Goal: Task Accomplishment & Management: Complete application form

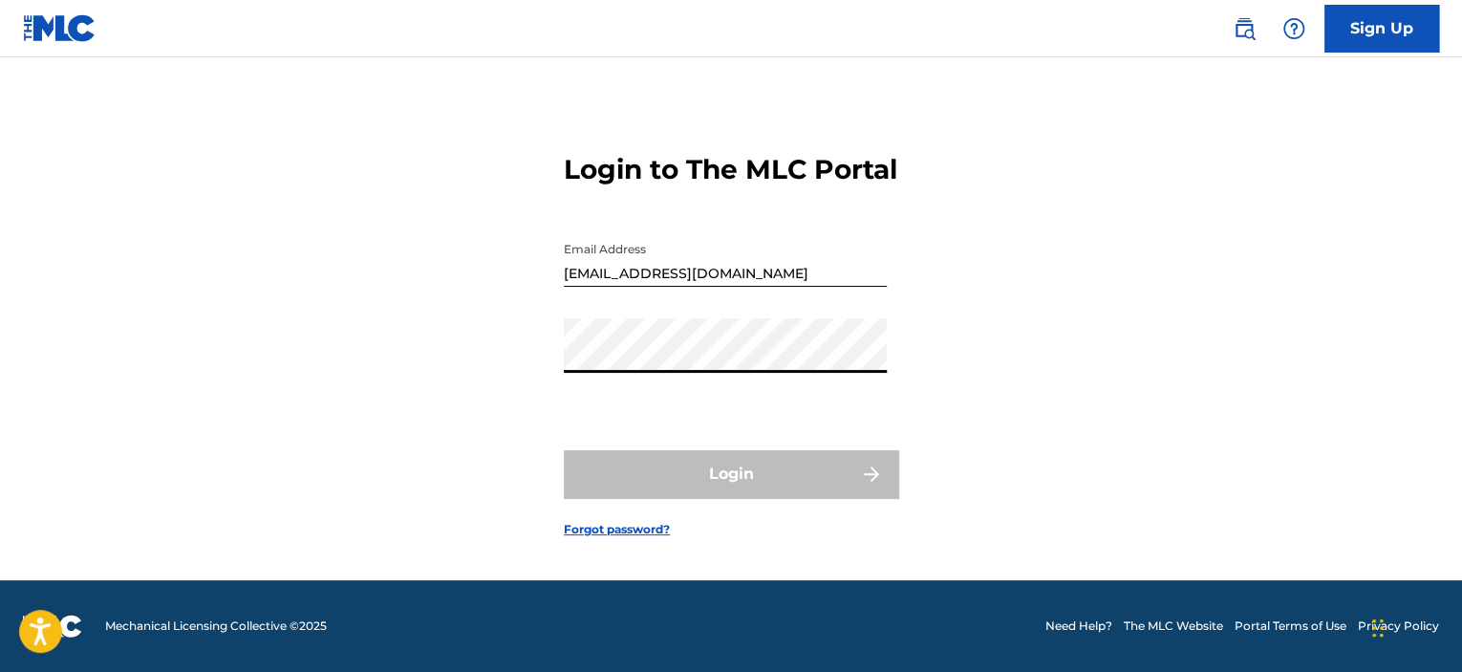
type input "[EMAIL_ADDRESS][DOMAIN_NAME]"
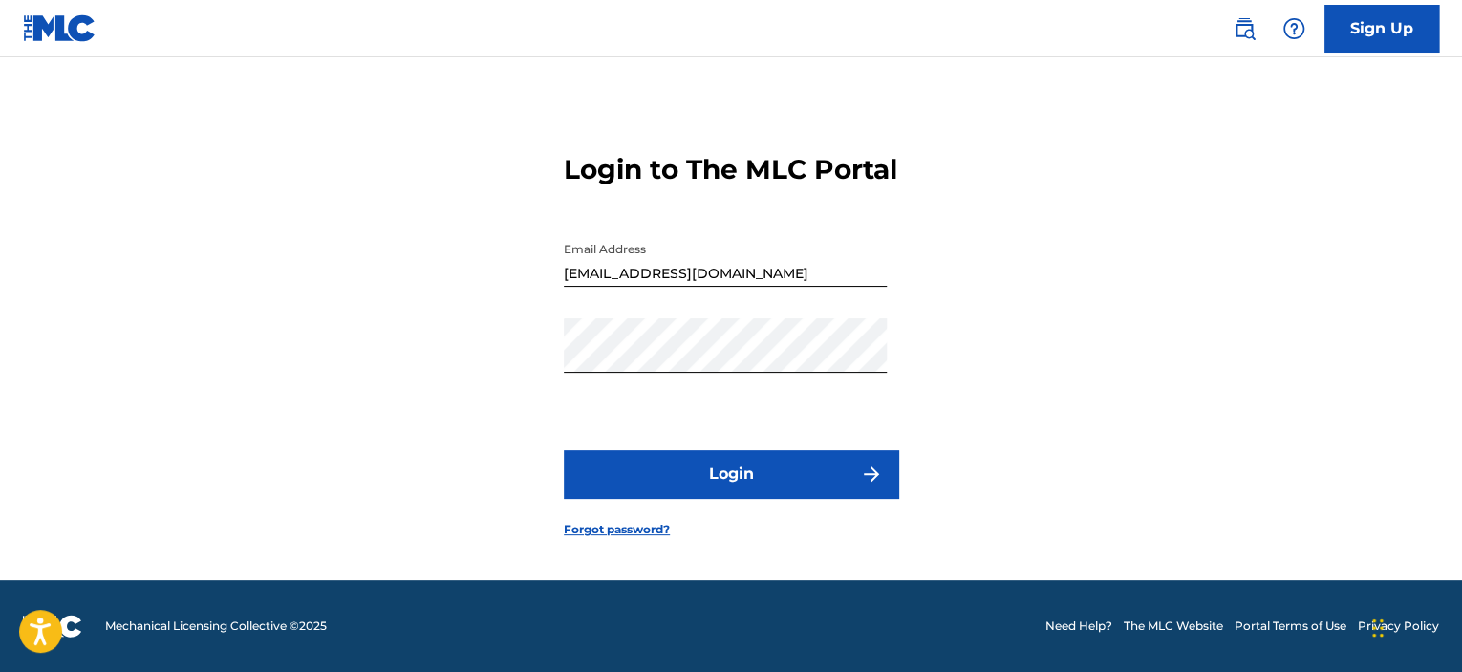
click at [762, 481] on button "Login" at bounding box center [731, 474] width 335 height 48
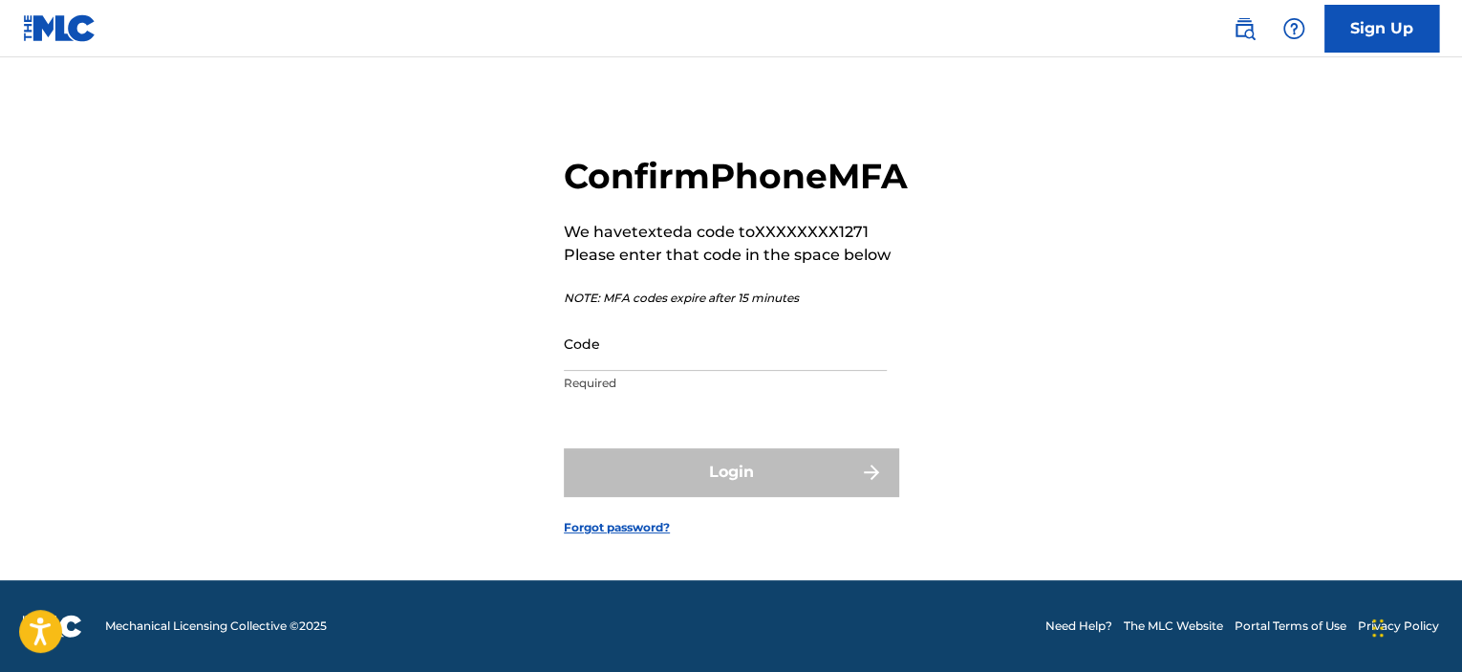
click at [780, 371] on input "Code" at bounding box center [725, 343] width 323 height 54
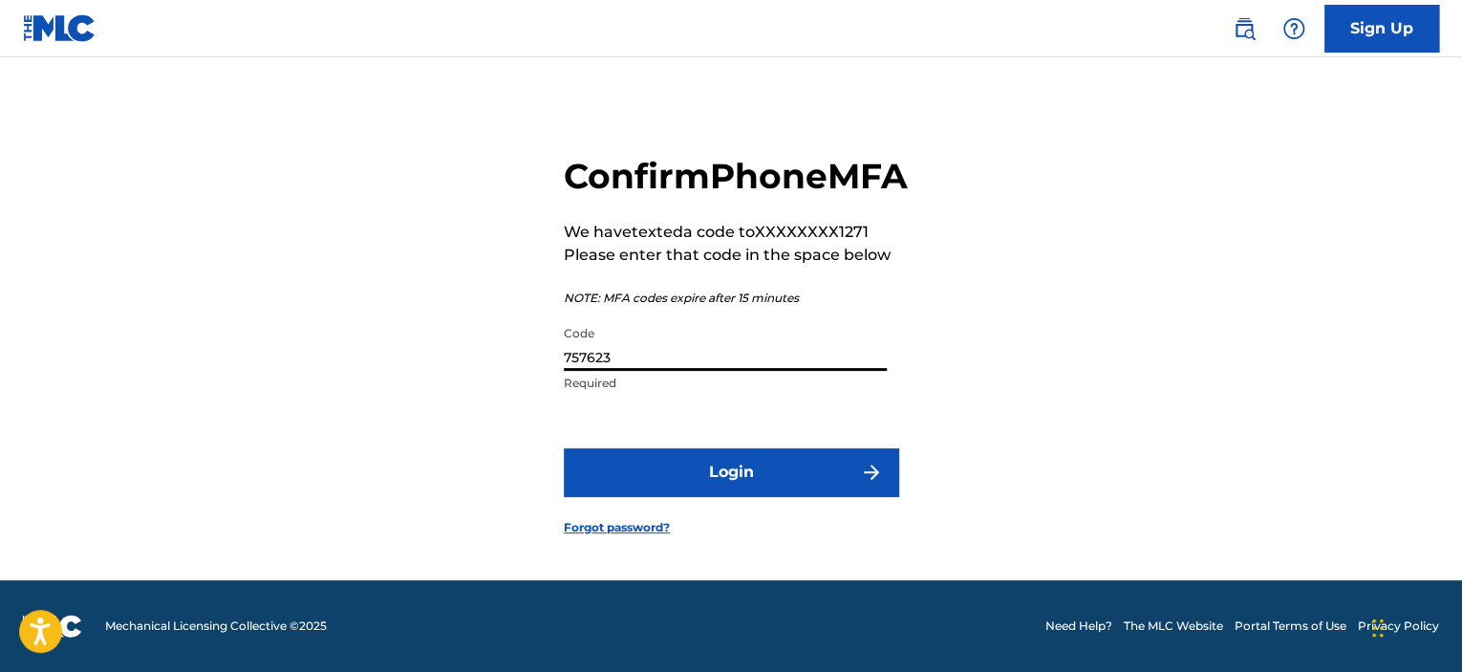
type input "757623"
click at [761, 478] on button "Login" at bounding box center [731, 472] width 335 height 48
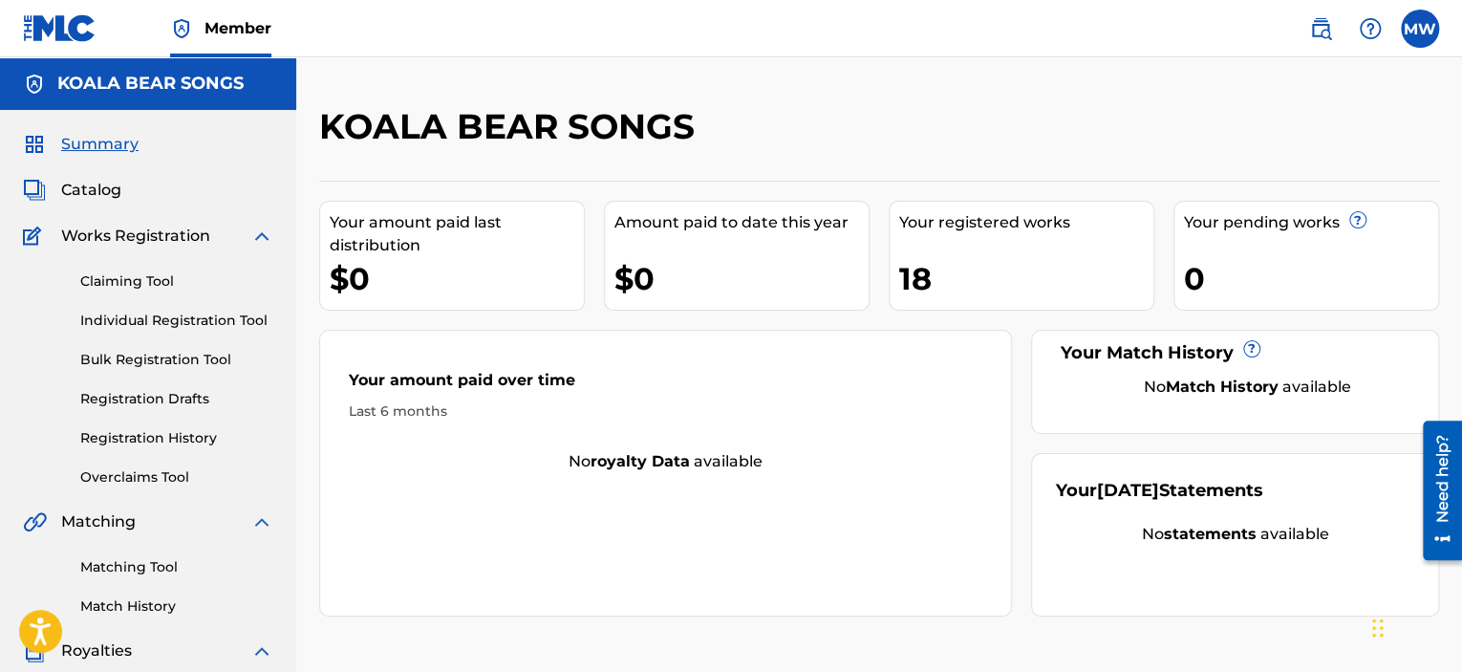
click at [99, 193] on span "Catalog" at bounding box center [91, 190] width 60 height 23
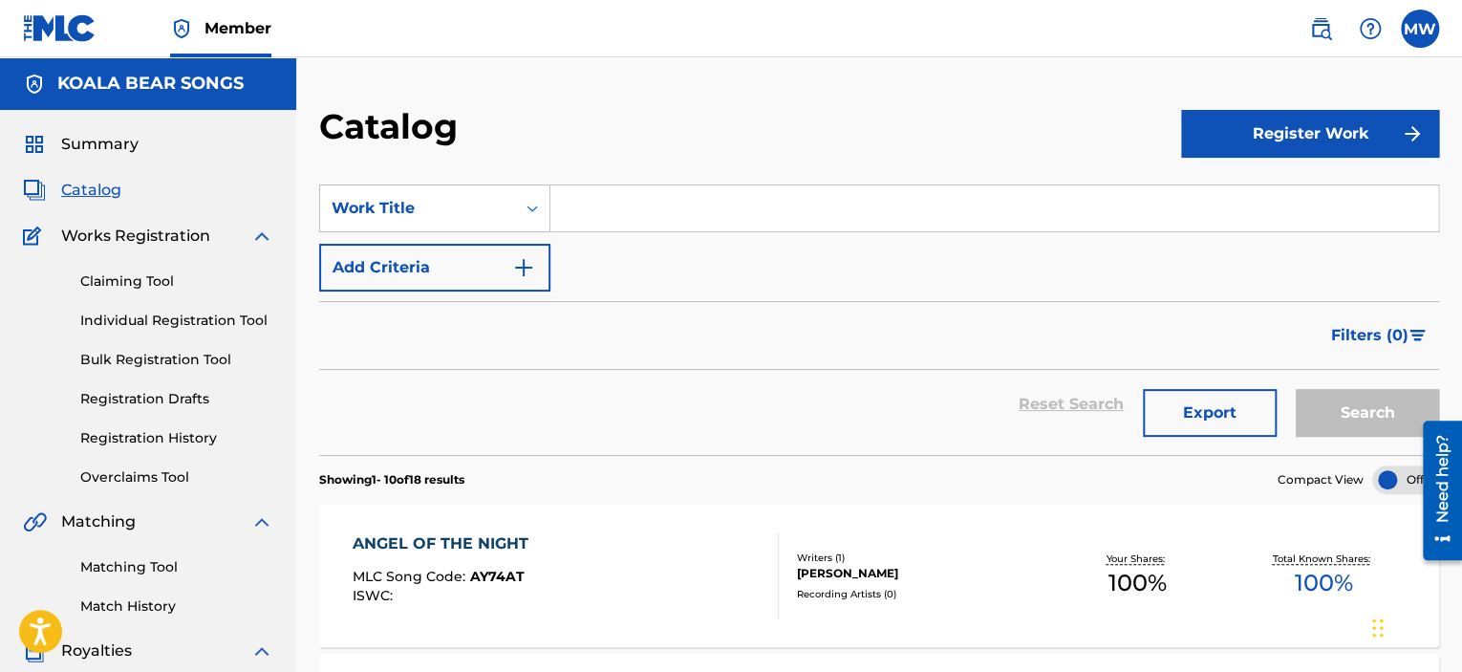
click at [115, 152] on span "Summary" at bounding box center [99, 144] width 77 height 23
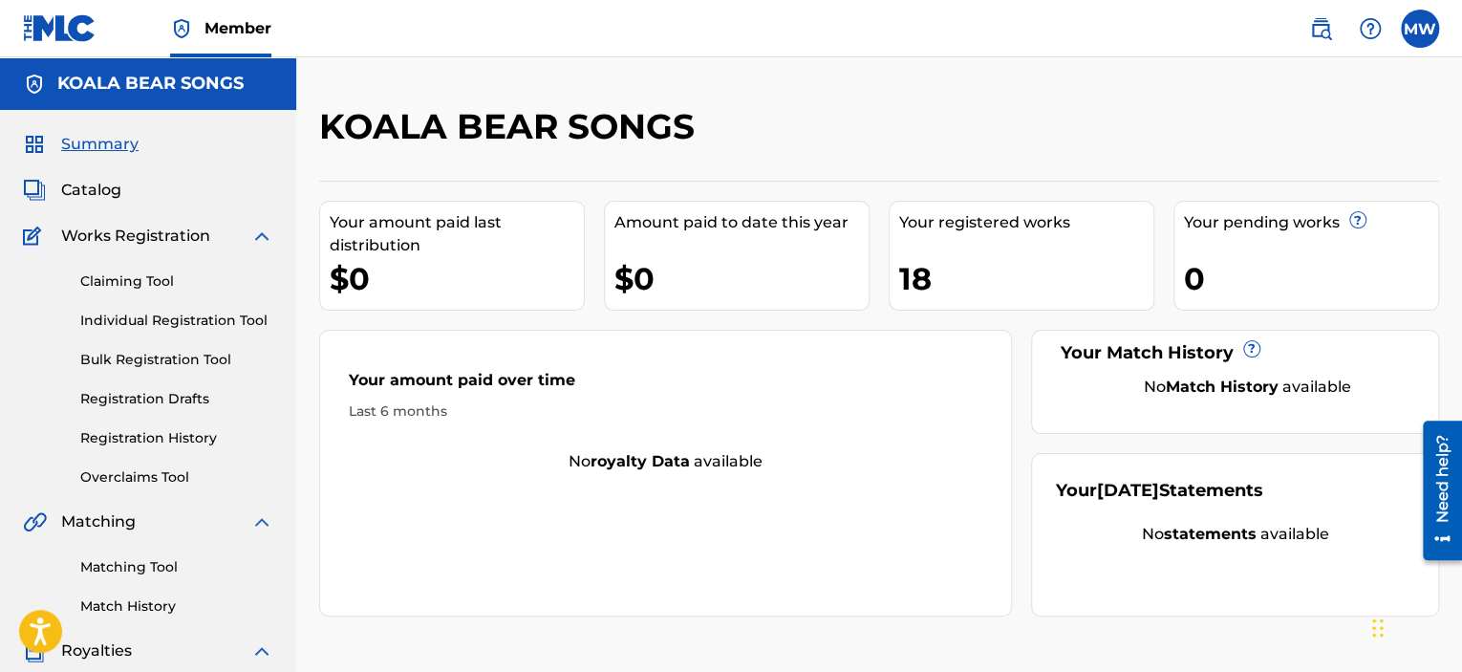
click at [1422, 33] on label at bounding box center [1420, 29] width 38 height 38
click at [1420, 29] on input "MW Mark Weisman jprg539@gmail.com Notification Preferences Profile Log out" at bounding box center [1420, 29] width 0 height 0
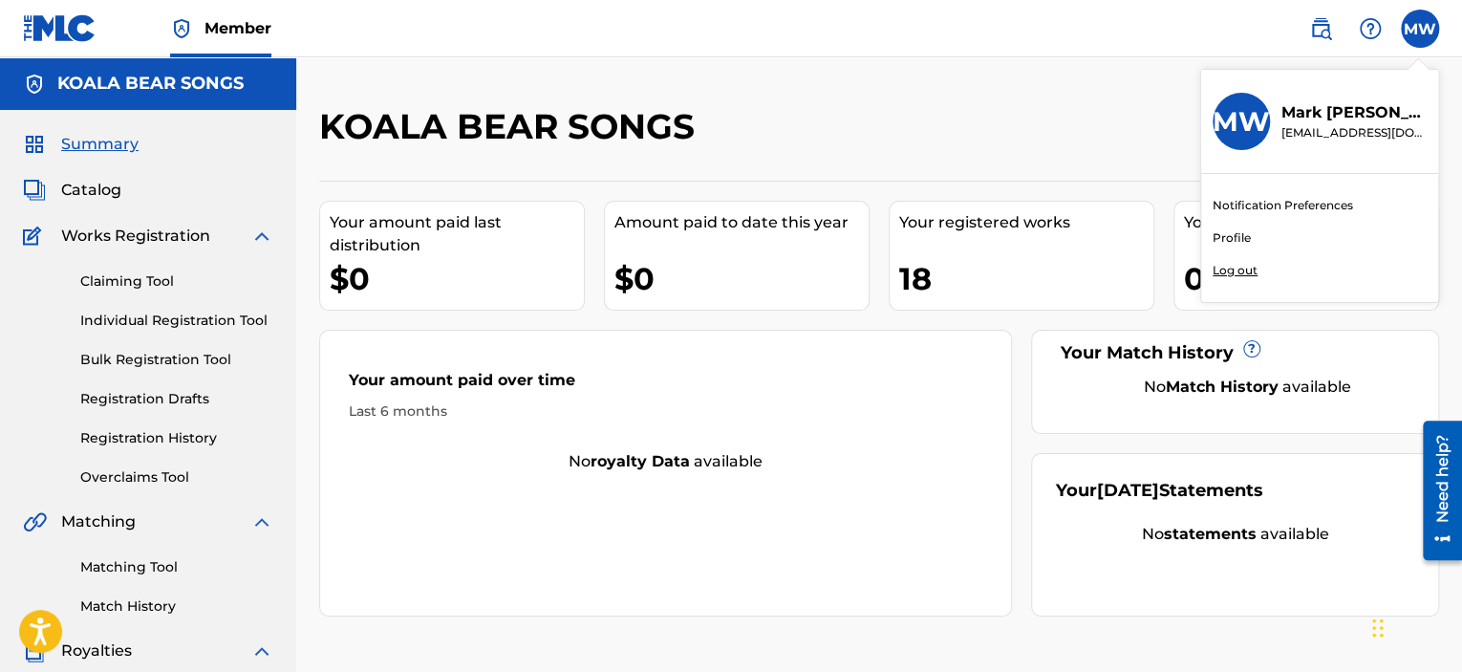
click at [1243, 235] on link "Profile" at bounding box center [1232, 237] width 38 height 17
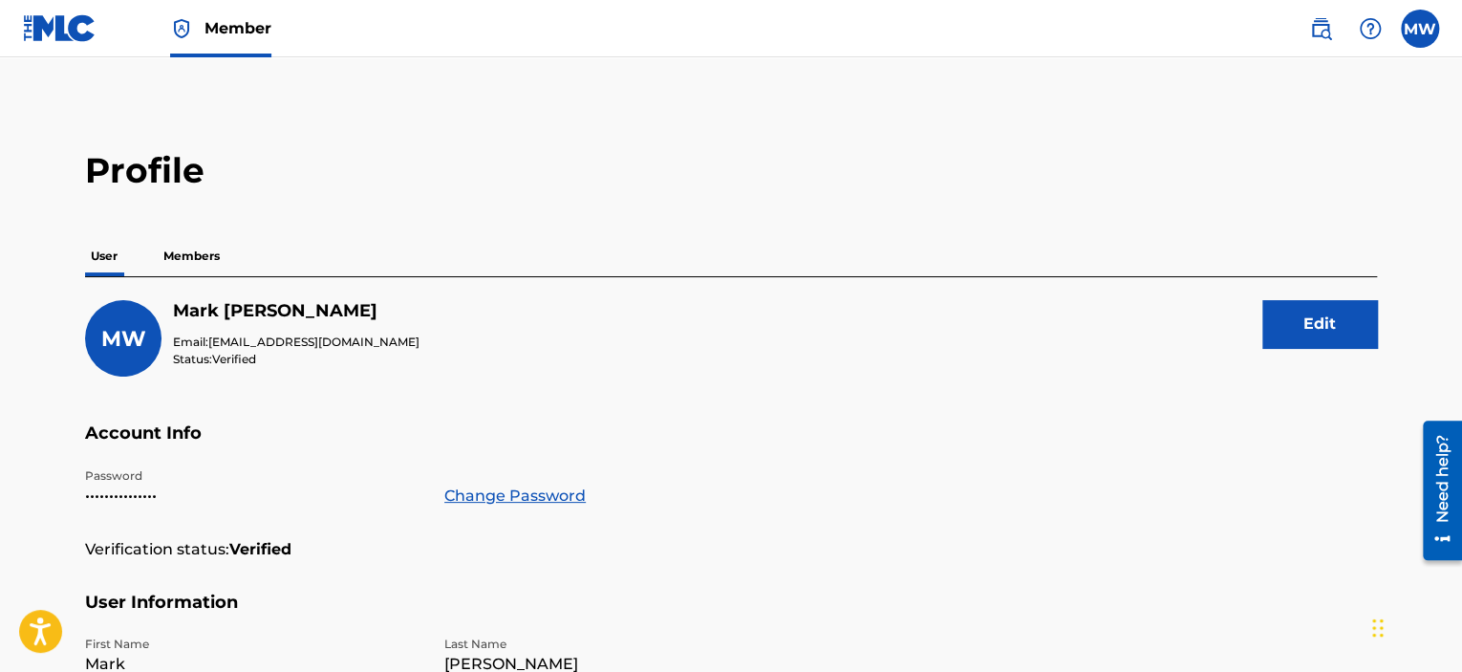
click at [207, 250] on p "Members" at bounding box center [192, 256] width 68 height 40
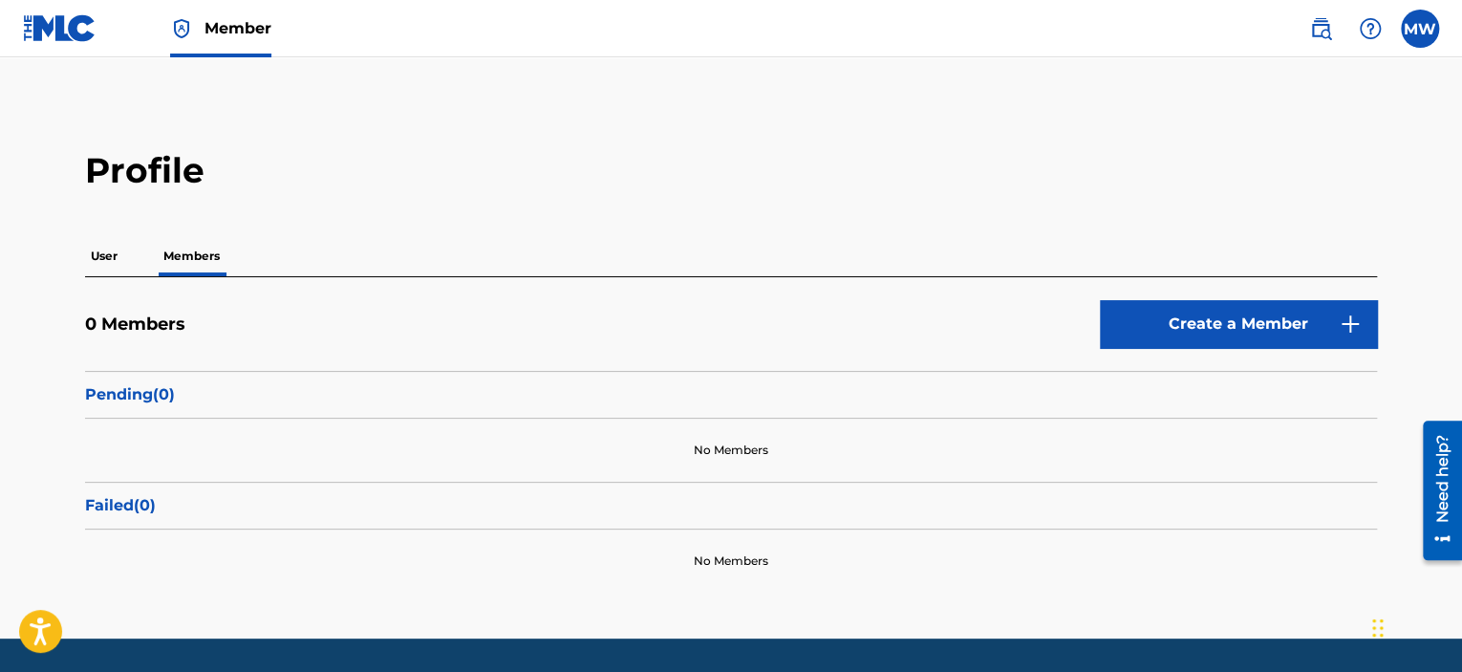
click at [98, 265] on p "User" at bounding box center [104, 256] width 38 height 40
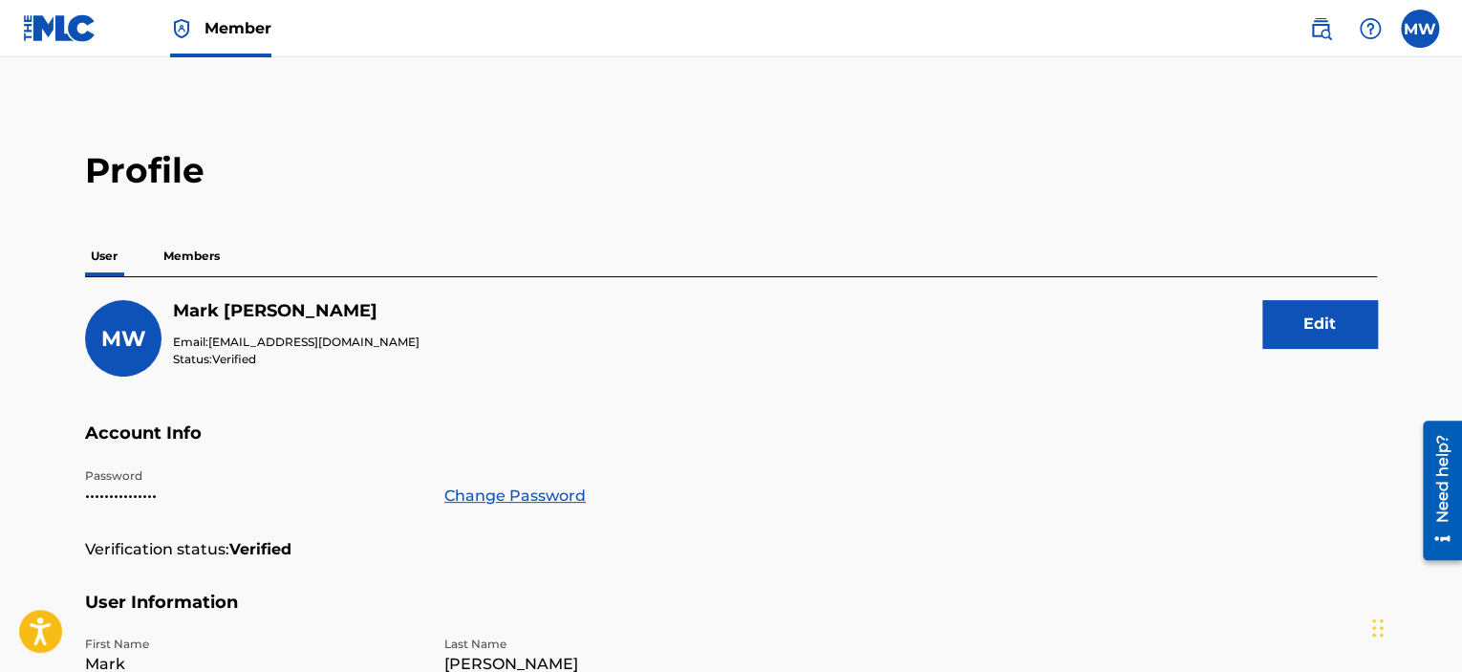
click at [1422, 36] on label at bounding box center [1420, 29] width 38 height 38
click at [1420, 29] on input "MW Mark Weisman jprg539@gmail.com Notification Preferences Profile Log out" at bounding box center [1420, 29] width 0 height 0
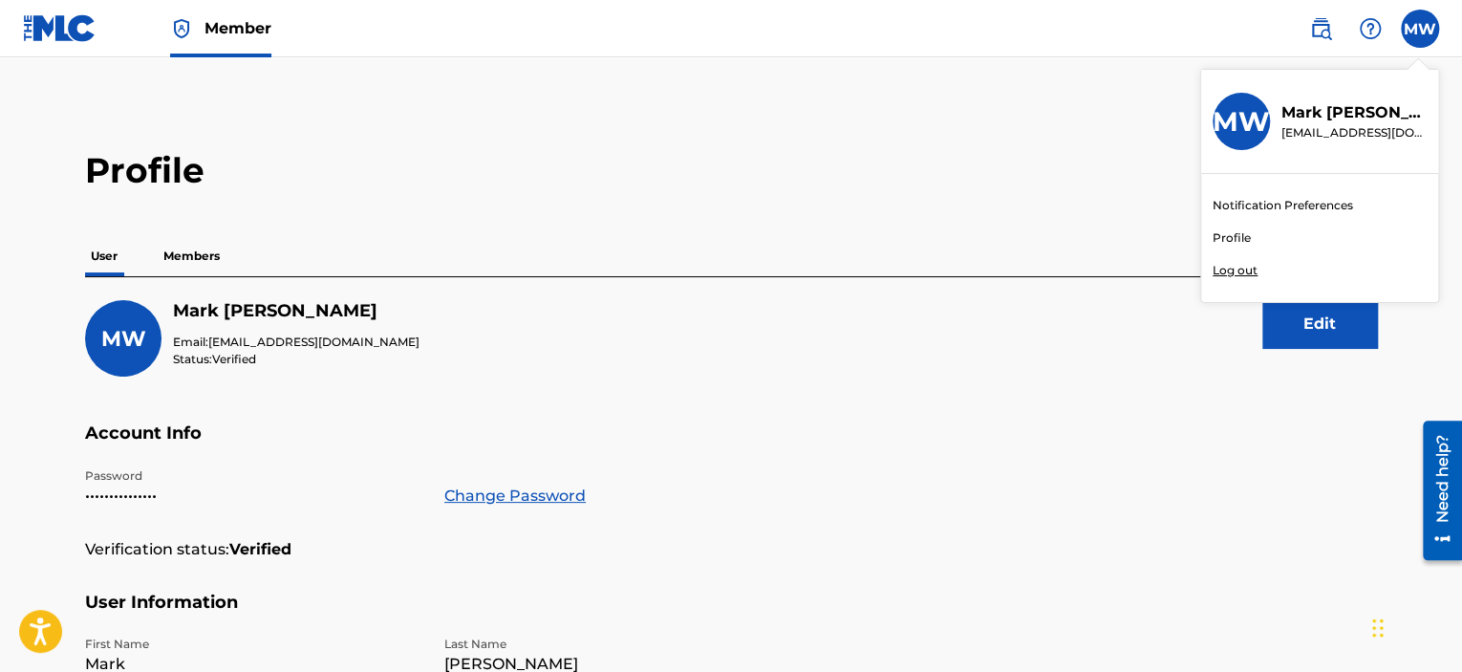
click at [612, 251] on div "User Members" at bounding box center [731, 256] width 1292 height 40
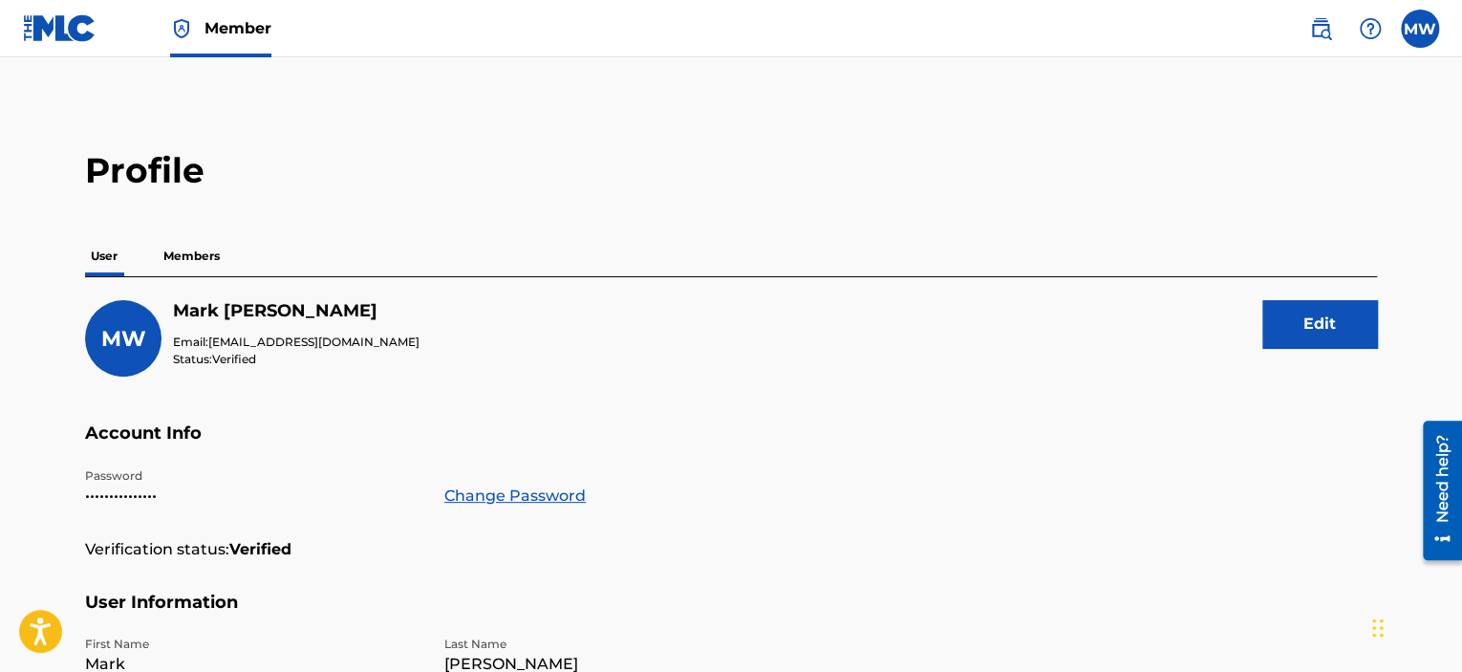
click at [49, 22] on img at bounding box center [60, 28] width 74 height 28
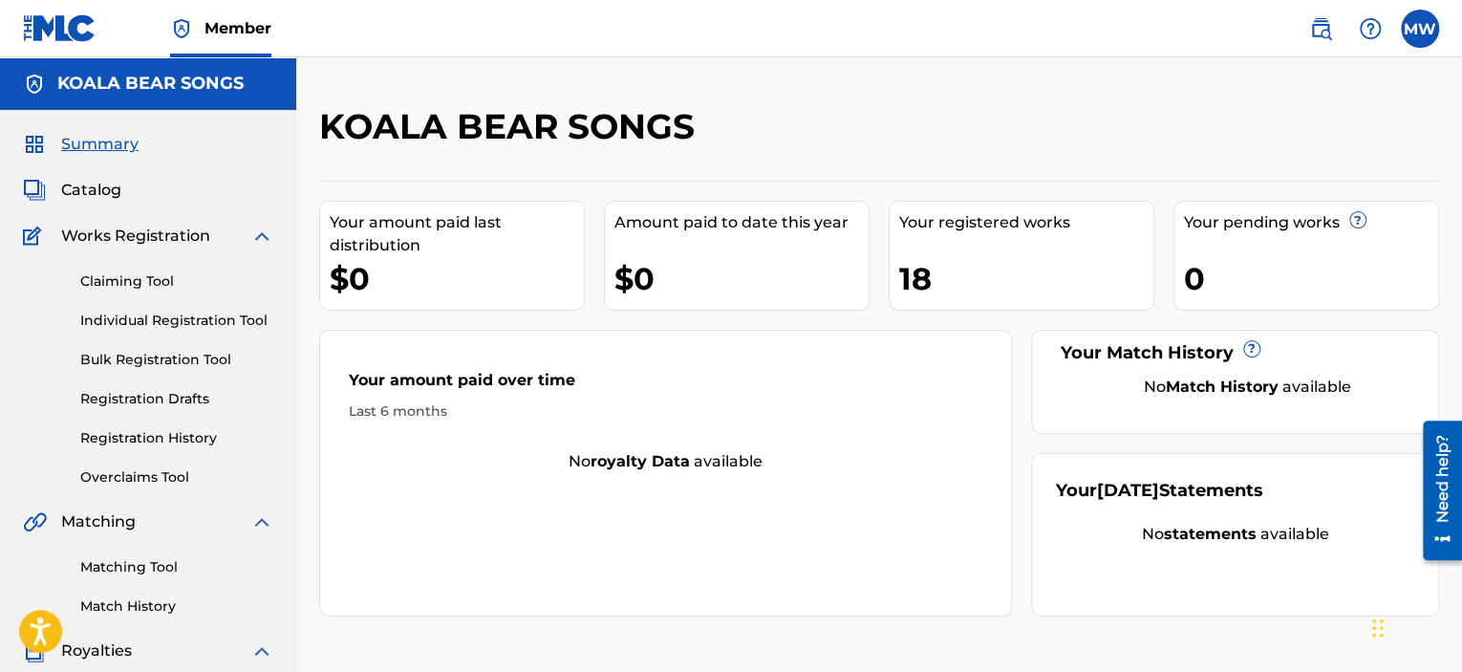
click at [116, 274] on link "Claiming Tool" at bounding box center [176, 281] width 193 height 20
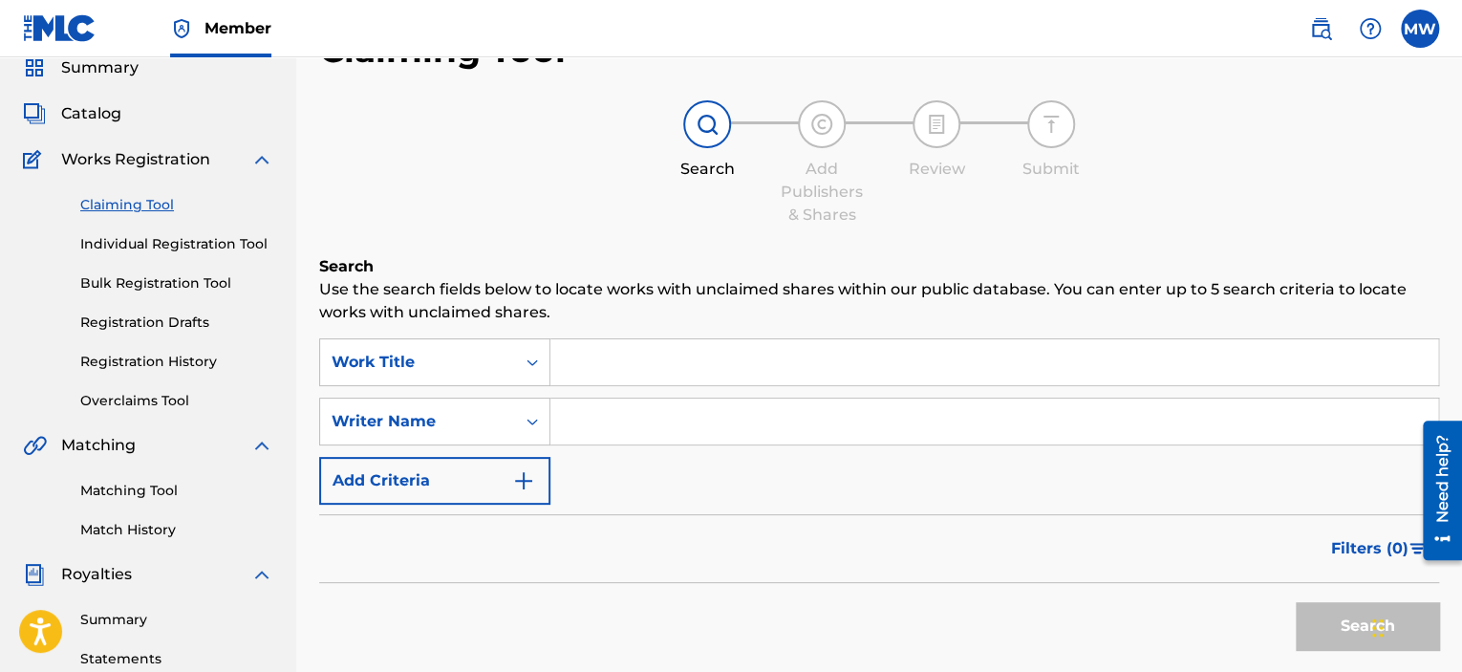
scroll to position [96, 0]
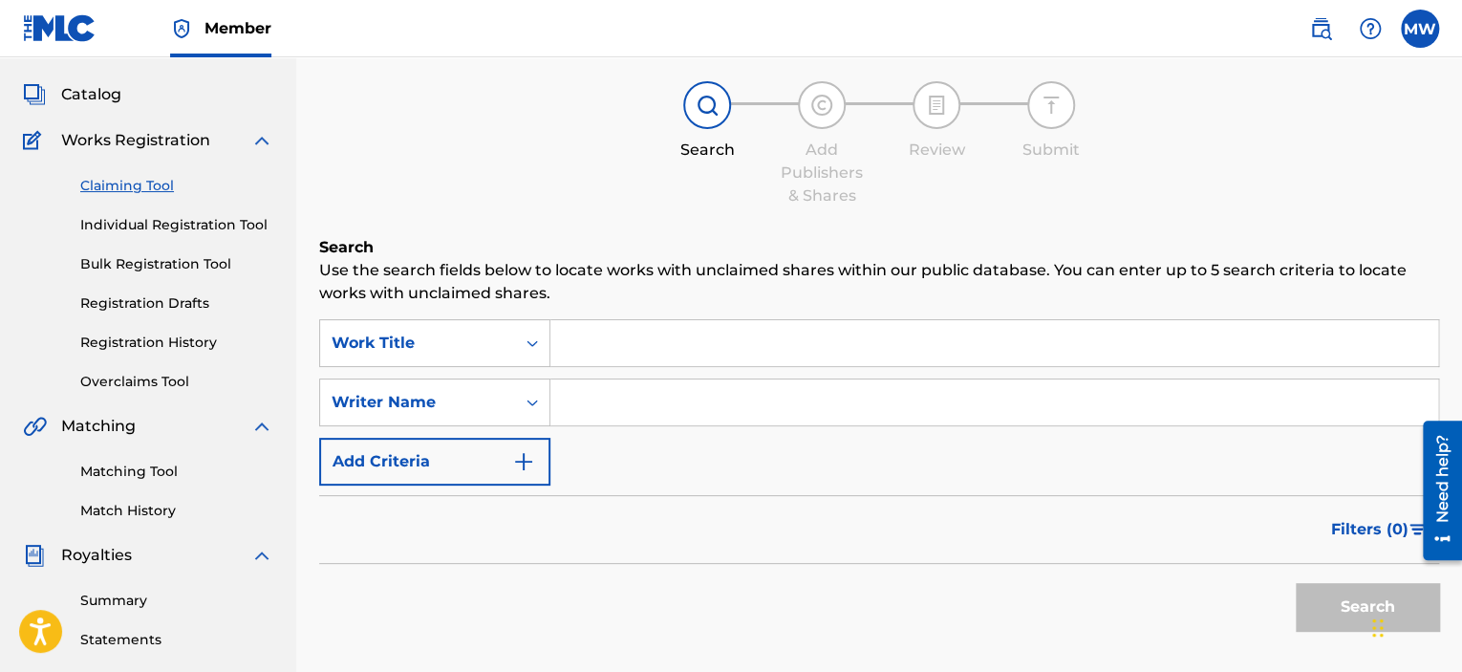
click at [575, 339] on input "Search Form" at bounding box center [995, 343] width 888 height 46
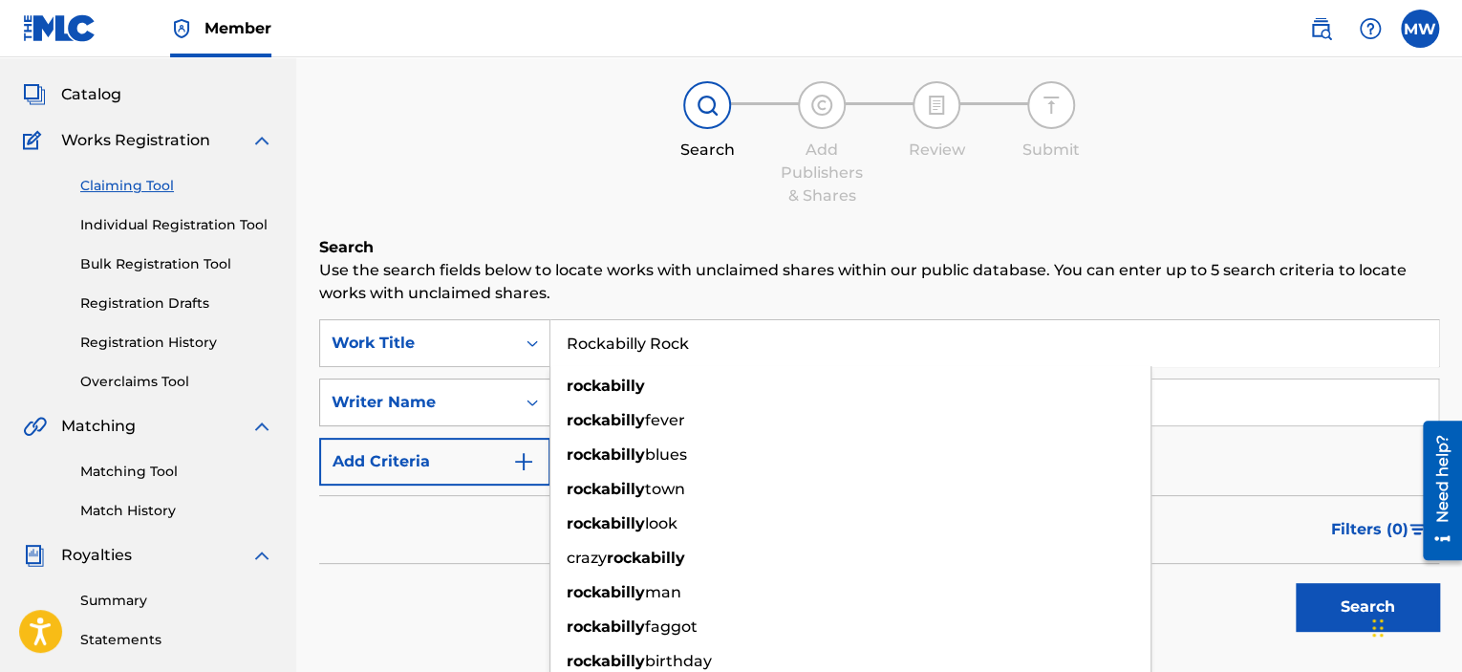
type input "Rockabilly Rock"
click at [501, 400] on div "Writer Name" at bounding box center [434, 403] width 231 height 48
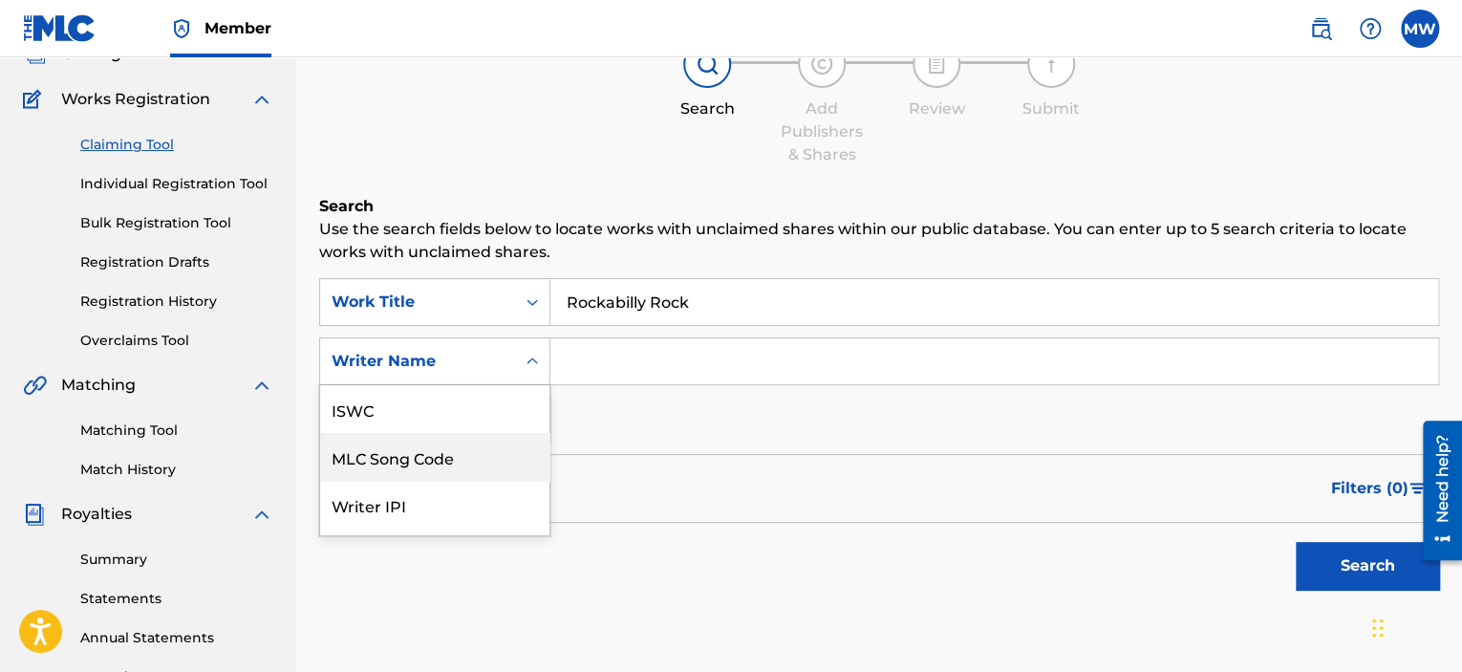
scroll to position [48, 0]
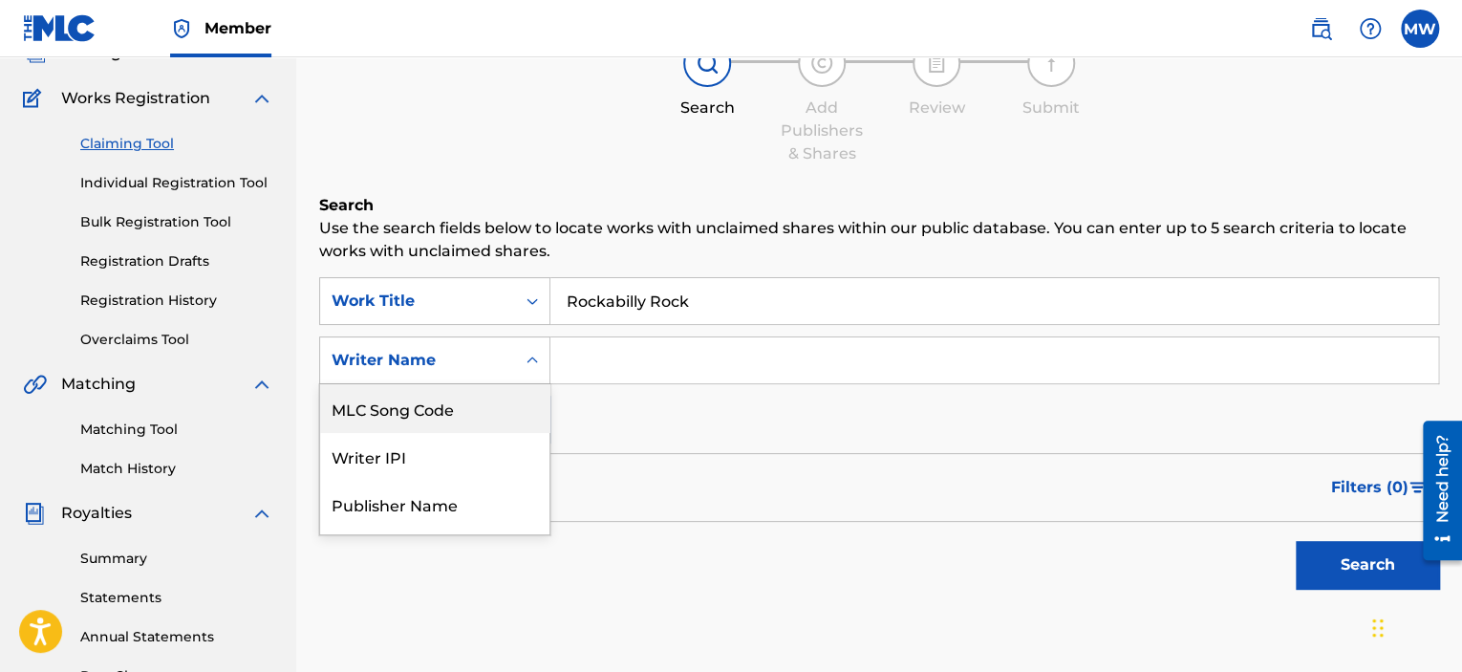
click at [583, 363] on input "Search Form" at bounding box center [995, 360] width 888 height 46
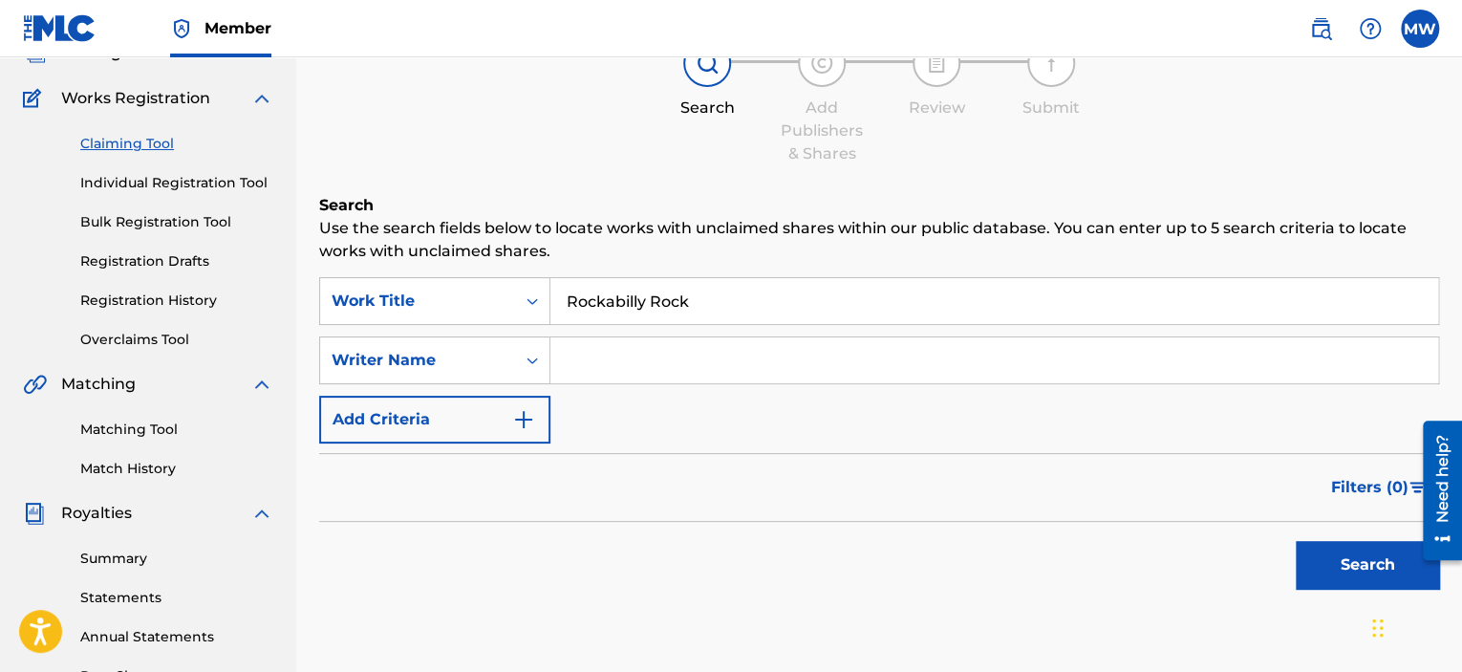
type input "[PERSON_NAME]"
click at [1351, 565] on button "Search" at bounding box center [1367, 565] width 143 height 48
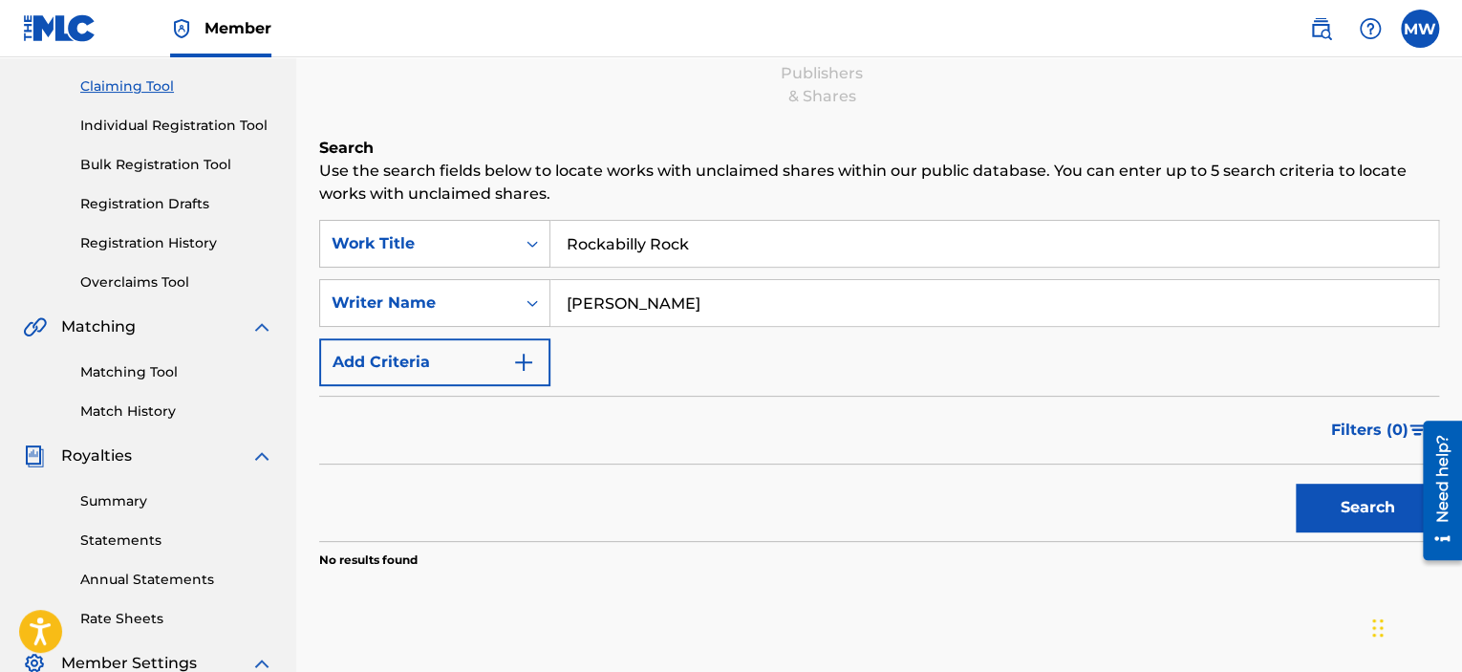
scroll to position [138, 0]
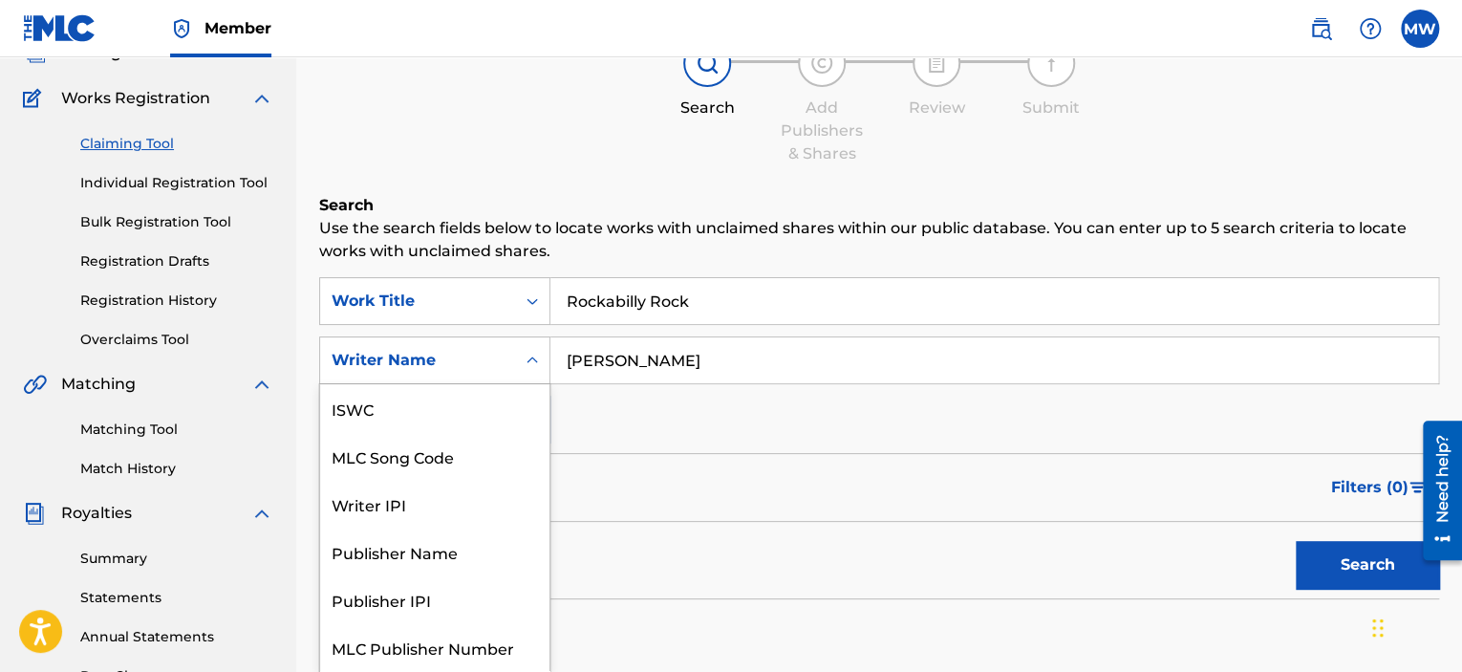
click at [533, 372] on div "Search Form" at bounding box center [532, 360] width 34 height 34
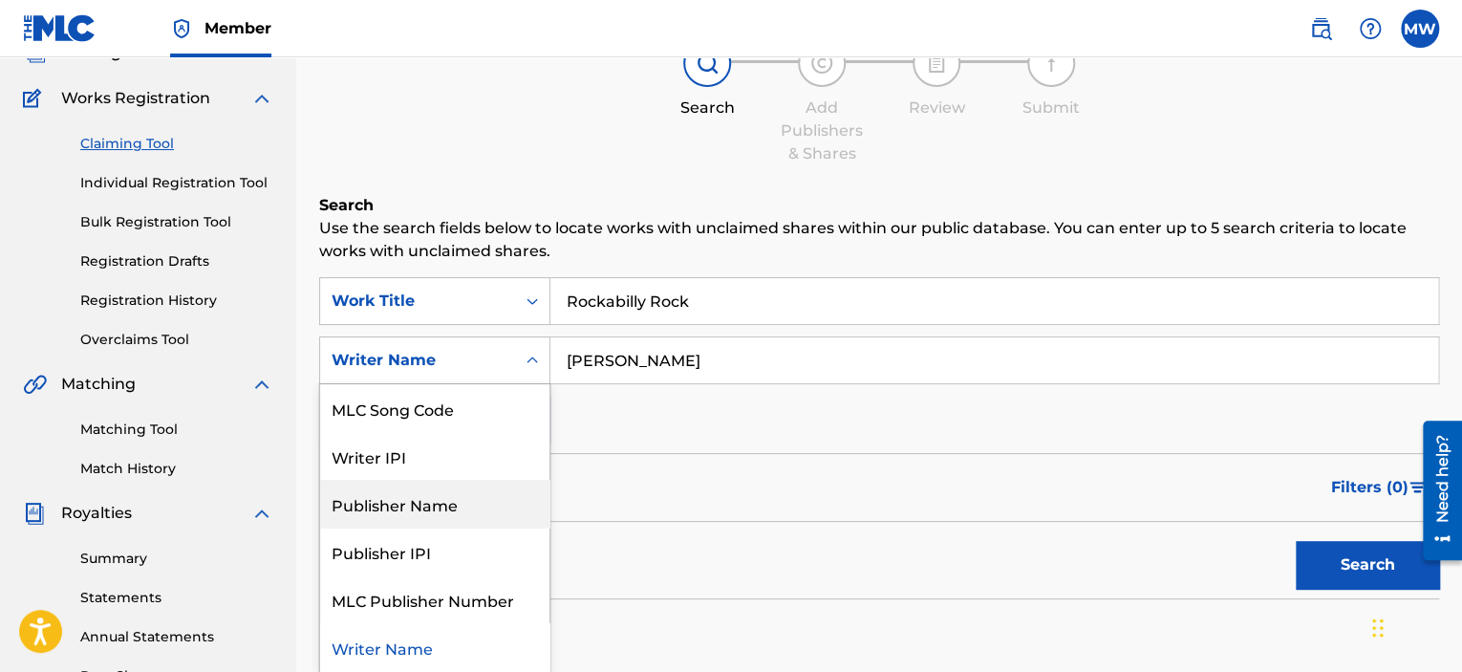
click at [457, 511] on div "Publisher Name" at bounding box center [434, 504] width 229 height 48
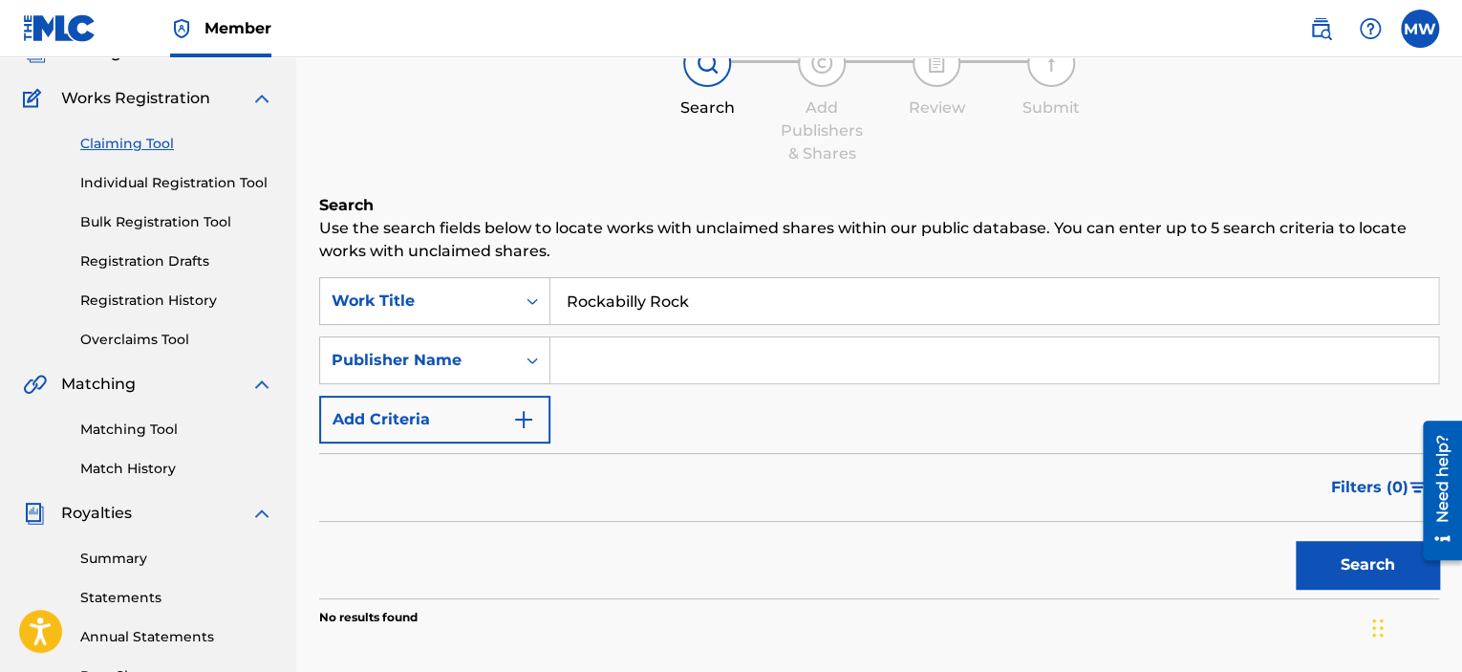
click at [717, 368] on input "Search Form" at bounding box center [995, 360] width 888 height 46
type input "Koala Bear Songs"
click at [1296, 541] on button "Search" at bounding box center [1367, 565] width 143 height 48
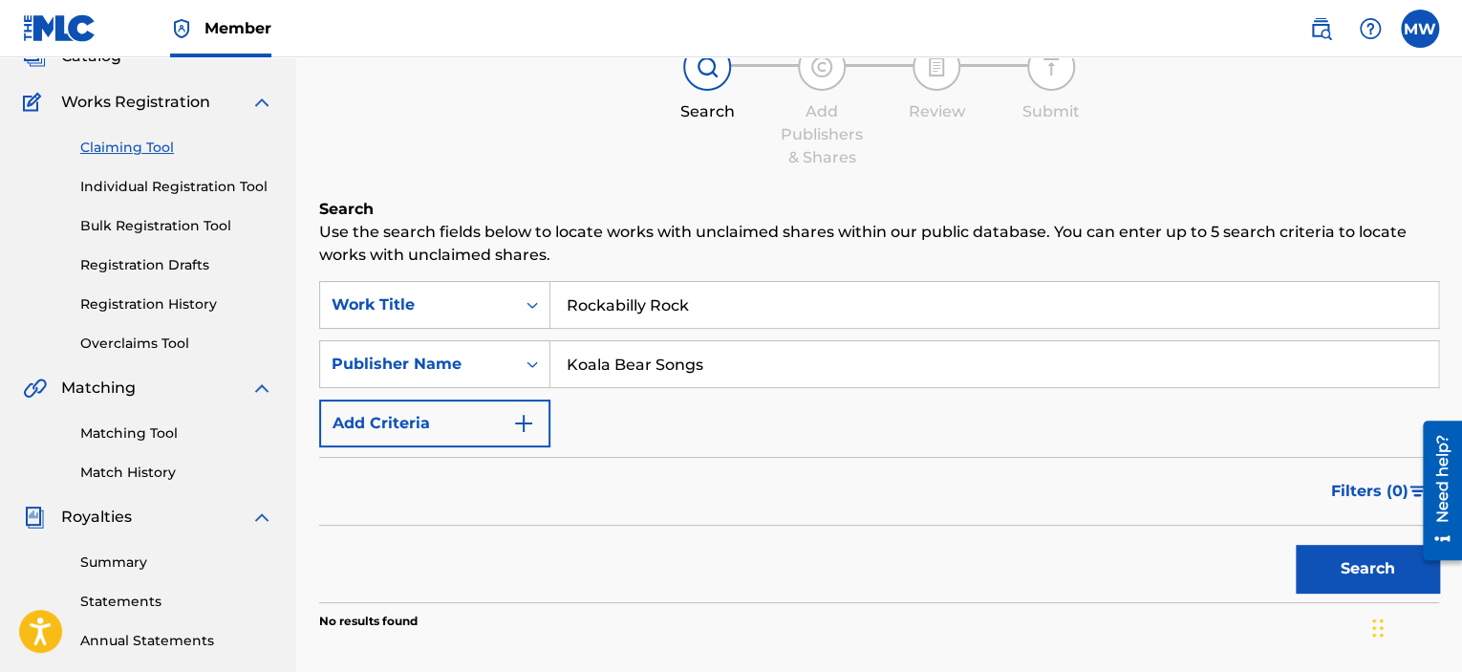
scroll to position [138, 0]
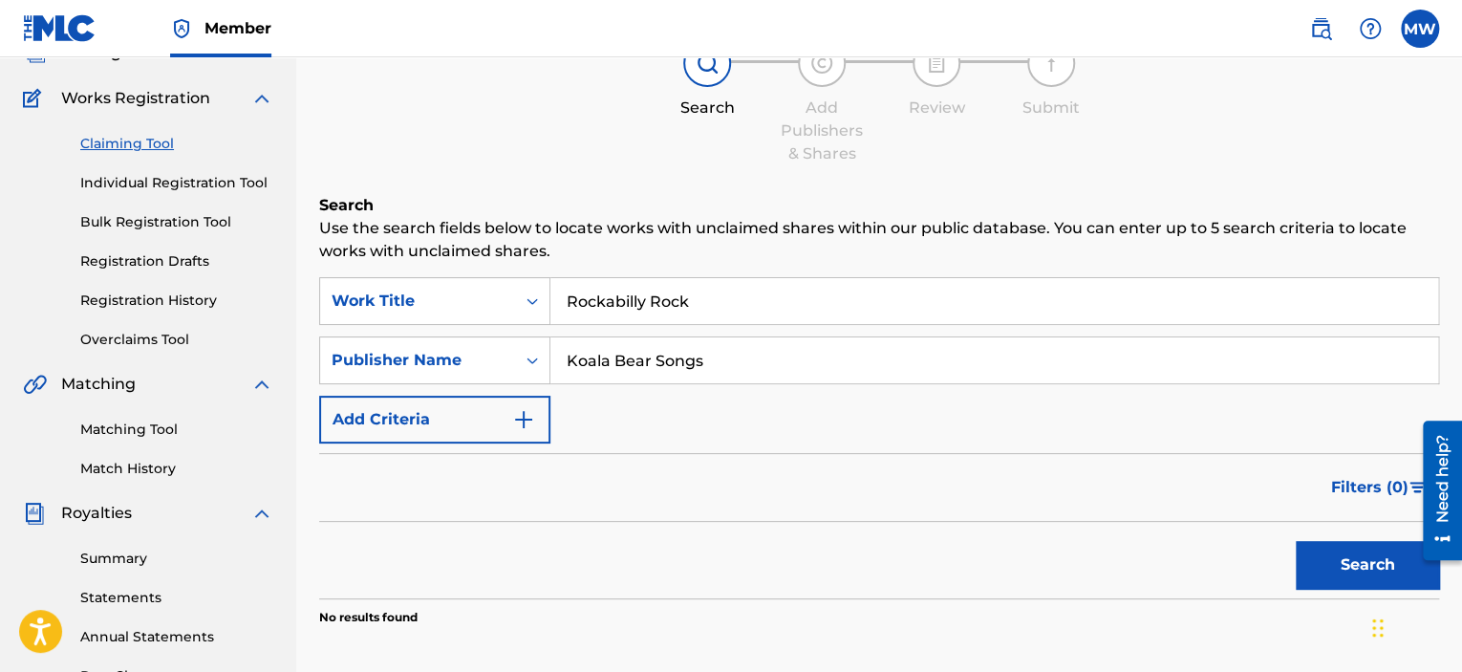
click at [530, 421] on img "Search Form" at bounding box center [523, 419] width 23 height 23
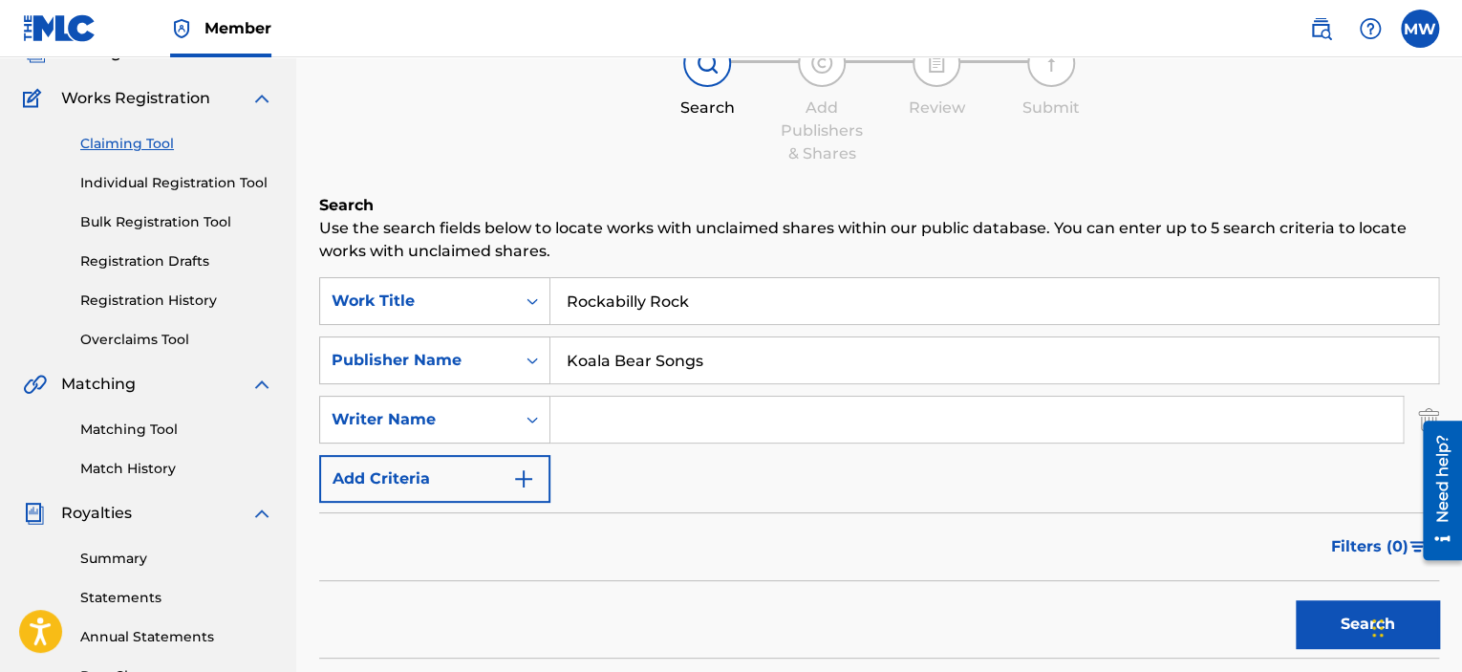
click at [715, 301] on input "Rockabilly Rock" at bounding box center [995, 301] width 888 height 46
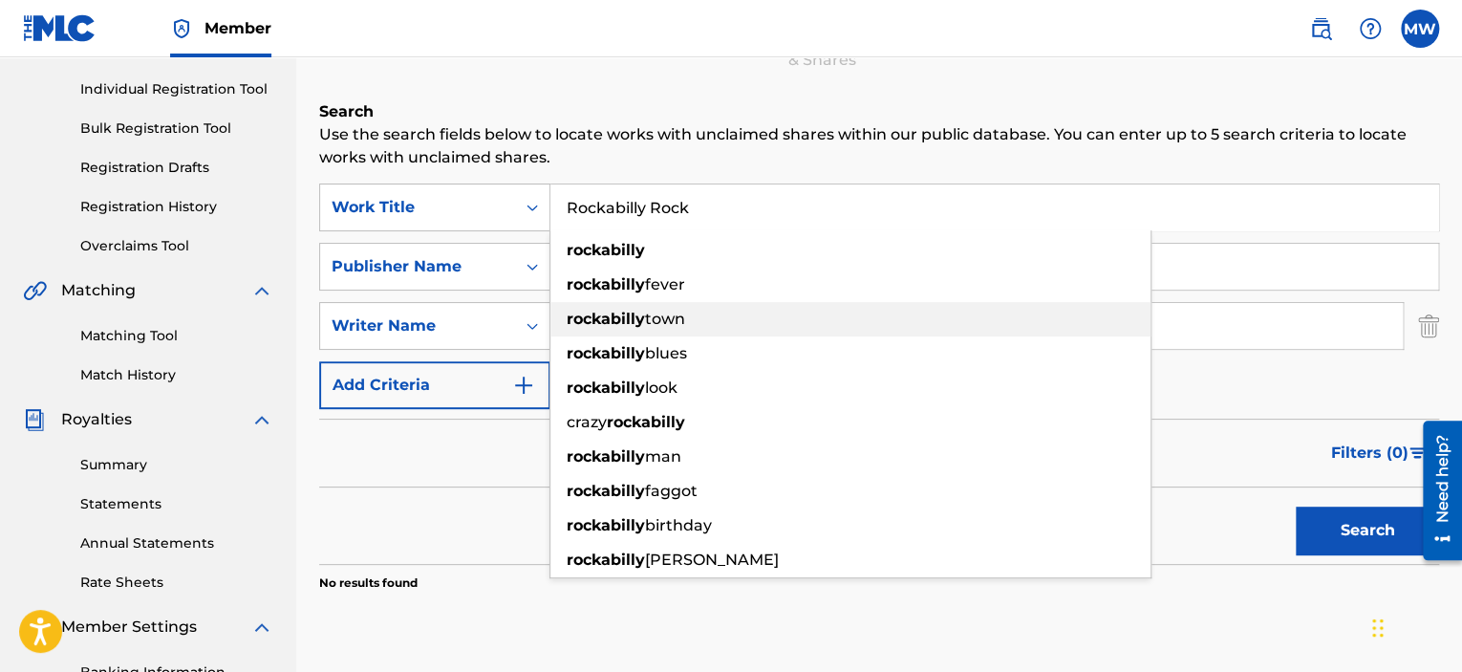
scroll to position [233, 0]
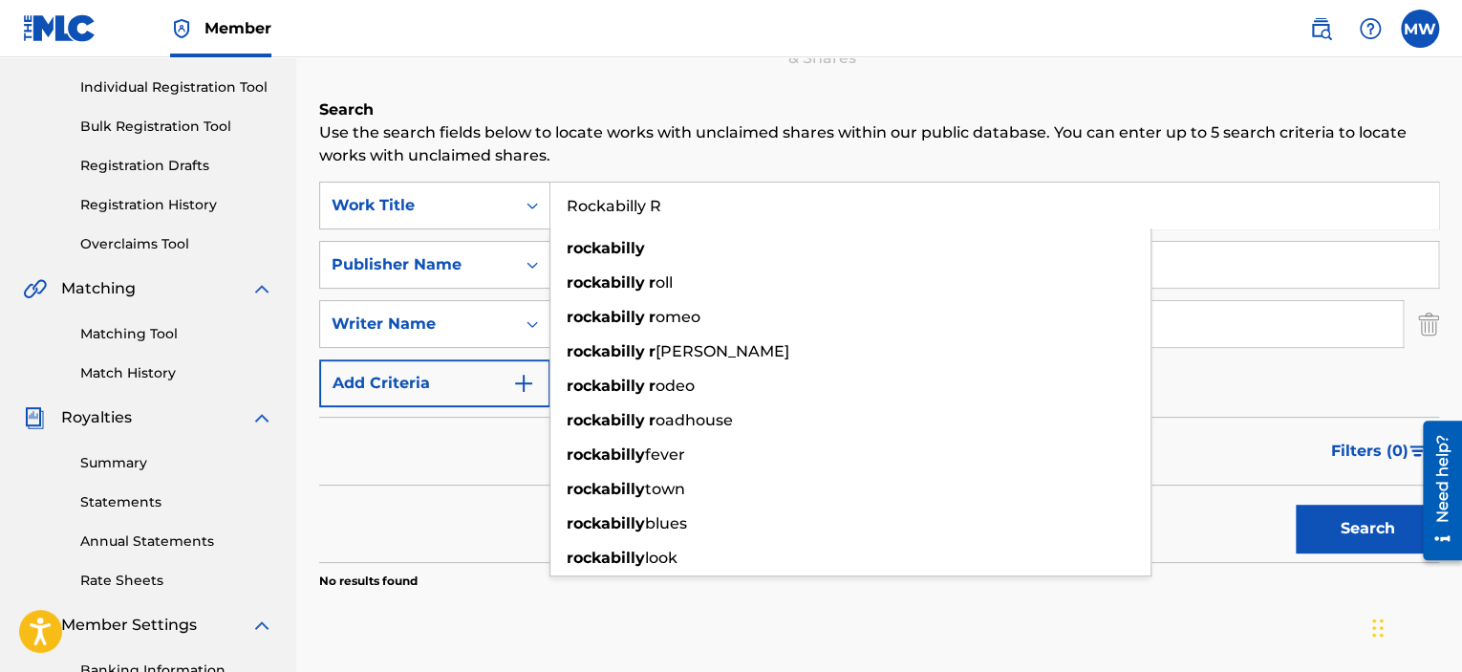
type input "Rockabilly"
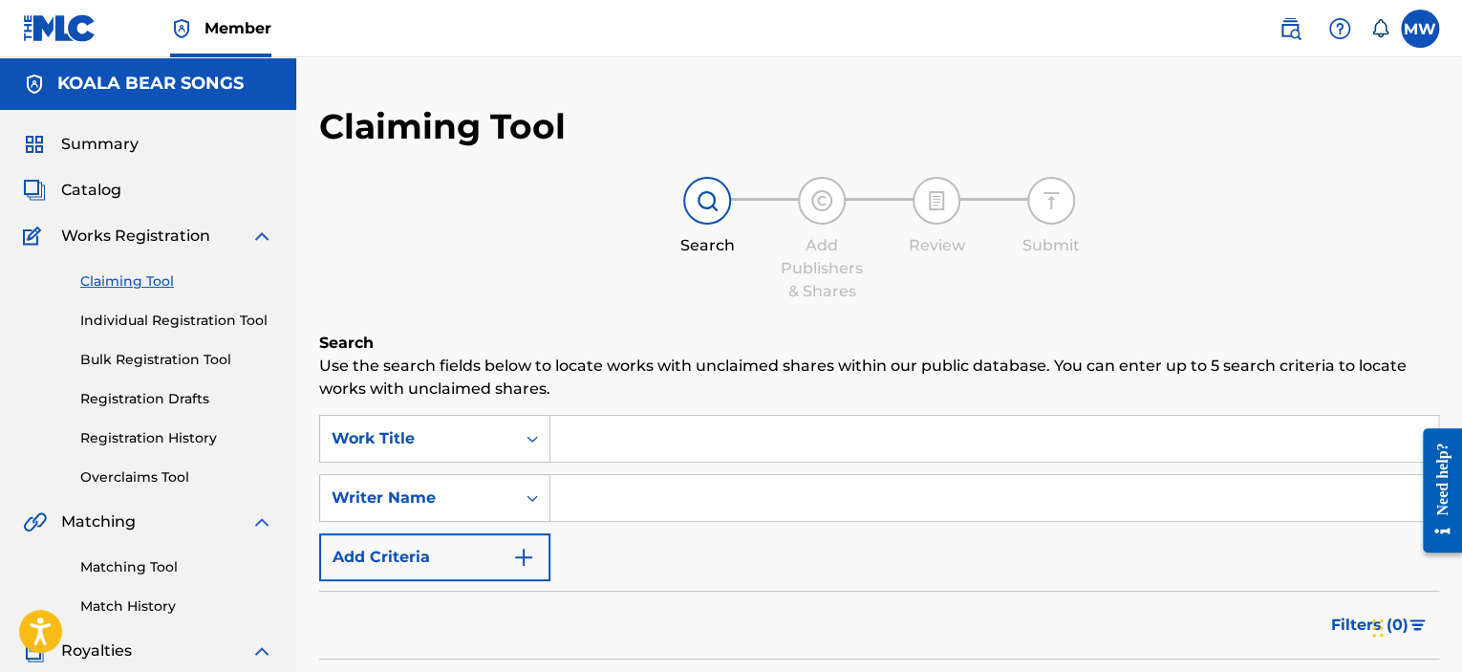
click at [602, 439] on input "Search Form" at bounding box center [995, 439] width 888 height 46
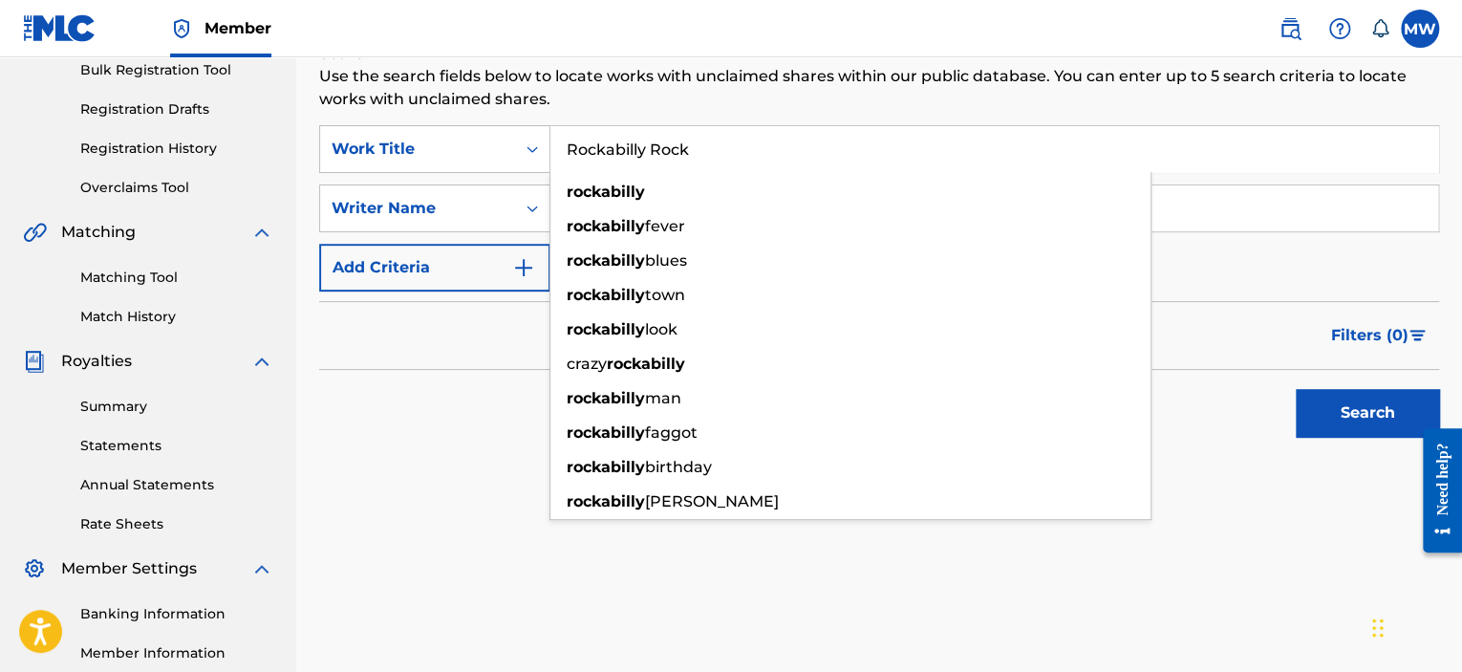
scroll to position [287, 0]
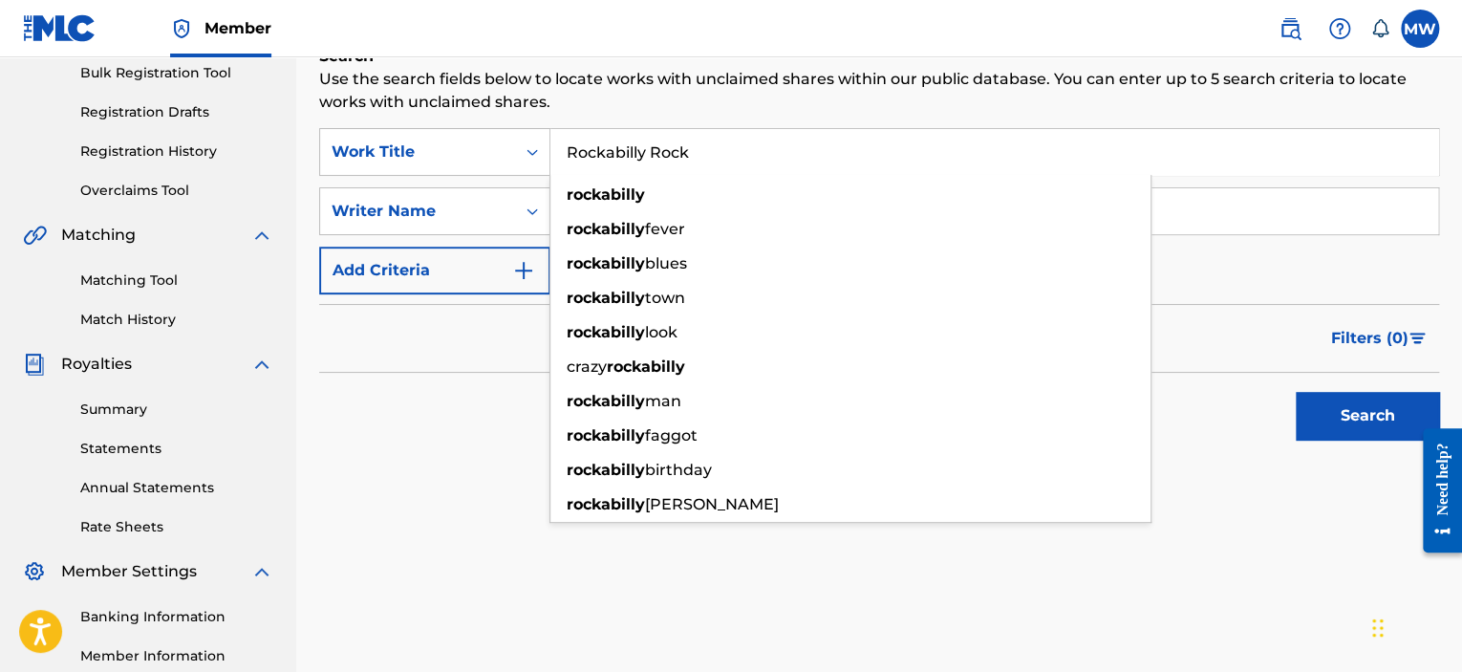
type input "Rockabilly Rock"
click at [463, 396] on div "Search" at bounding box center [879, 411] width 1120 height 76
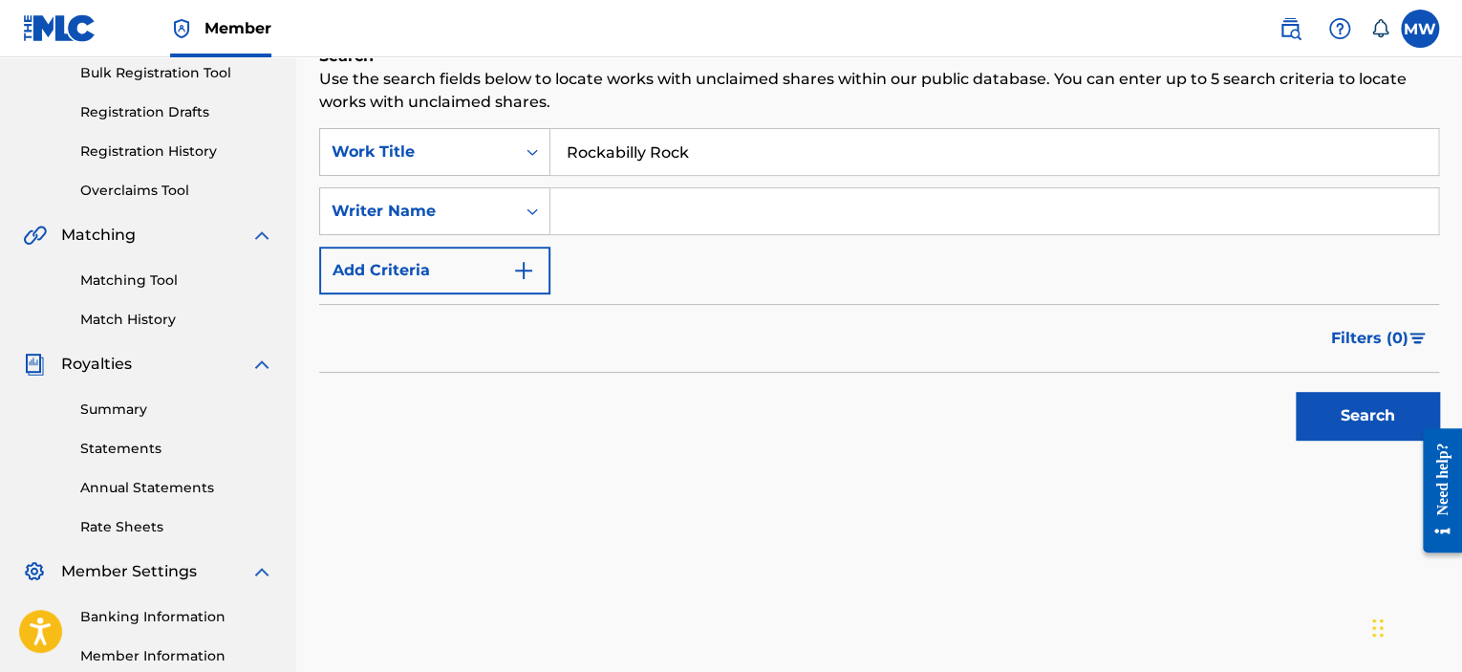
click at [1399, 439] on div "Search" at bounding box center [1363, 411] width 153 height 76
click at [1384, 427] on button "Search" at bounding box center [1367, 416] width 143 height 48
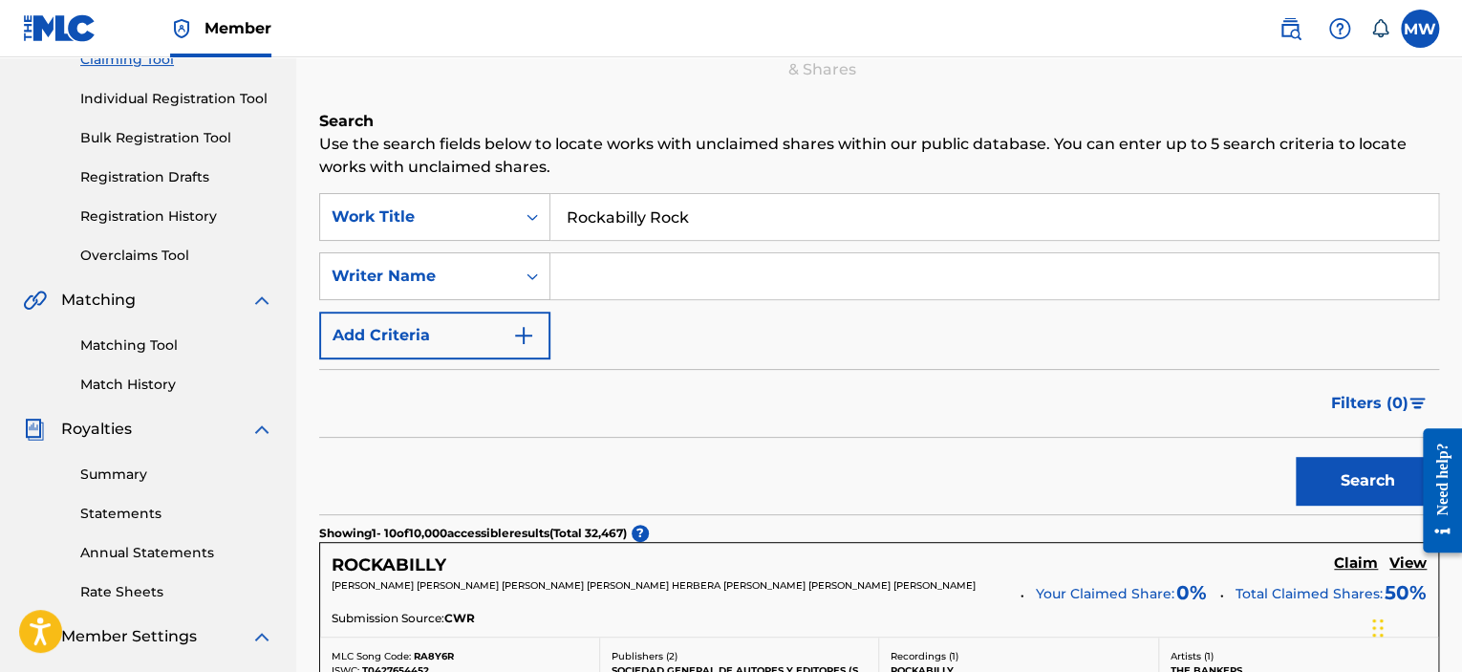
scroll to position [96, 0]
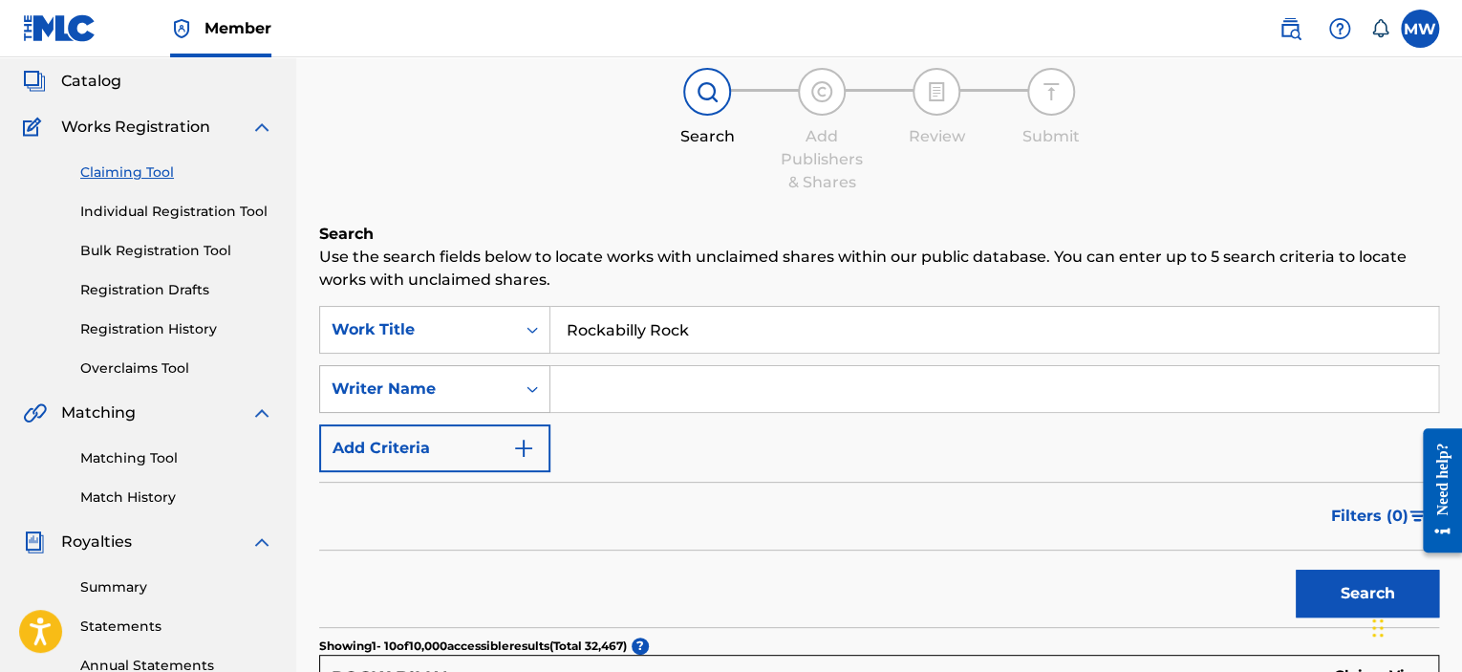
click at [527, 404] on div "Writer Name" at bounding box center [434, 389] width 231 height 48
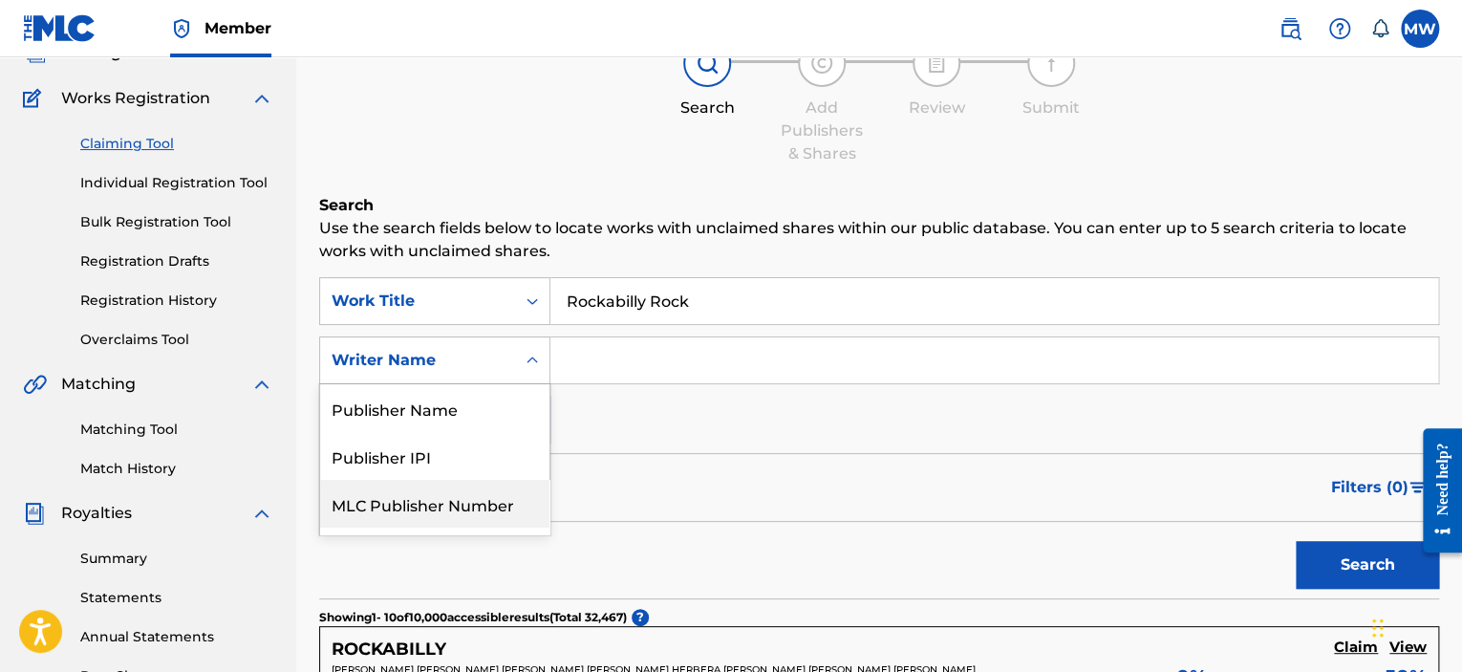
scroll to position [184, 0]
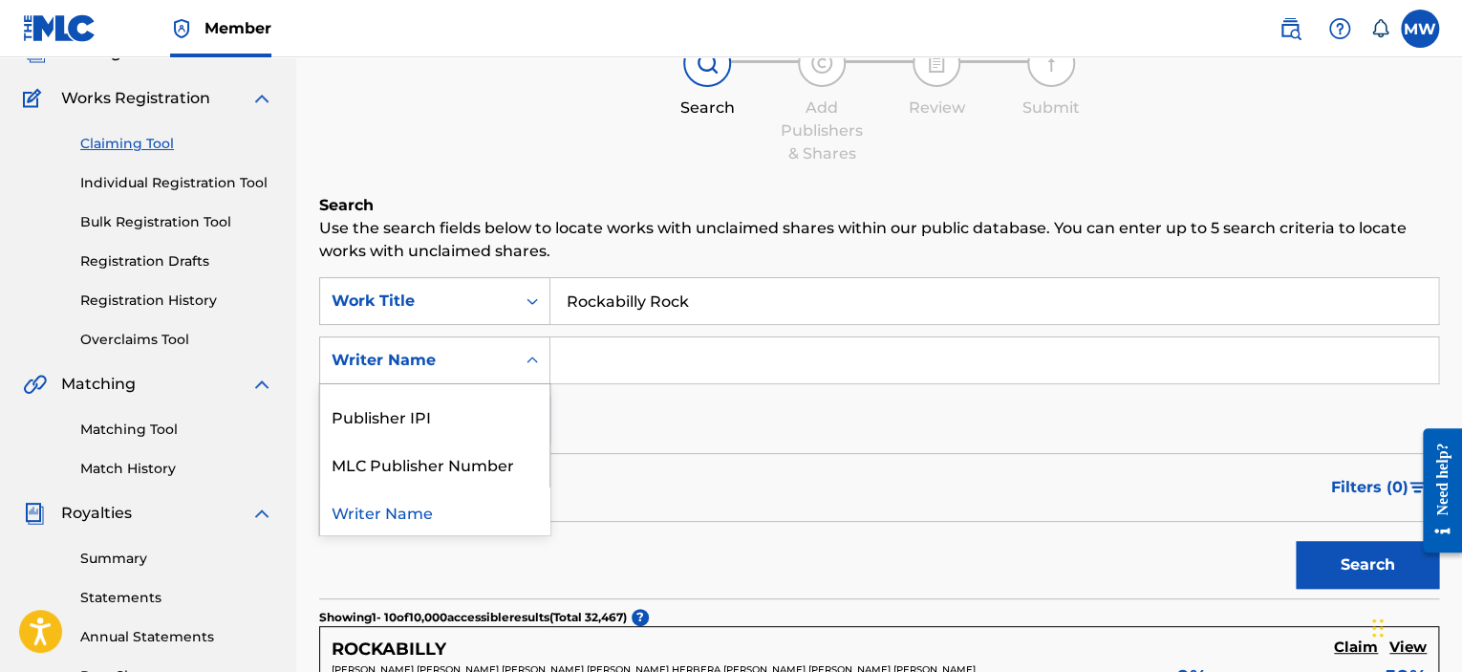
click at [463, 515] on div "Writer Name" at bounding box center [434, 511] width 229 height 48
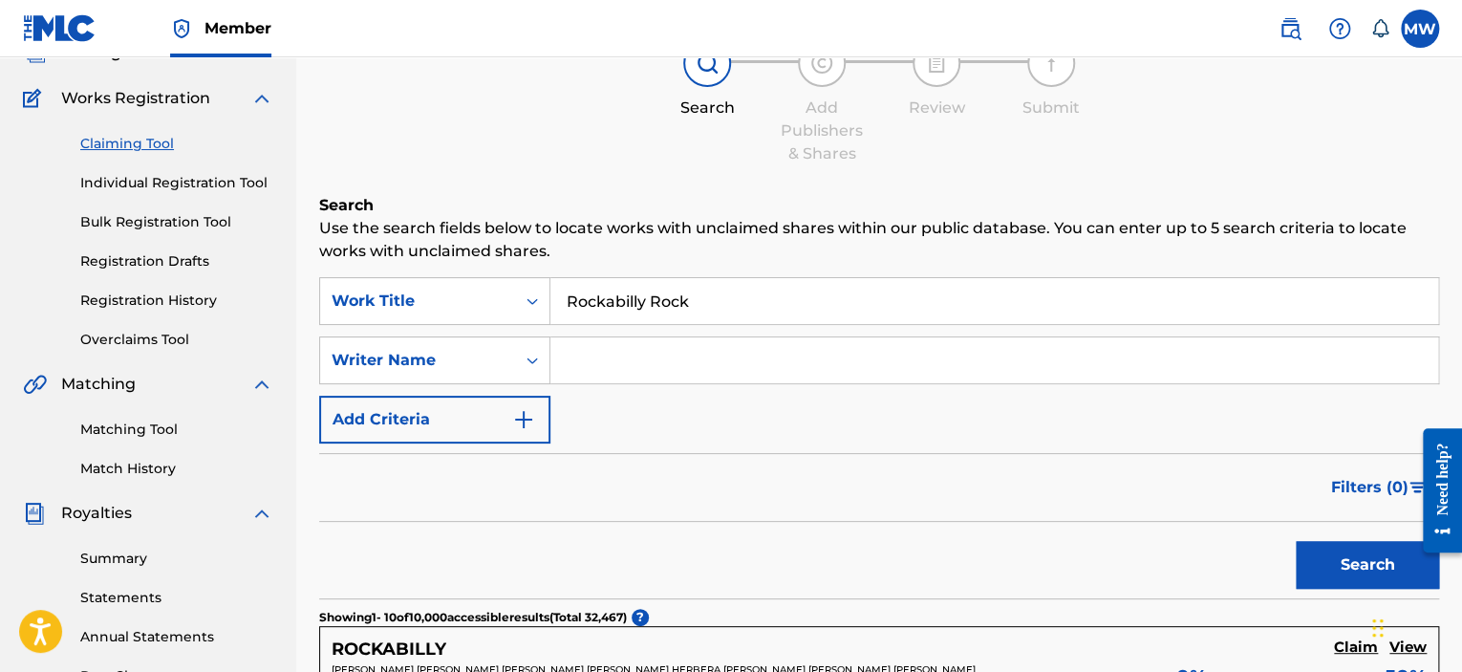
click at [670, 373] on input "Search Form" at bounding box center [995, 360] width 888 height 46
type input "[PERSON_NAME]"
click at [1340, 552] on button "Search" at bounding box center [1367, 565] width 143 height 48
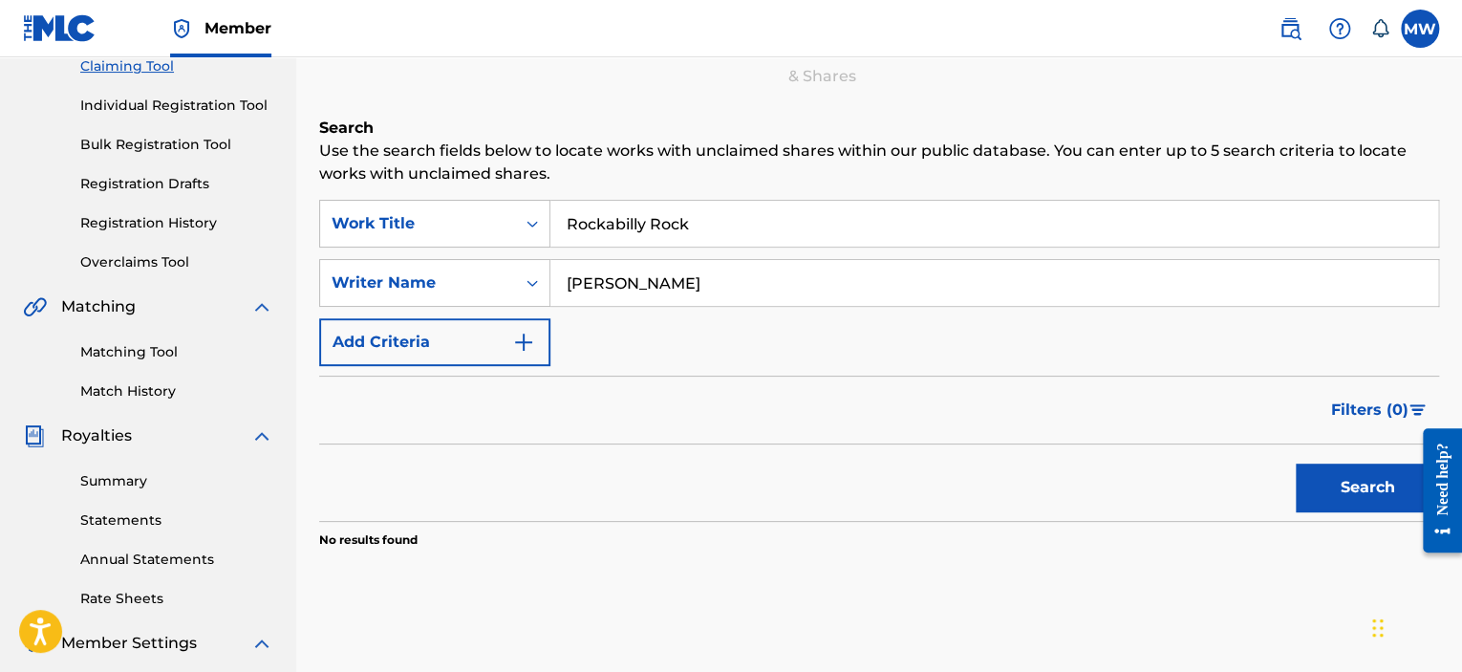
scroll to position [233, 0]
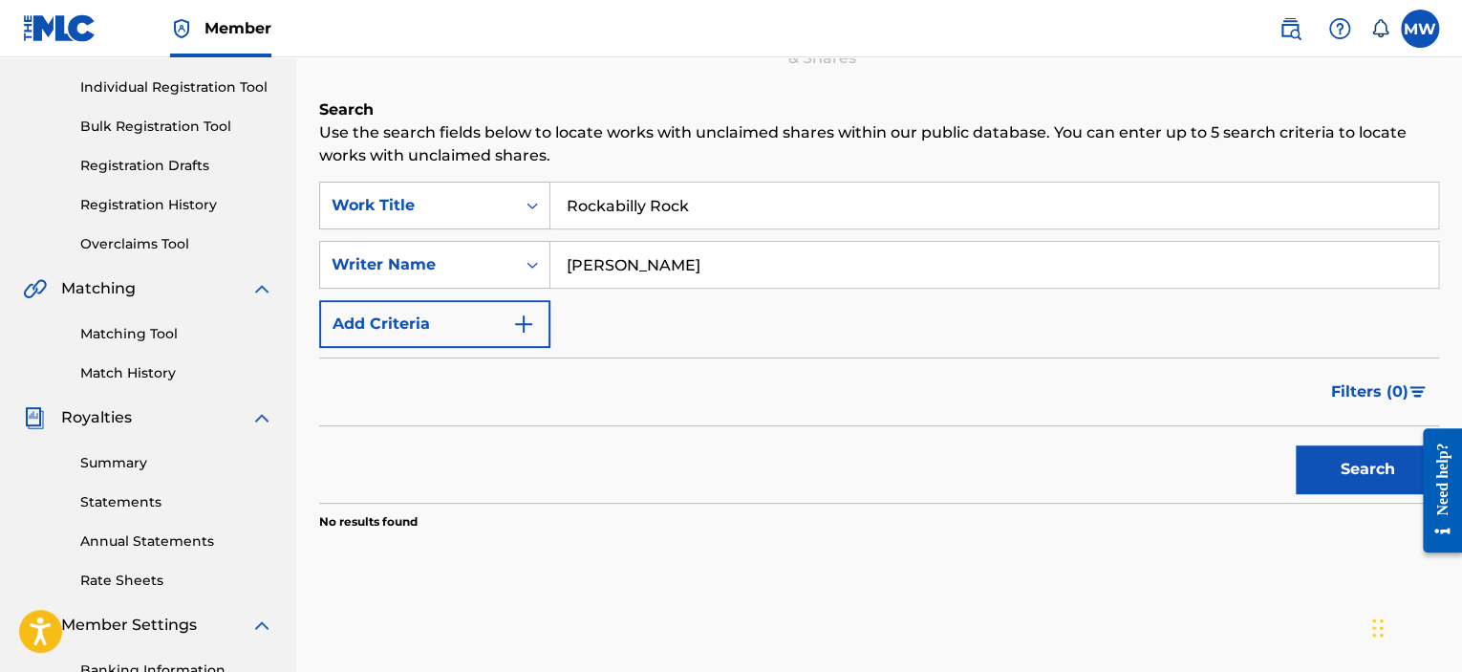
click at [119, 342] on link "Matching Tool" at bounding box center [176, 334] width 193 height 20
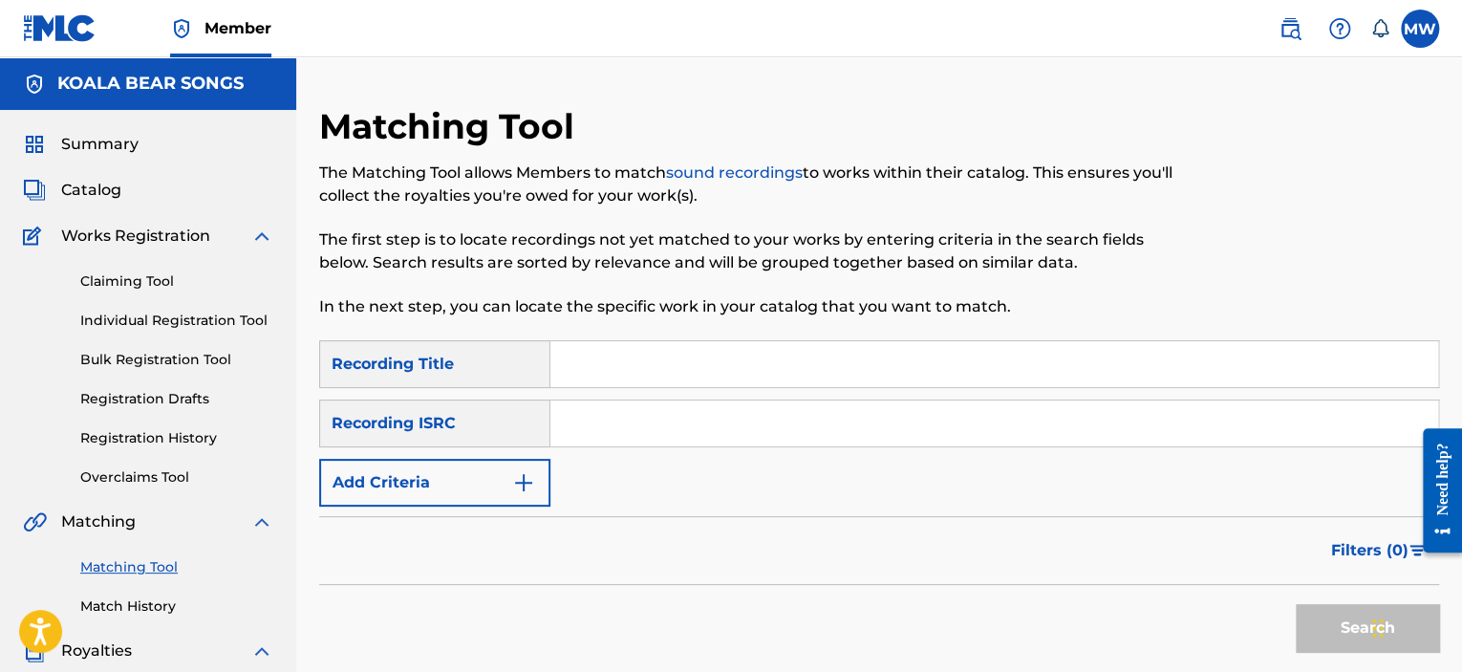
click at [633, 378] on input "Search Form" at bounding box center [995, 364] width 888 height 46
click at [131, 281] on link "Claiming Tool" at bounding box center [176, 281] width 193 height 20
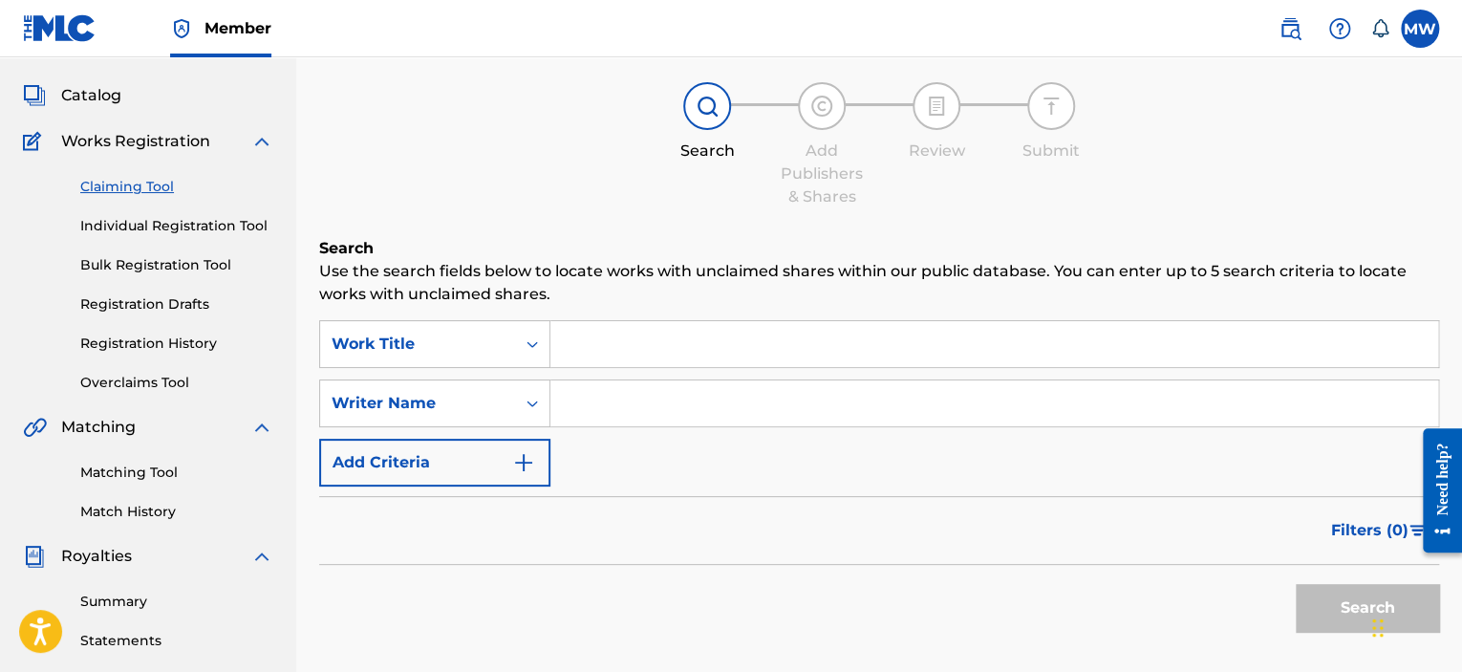
scroll to position [96, 0]
click at [175, 337] on link "Registration History" at bounding box center [176, 343] width 193 height 20
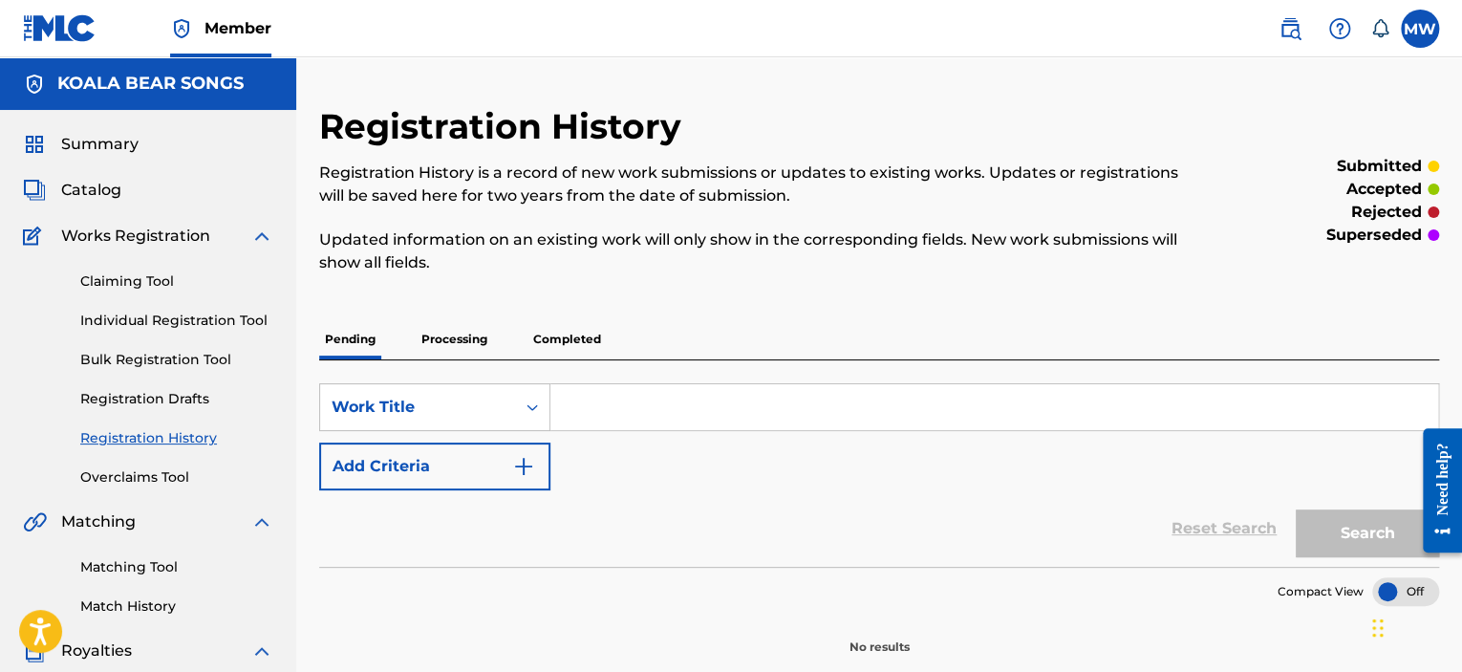
click at [580, 347] on p "Completed" at bounding box center [567, 339] width 79 height 40
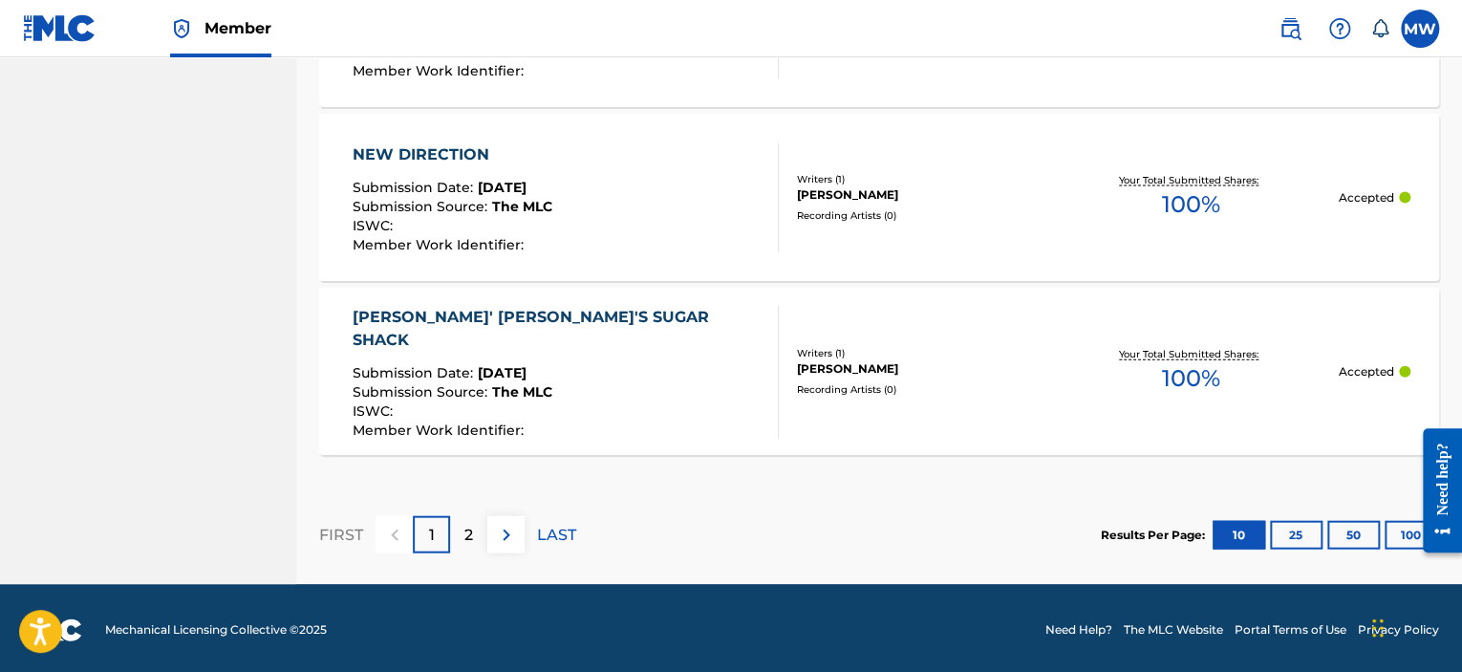
scroll to position [1975, 0]
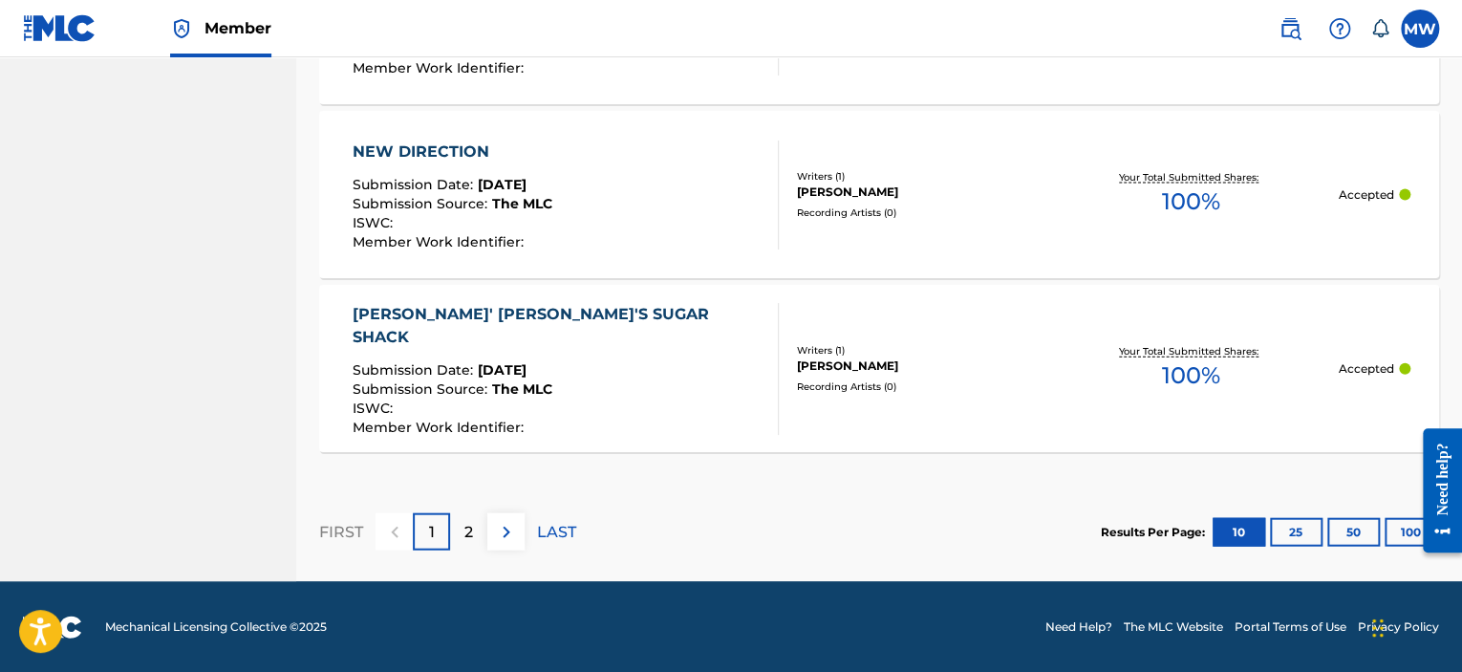
click at [515, 533] on img at bounding box center [506, 532] width 23 height 23
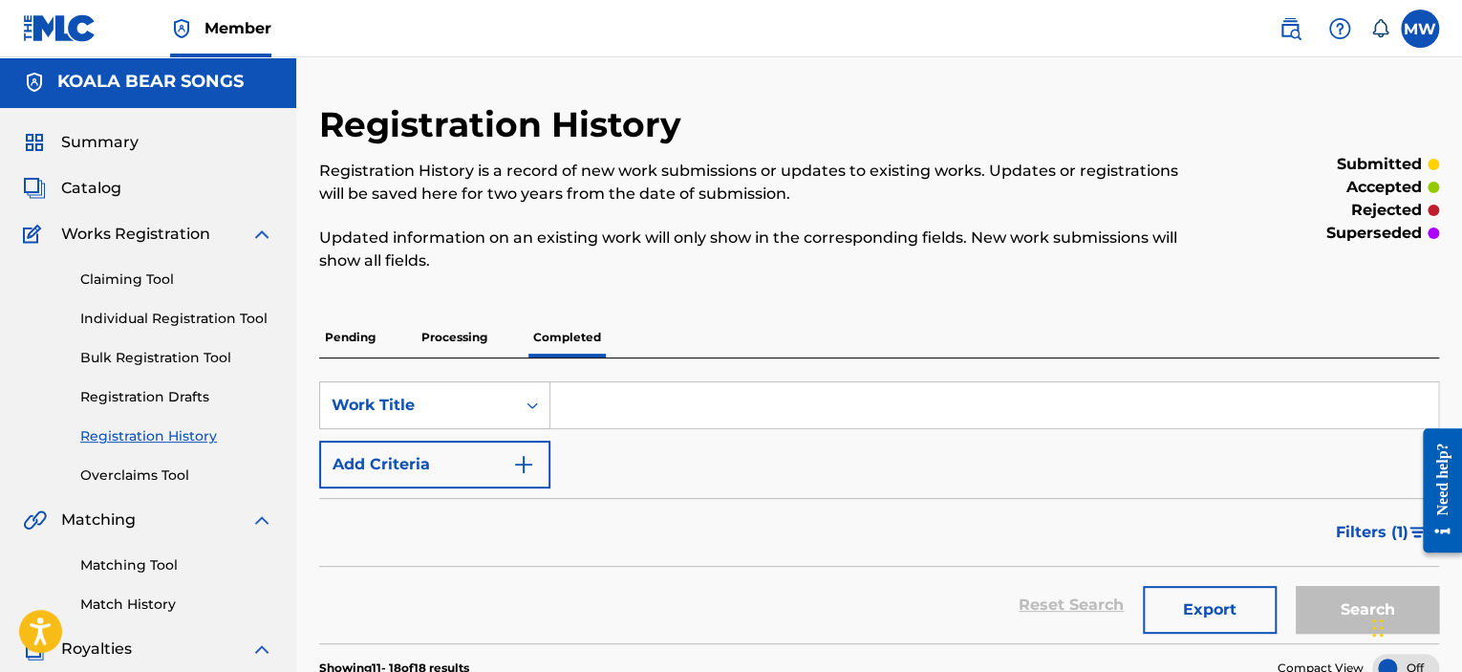
scroll to position [0, 0]
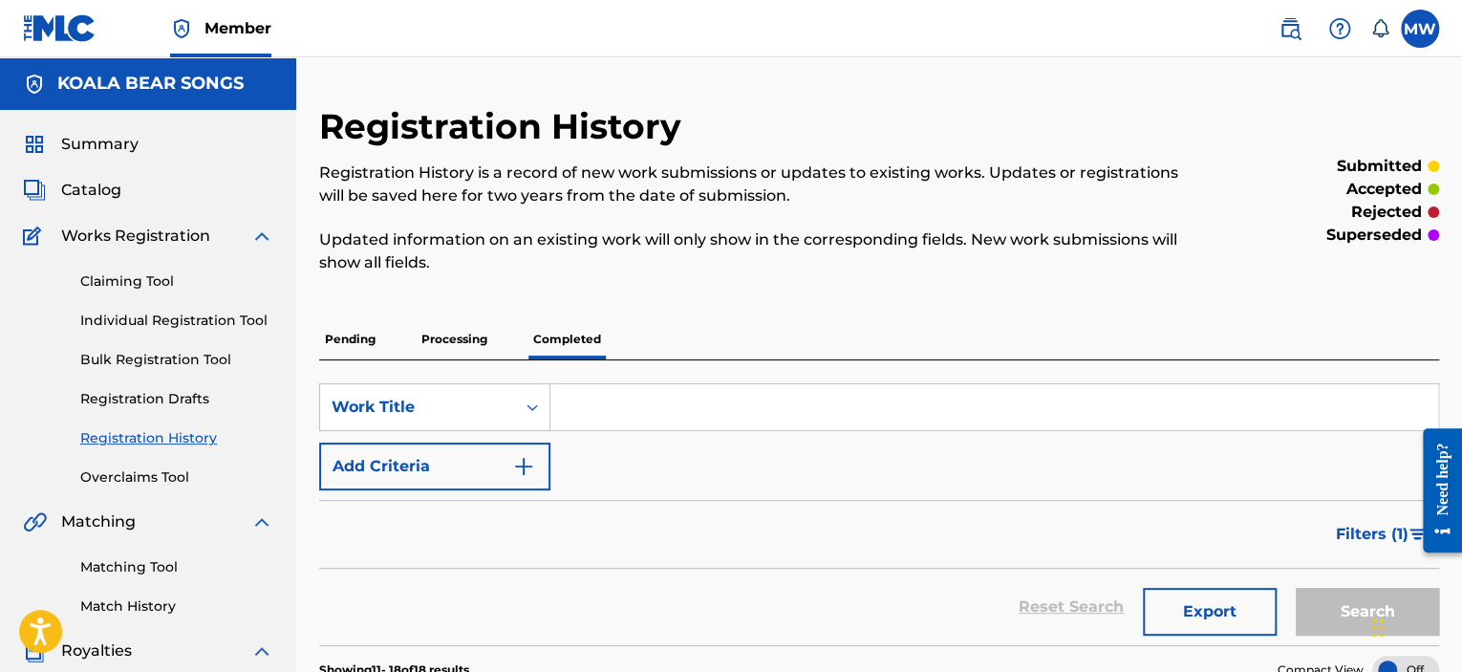
click at [81, 187] on span "Catalog" at bounding box center [91, 190] width 60 height 23
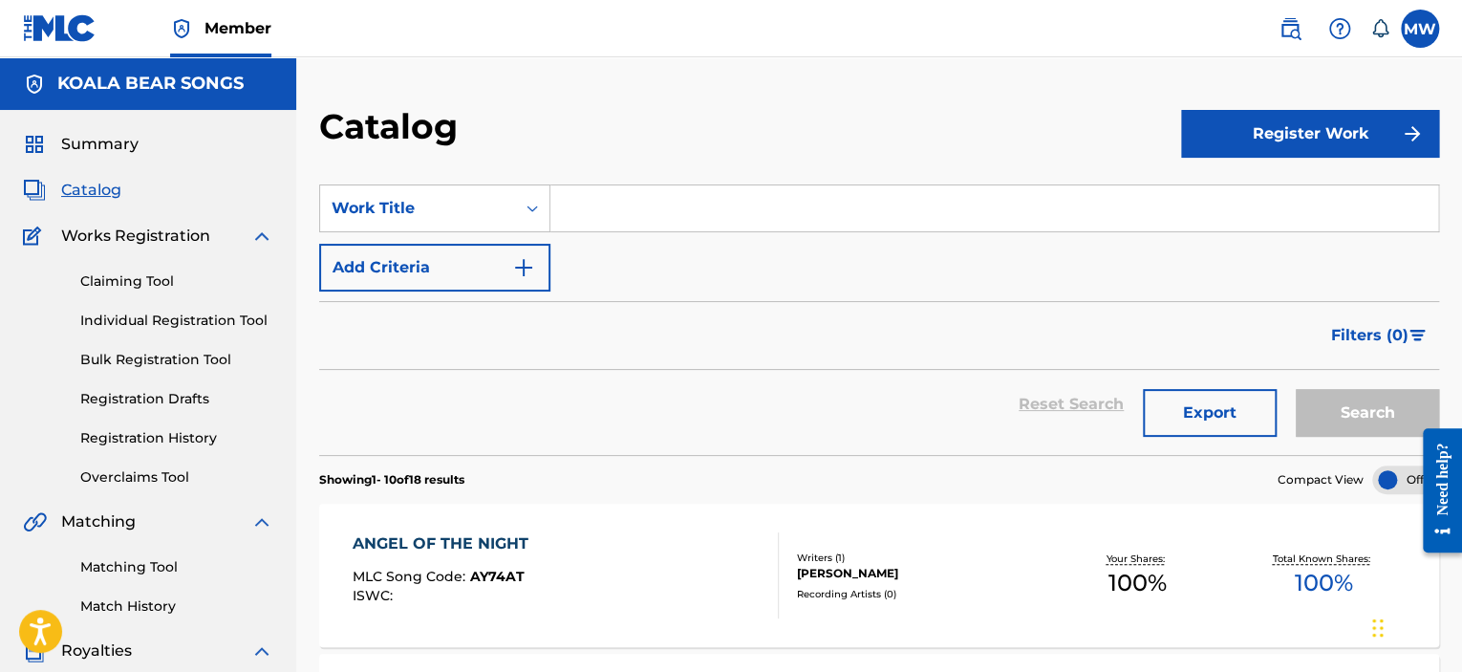
click at [1285, 139] on button "Register Work" at bounding box center [1310, 134] width 258 height 48
click at [1227, 200] on link "Individual" at bounding box center [1310, 196] width 258 height 46
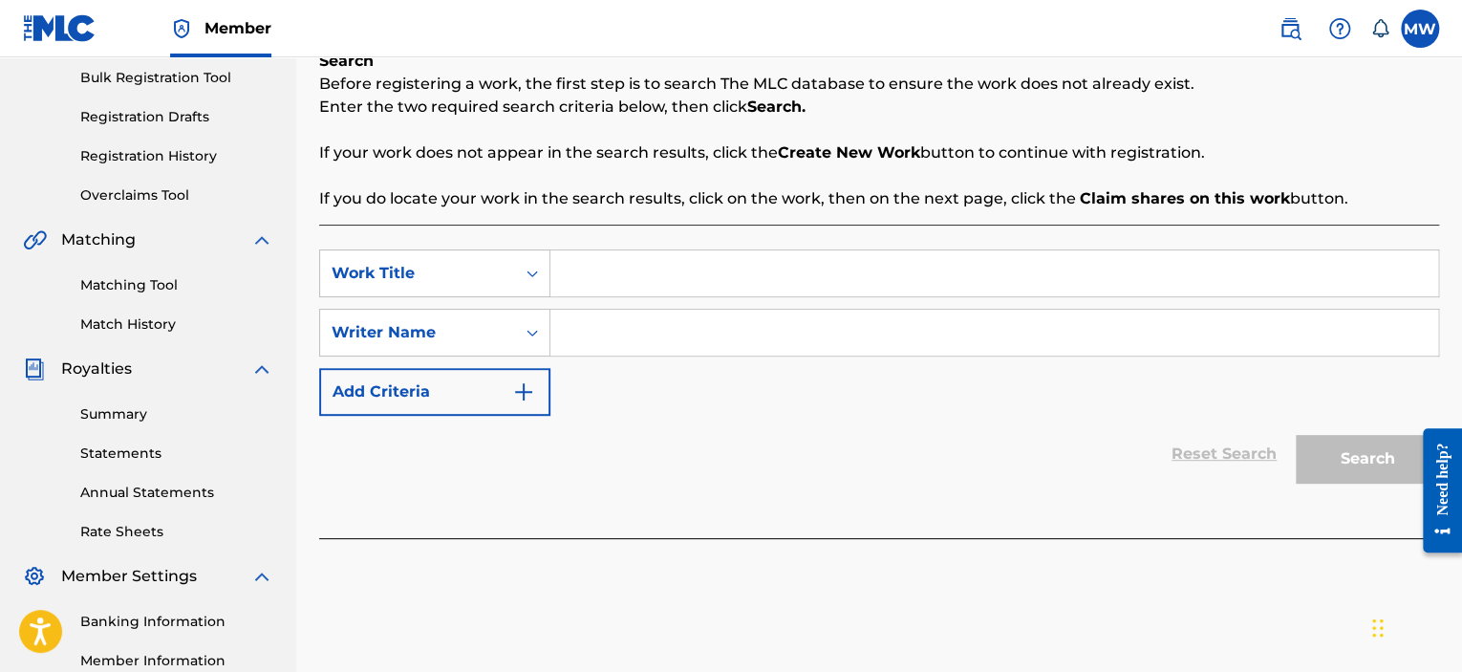
scroll to position [287, 0]
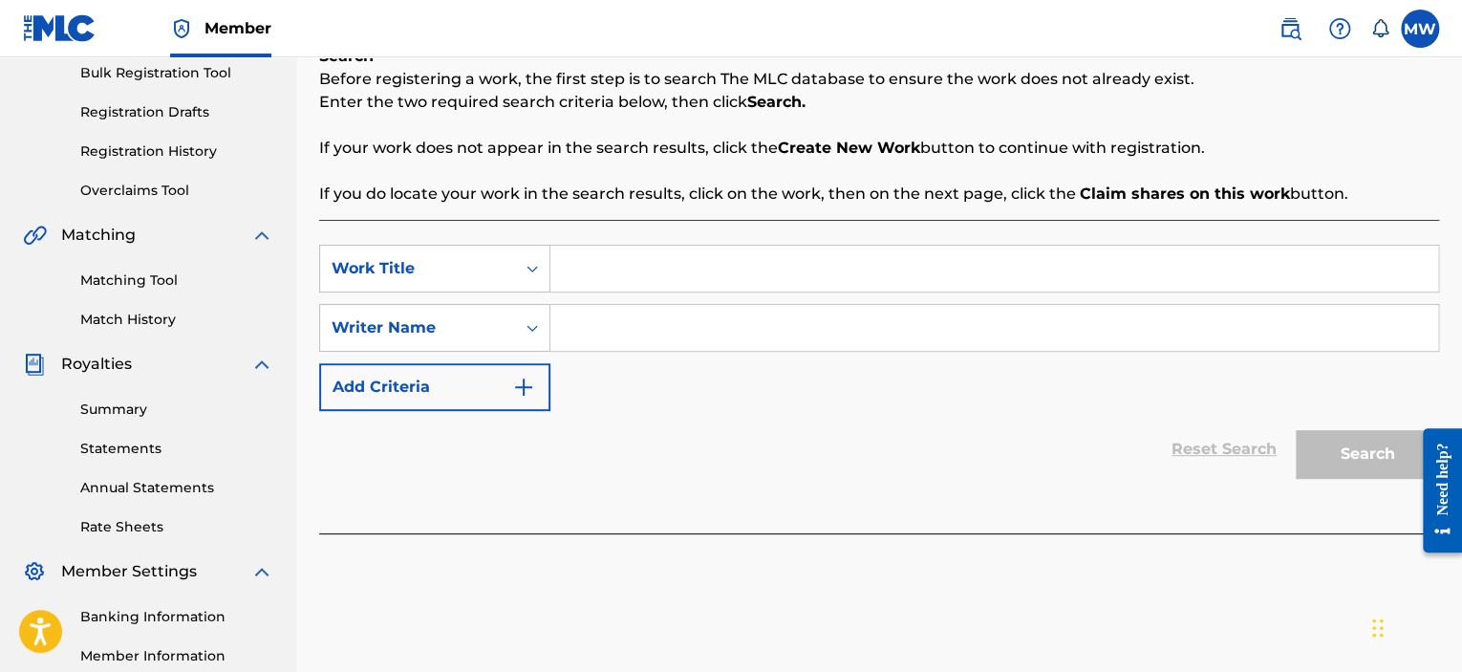
click at [715, 267] on input "Search Form" at bounding box center [995, 269] width 888 height 46
type input "Last Days of Summer"
click at [717, 339] on input "Search Form" at bounding box center [995, 328] width 888 height 46
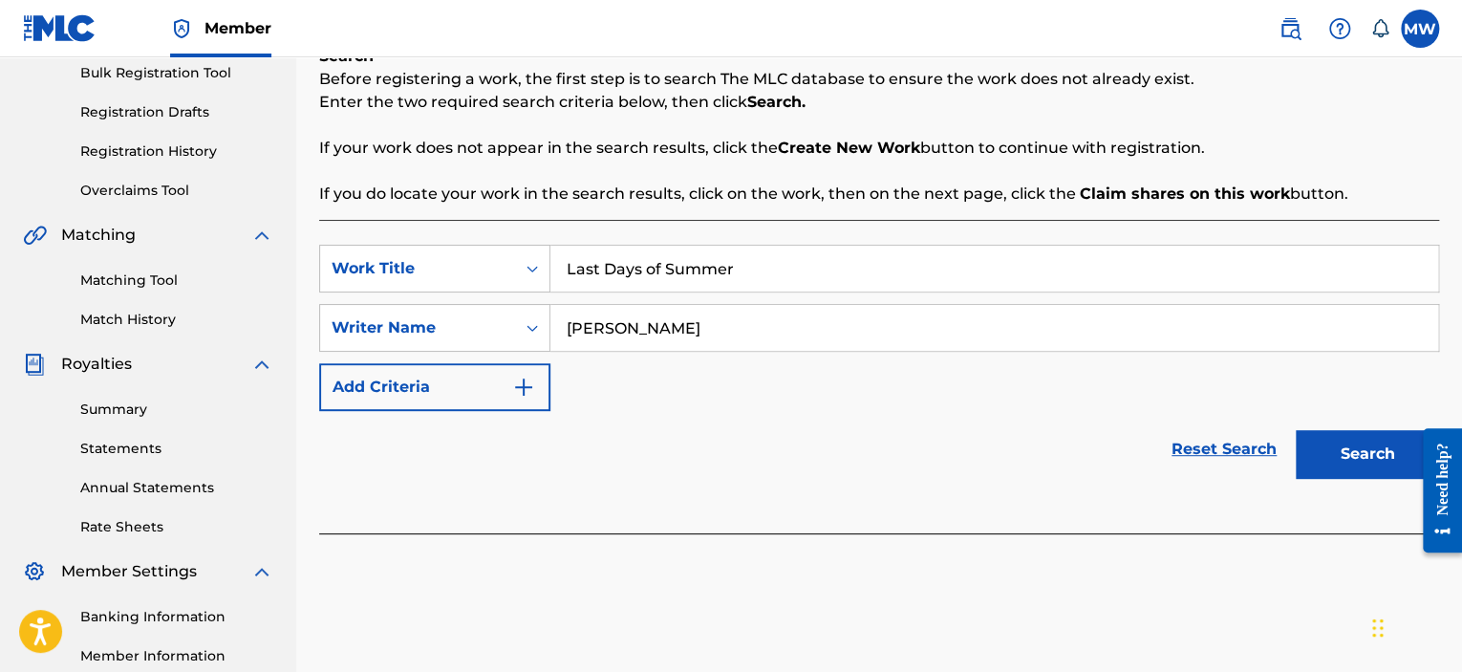
type input "[PERSON_NAME]"
click at [1337, 466] on button "Search" at bounding box center [1367, 454] width 143 height 48
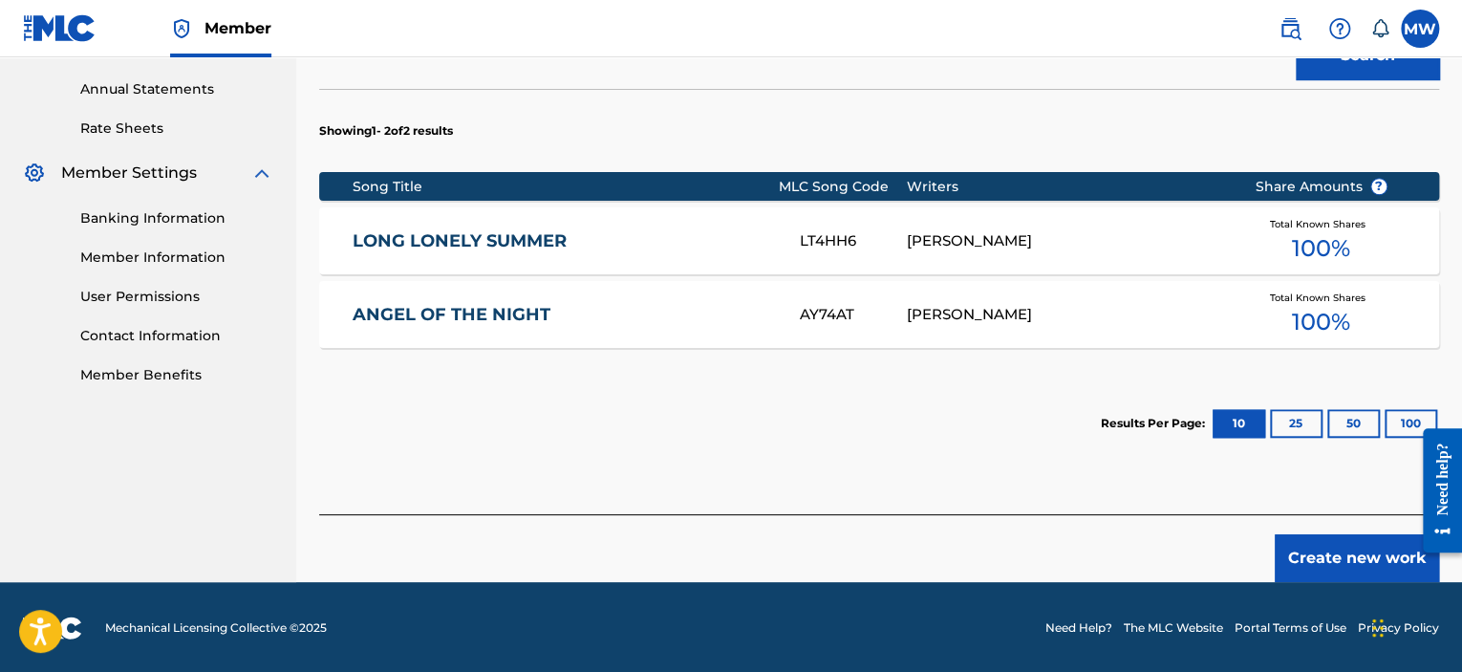
scroll to position [686, 0]
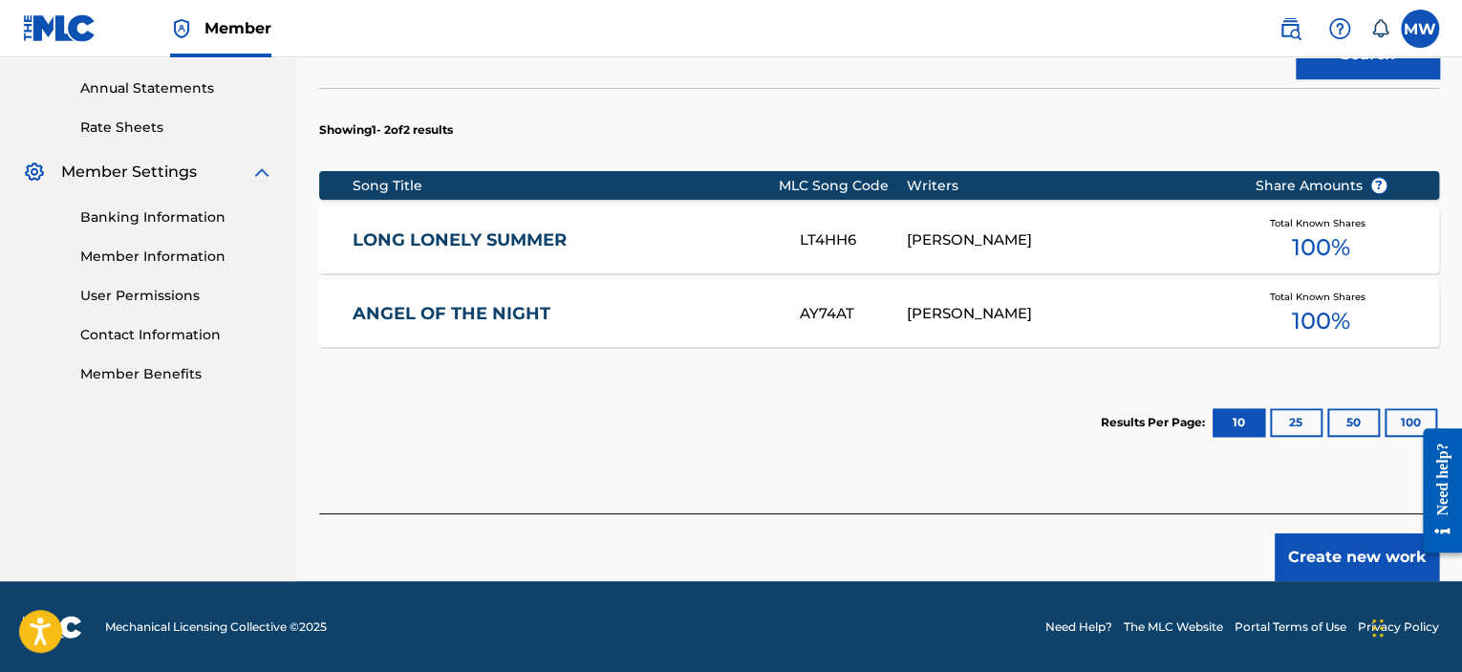
click at [1308, 550] on button "Create new work" at bounding box center [1357, 557] width 164 height 48
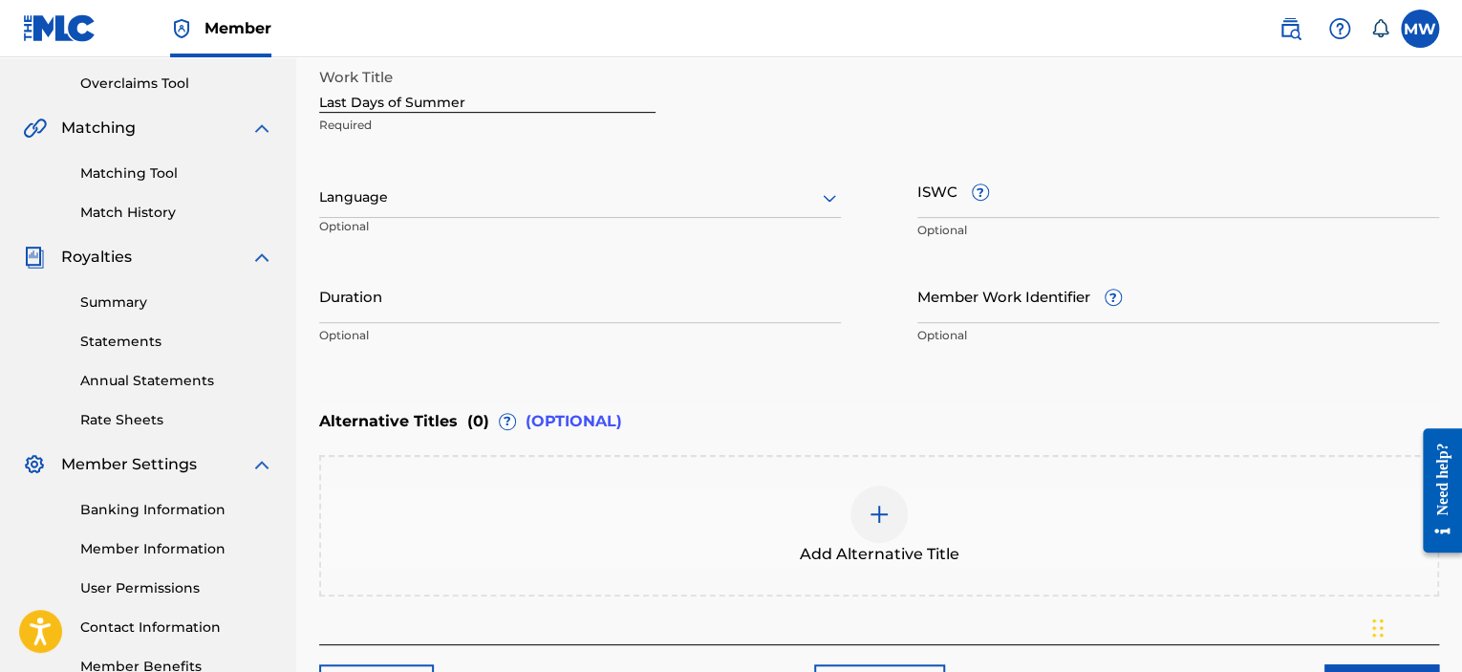
scroll to position [237, 0]
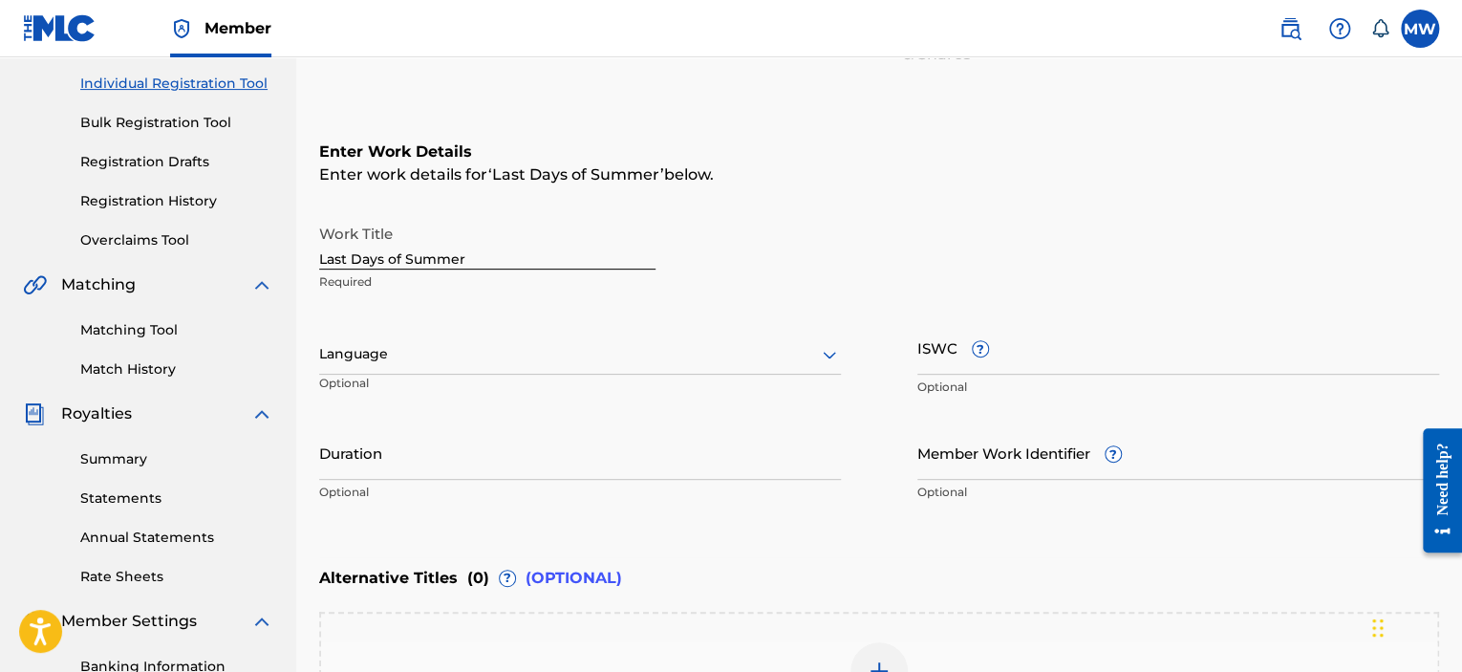
click at [741, 365] on div at bounding box center [580, 354] width 522 height 24
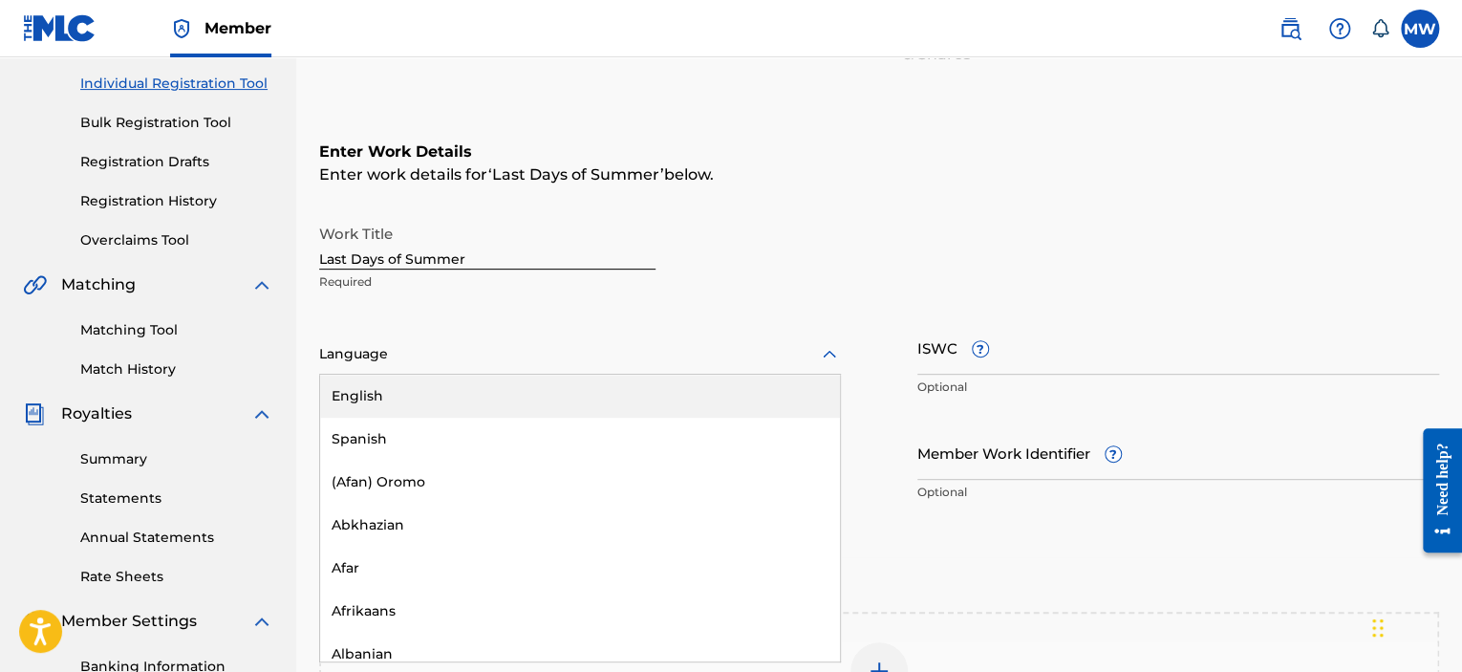
click at [725, 389] on div "English" at bounding box center [580, 396] width 520 height 43
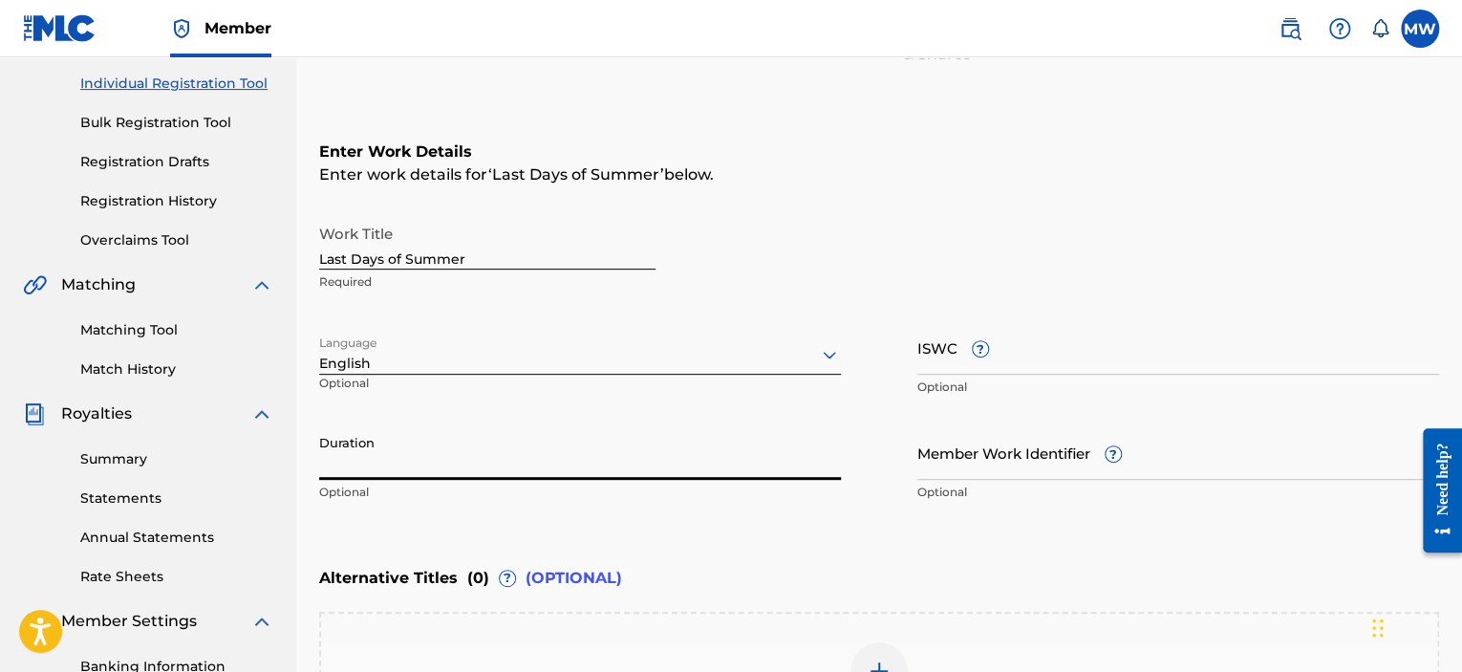
click at [686, 466] on input "Duration" at bounding box center [580, 452] width 522 height 54
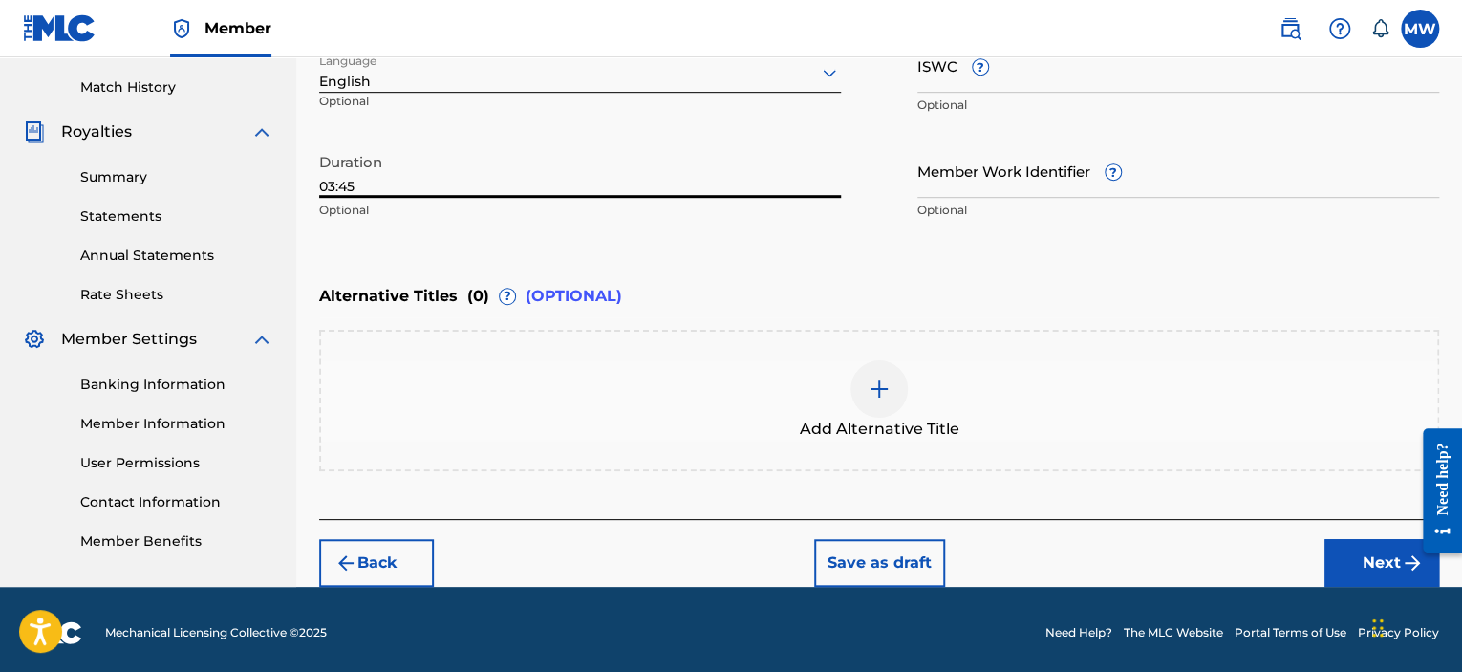
scroll to position [524, 0]
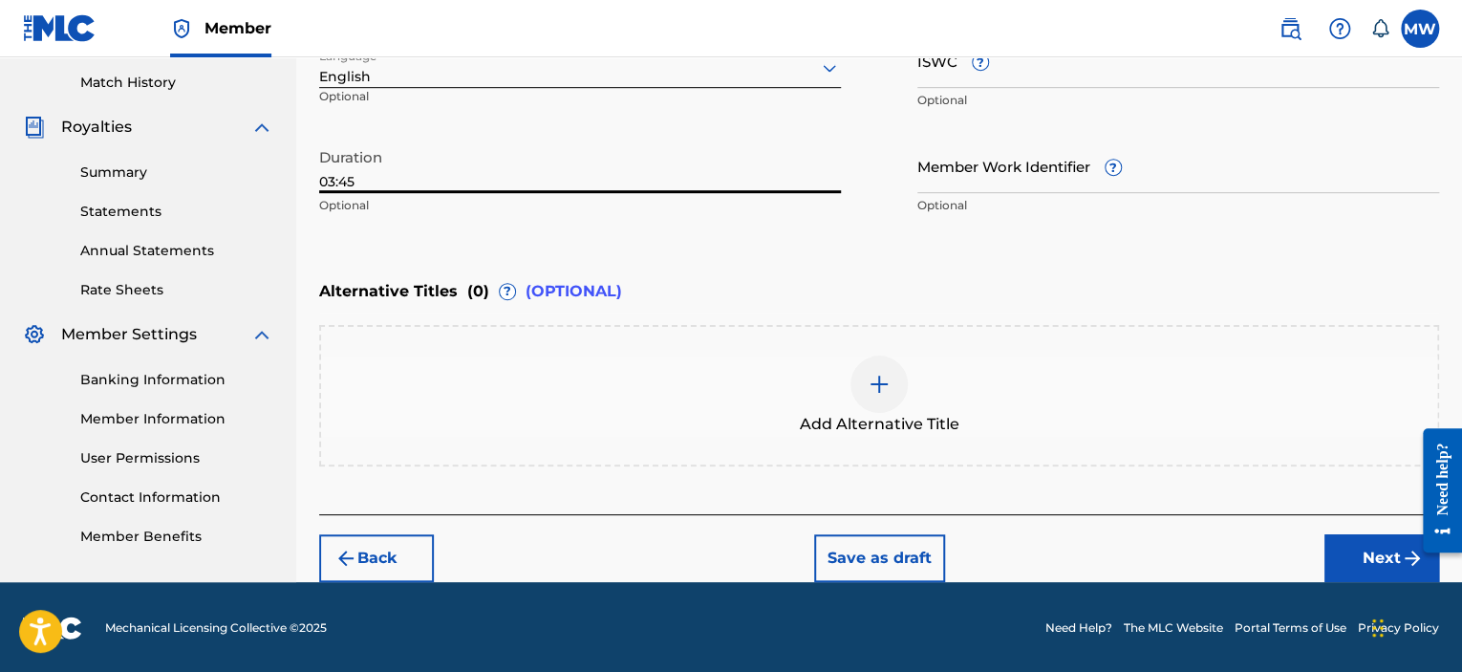
type input "03:45"
click at [1349, 553] on button "Next" at bounding box center [1382, 558] width 115 height 48
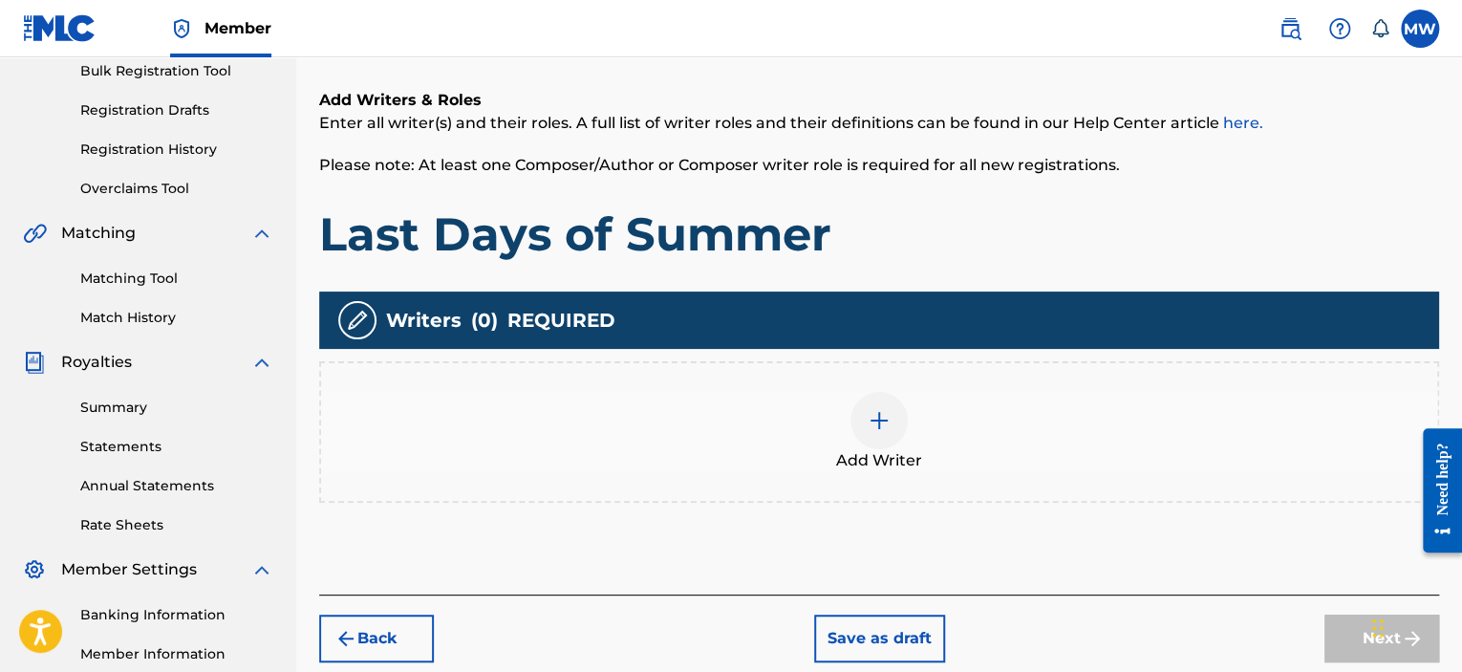
scroll to position [373, 0]
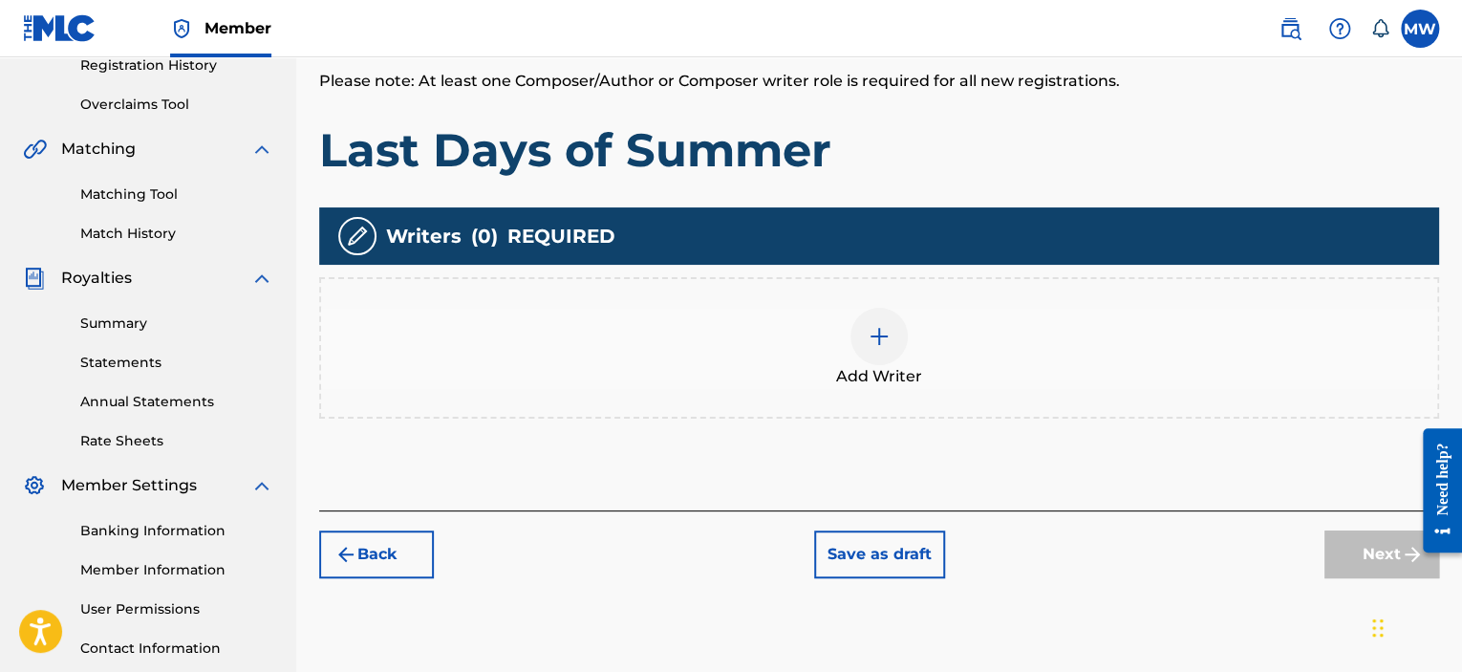
click at [896, 343] on div at bounding box center [879, 336] width 57 height 57
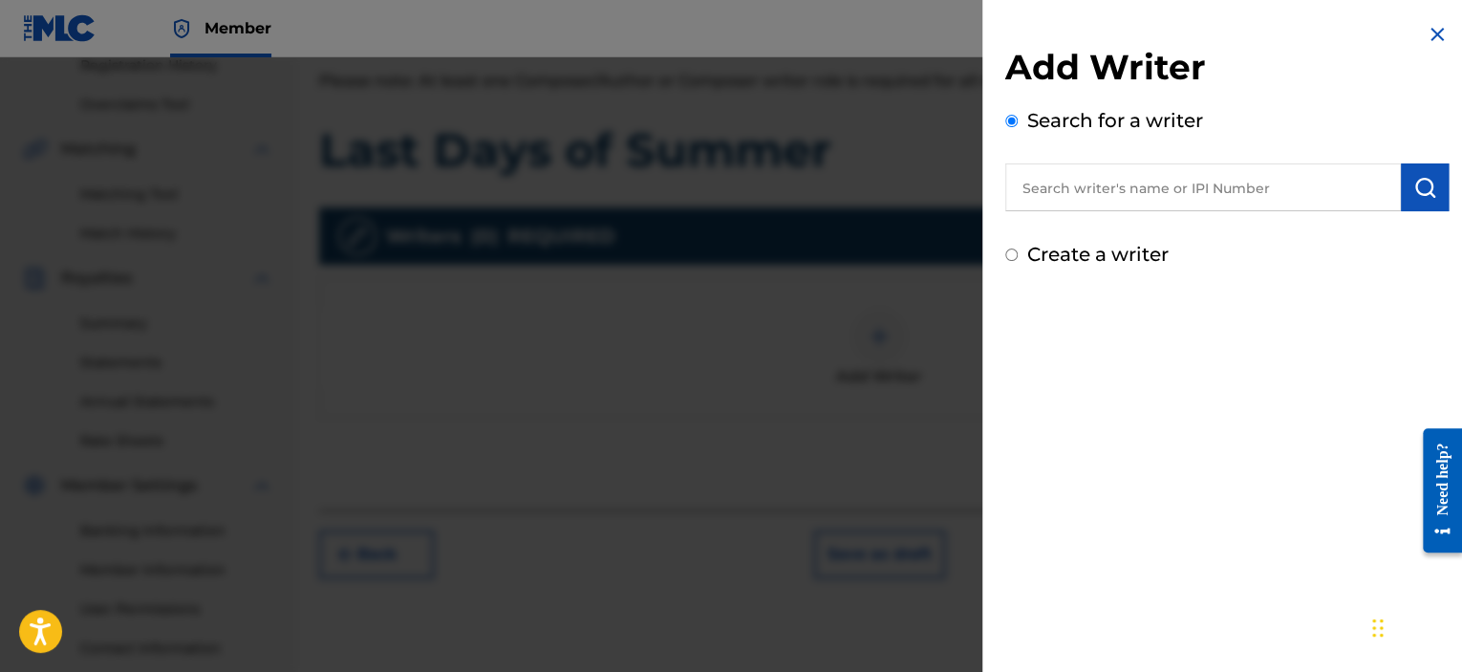
click at [1125, 191] on input "text" at bounding box center [1204, 187] width 396 height 48
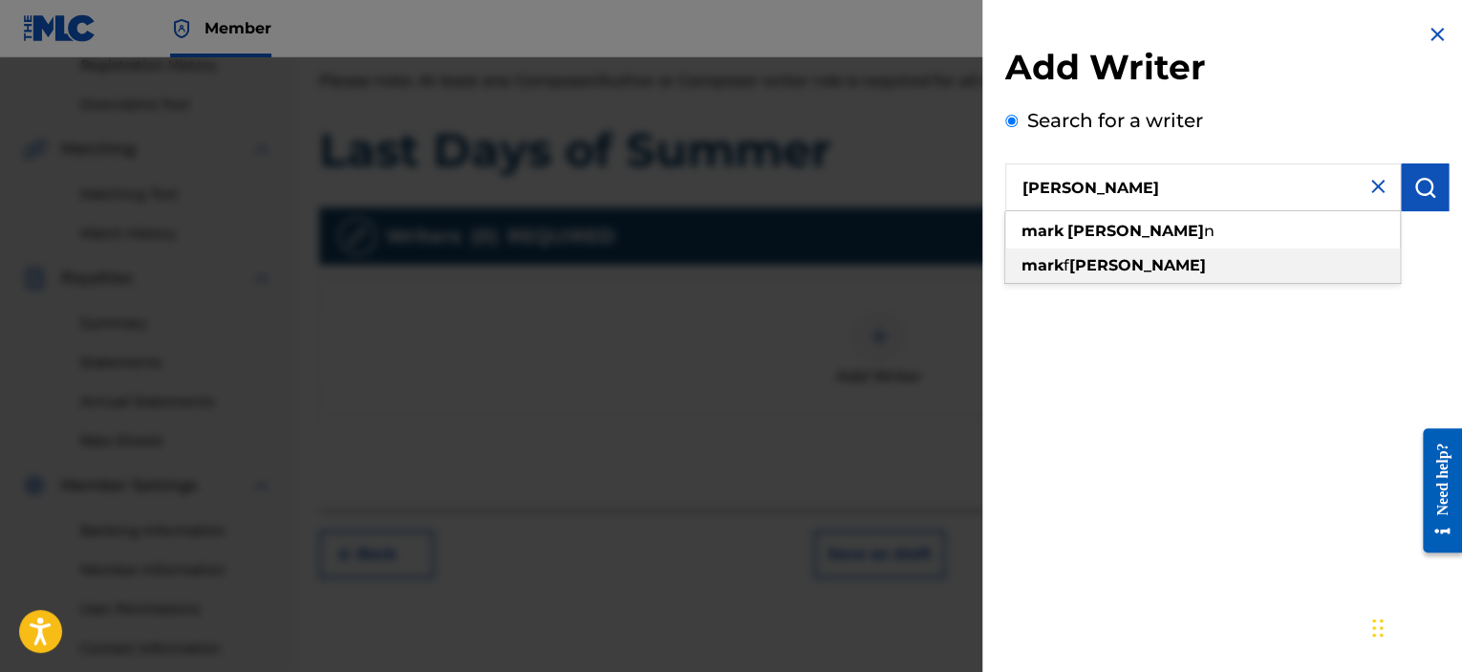
click at [1116, 261] on strong "[PERSON_NAME]" at bounding box center [1138, 265] width 137 height 18
type input "[PERSON_NAME]"
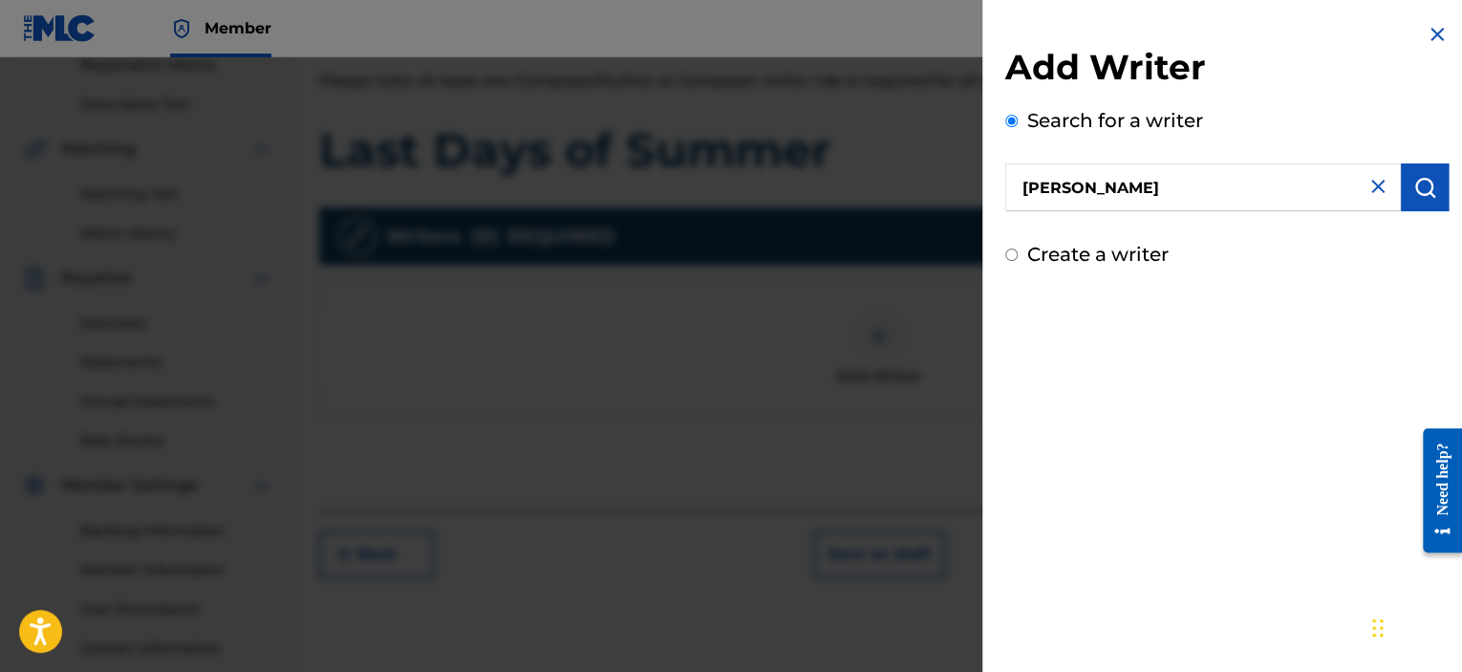
click at [1418, 187] on img "submit" at bounding box center [1425, 187] width 23 height 23
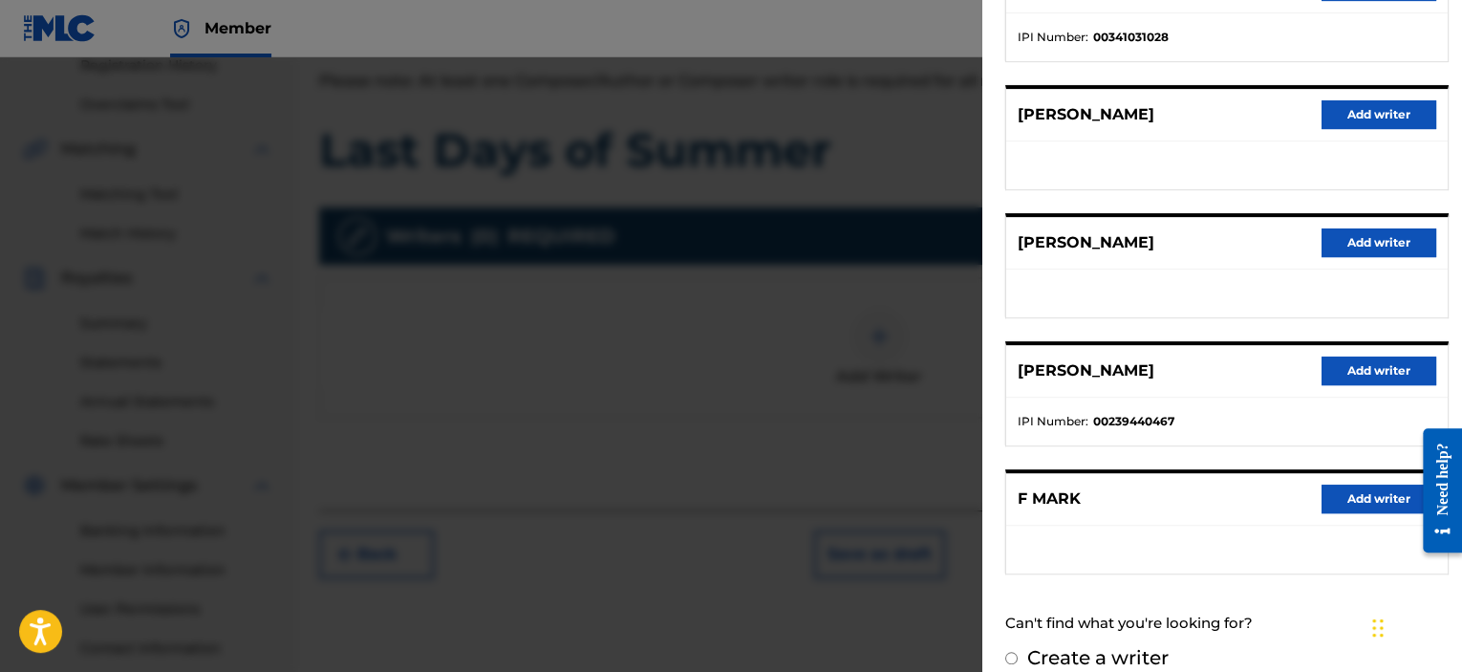
scroll to position [316, 0]
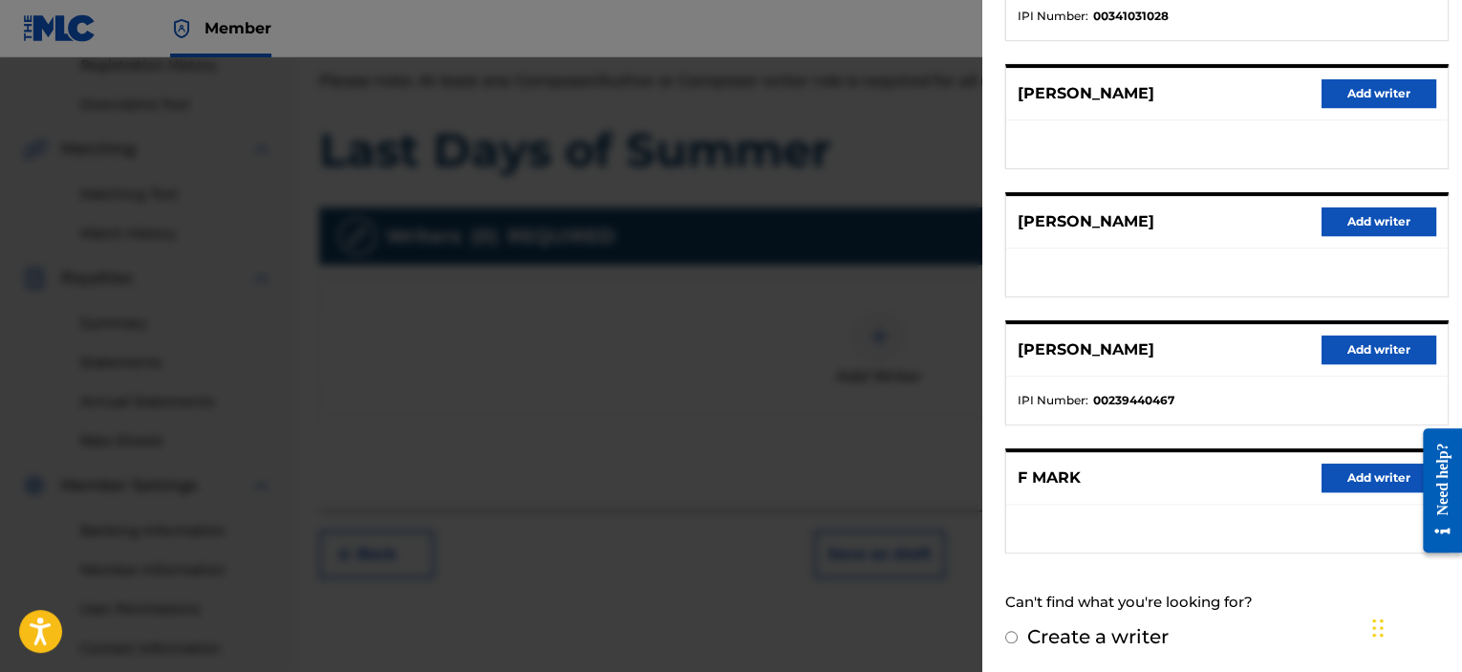
click at [1361, 351] on button "Add writer" at bounding box center [1379, 350] width 115 height 29
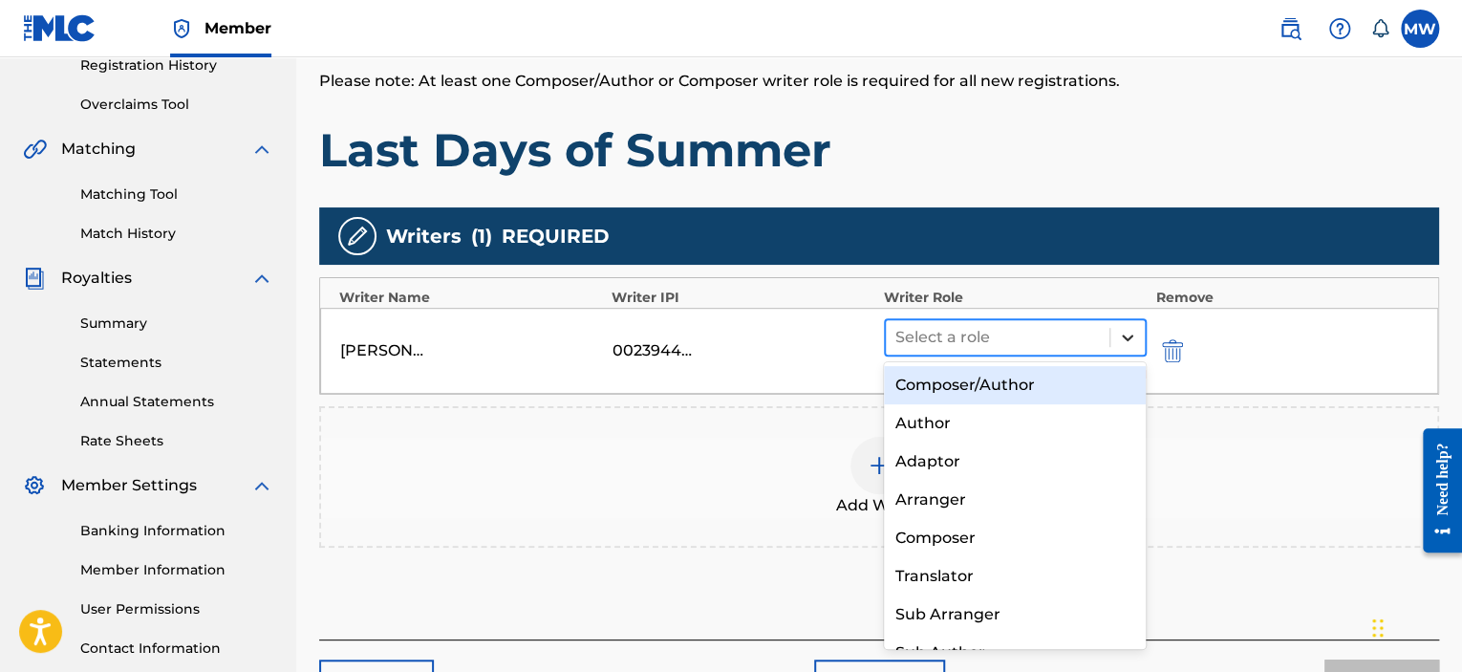
click at [1136, 338] on icon at bounding box center [1127, 337] width 19 height 19
click at [1074, 384] on div "Composer/Author" at bounding box center [1015, 385] width 263 height 38
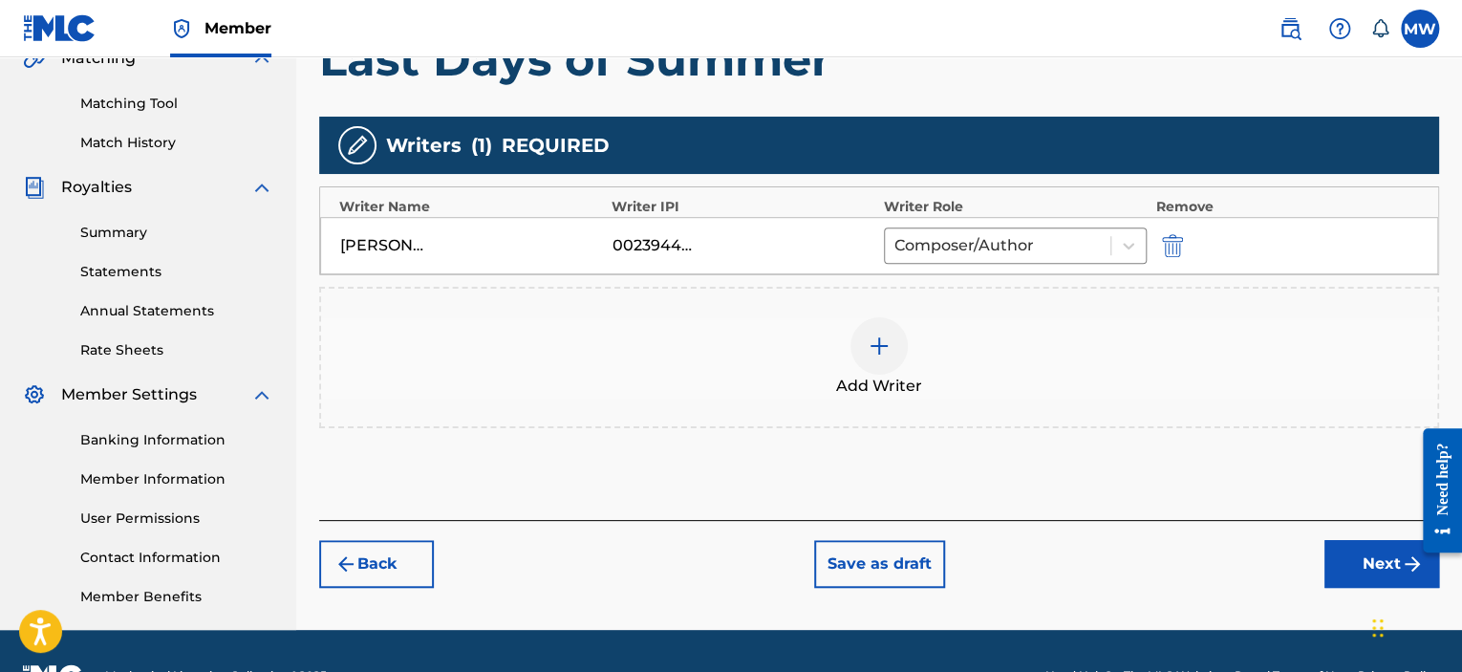
scroll to position [468, 0]
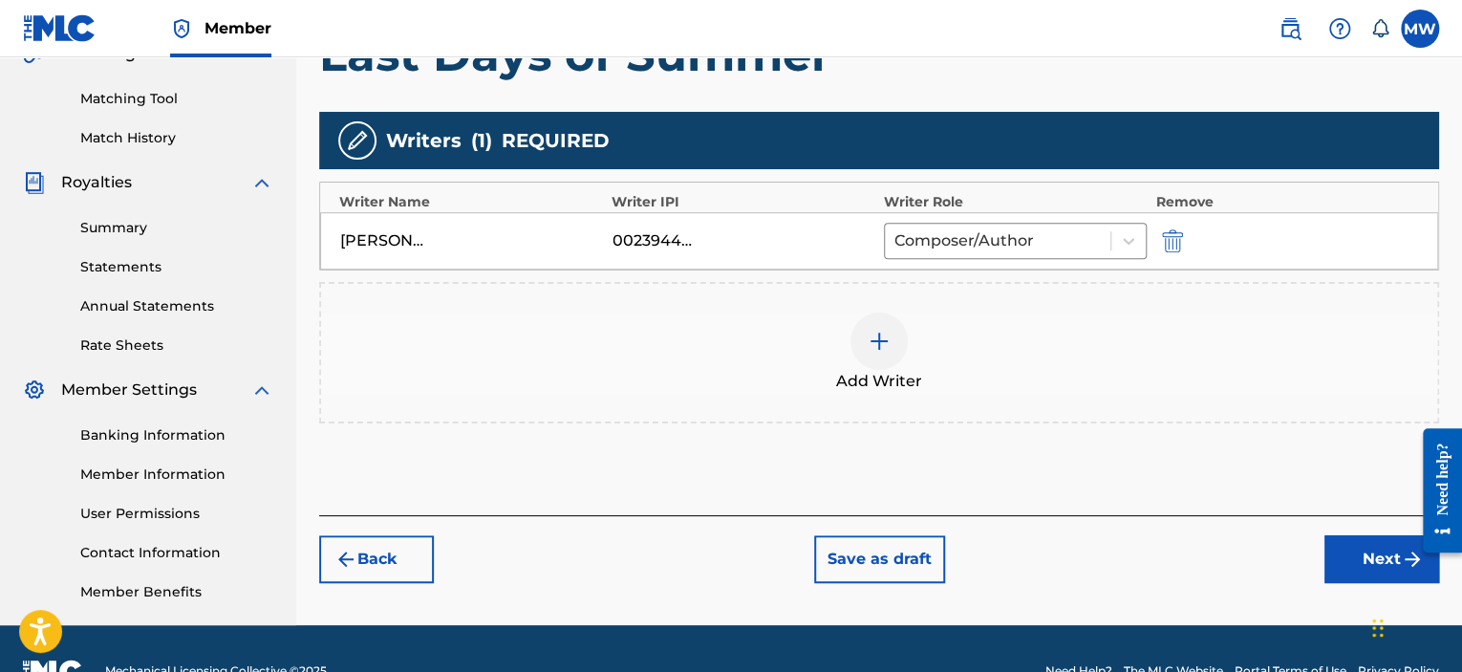
click at [1348, 553] on button "Next" at bounding box center [1382, 559] width 115 height 48
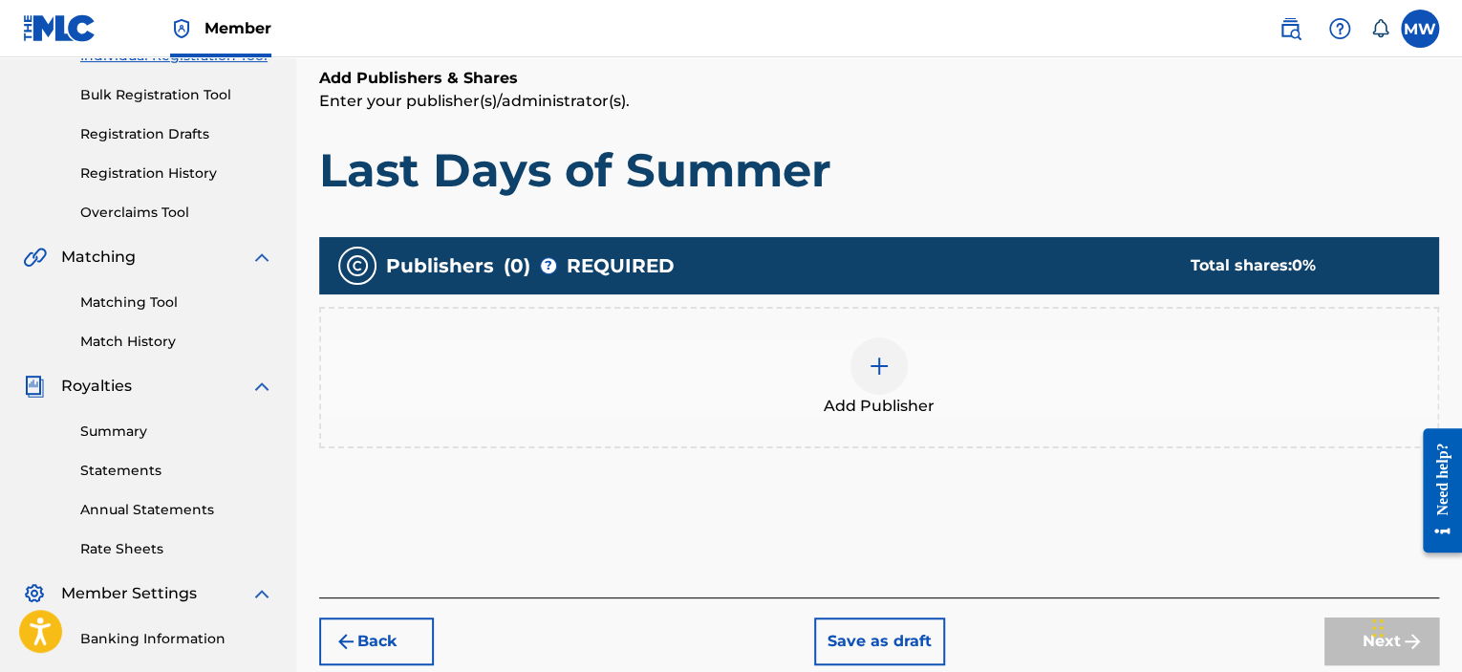
scroll to position [277, 0]
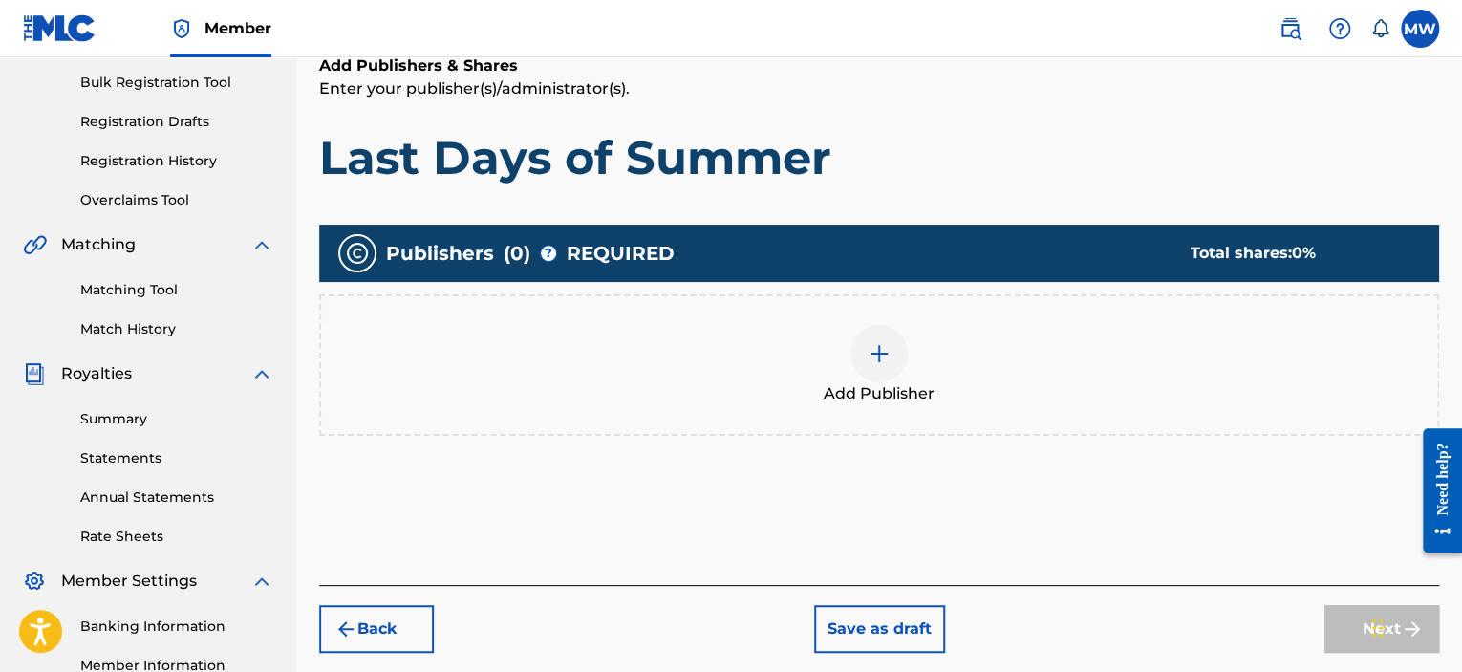
click at [883, 362] on img at bounding box center [879, 353] width 23 height 23
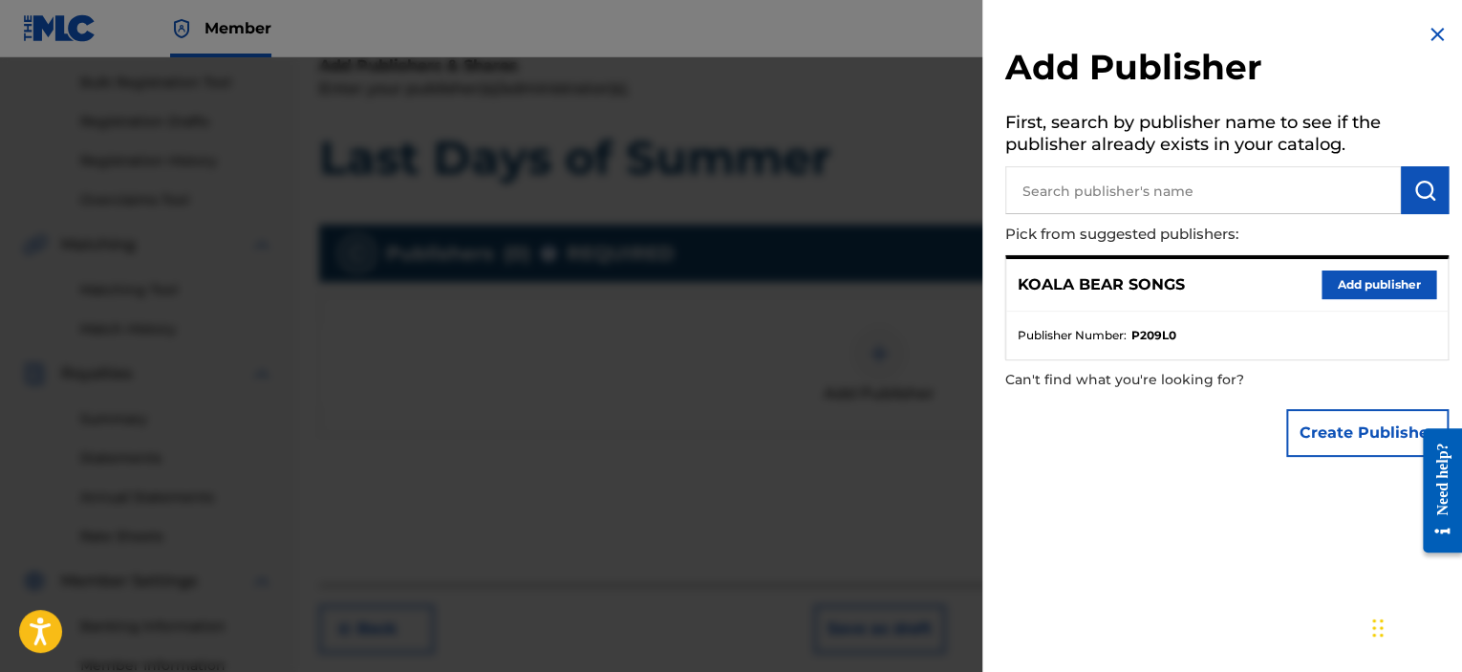
click at [1331, 288] on button "Add publisher" at bounding box center [1379, 285] width 115 height 29
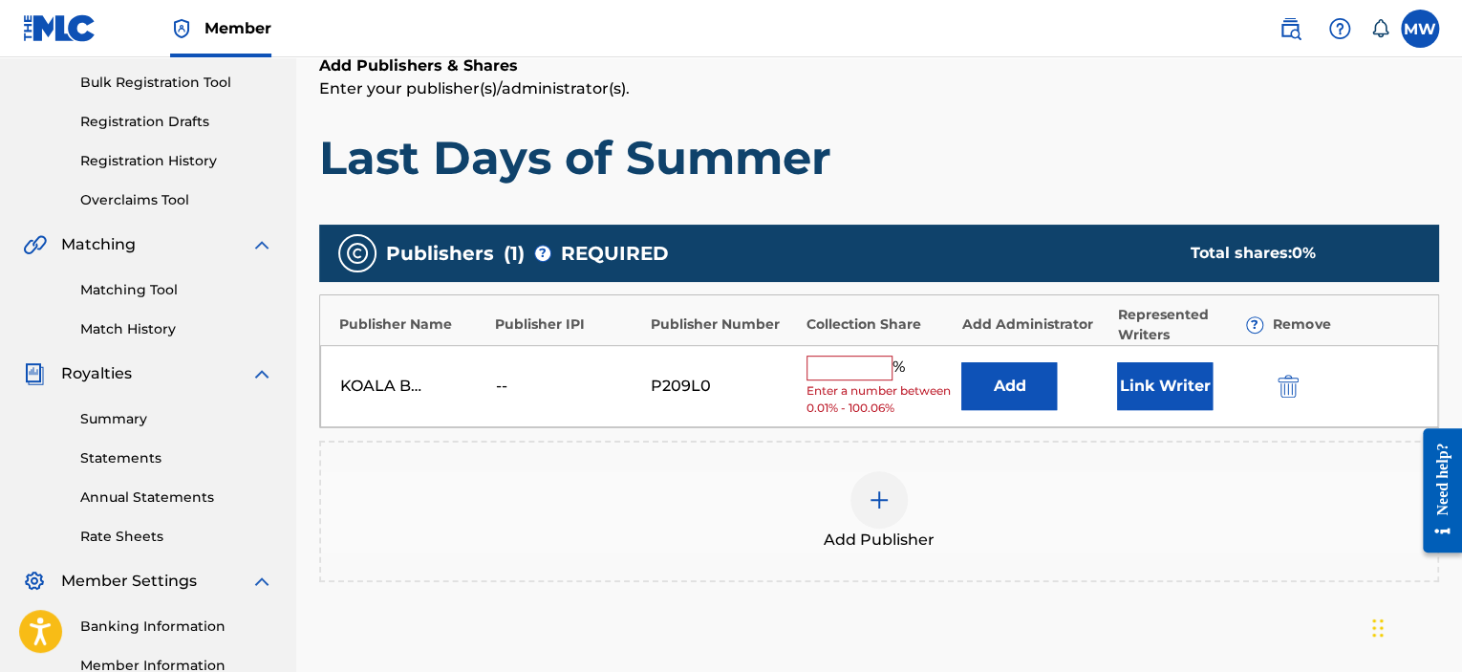
click at [847, 363] on input "text" at bounding box center [850, 368] width 86 height 25
type input "100"
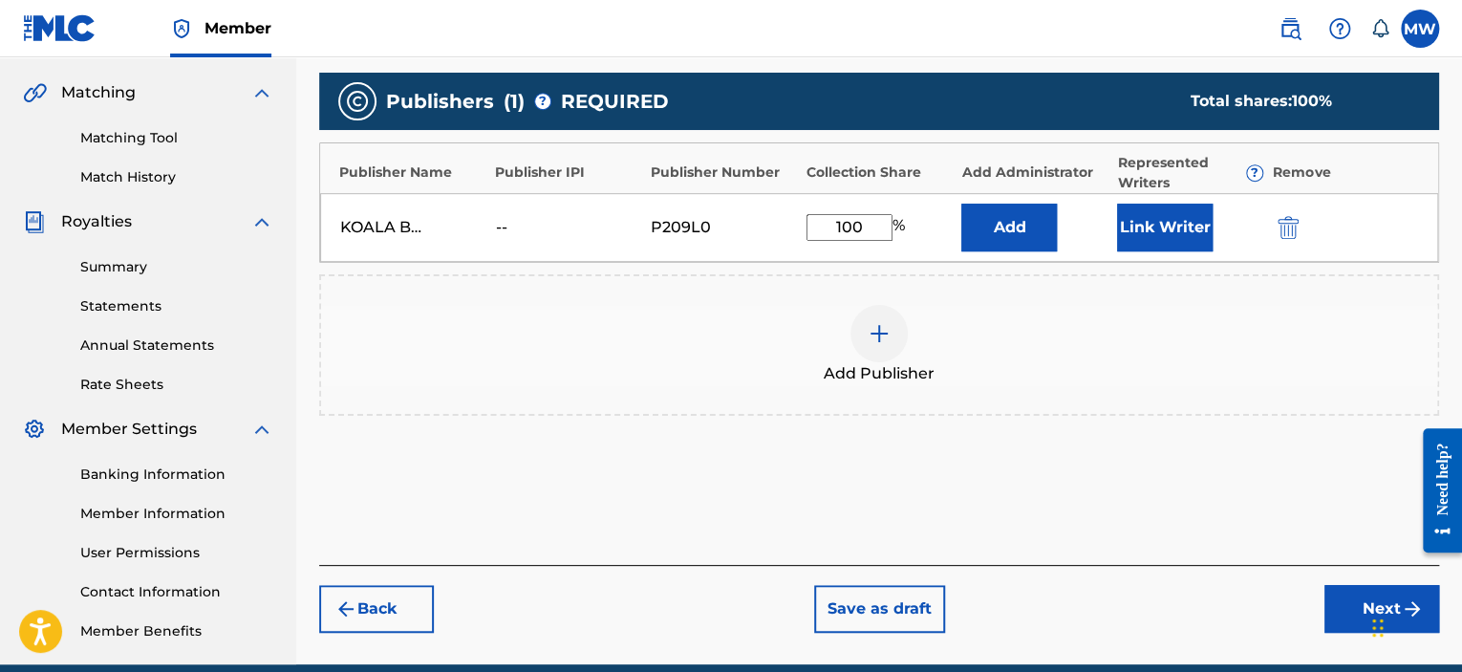
scroll to position [468, 0]
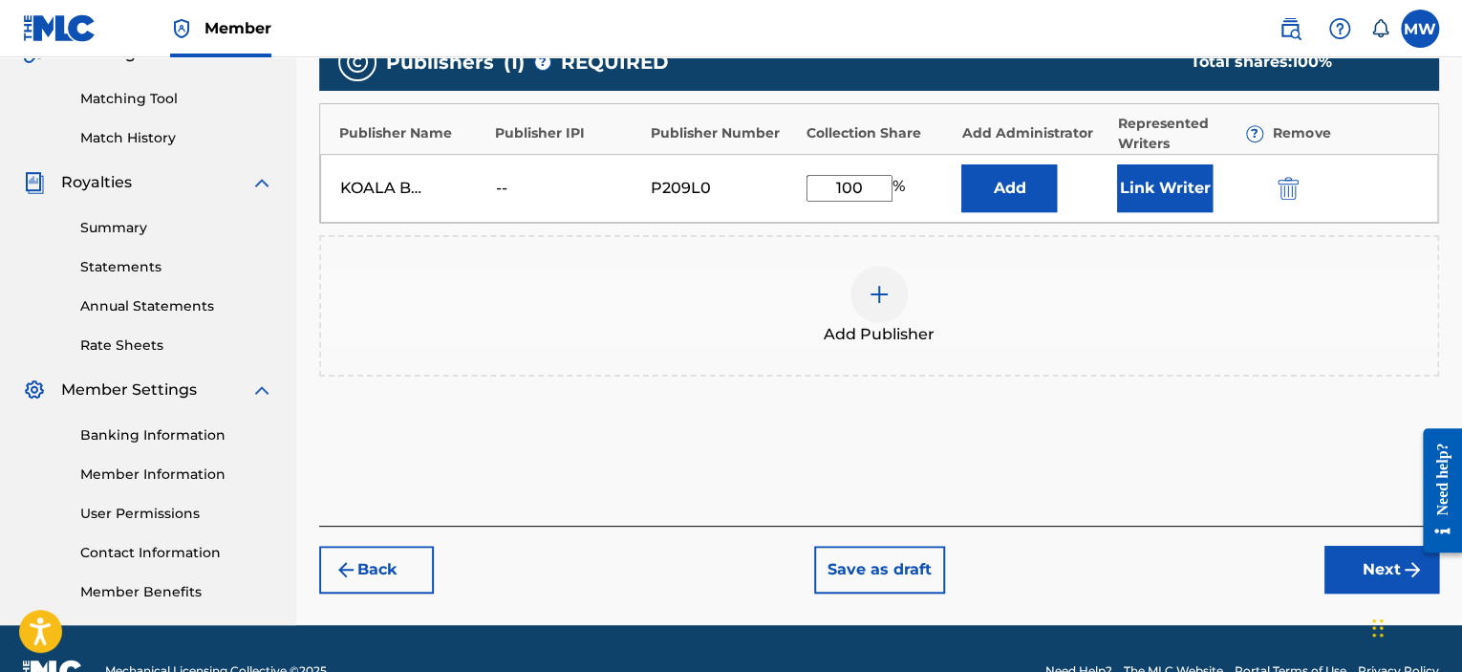
click at [1168, 191] on button "Link Writer" at bounding box center [1165, 188] width 96 height 48
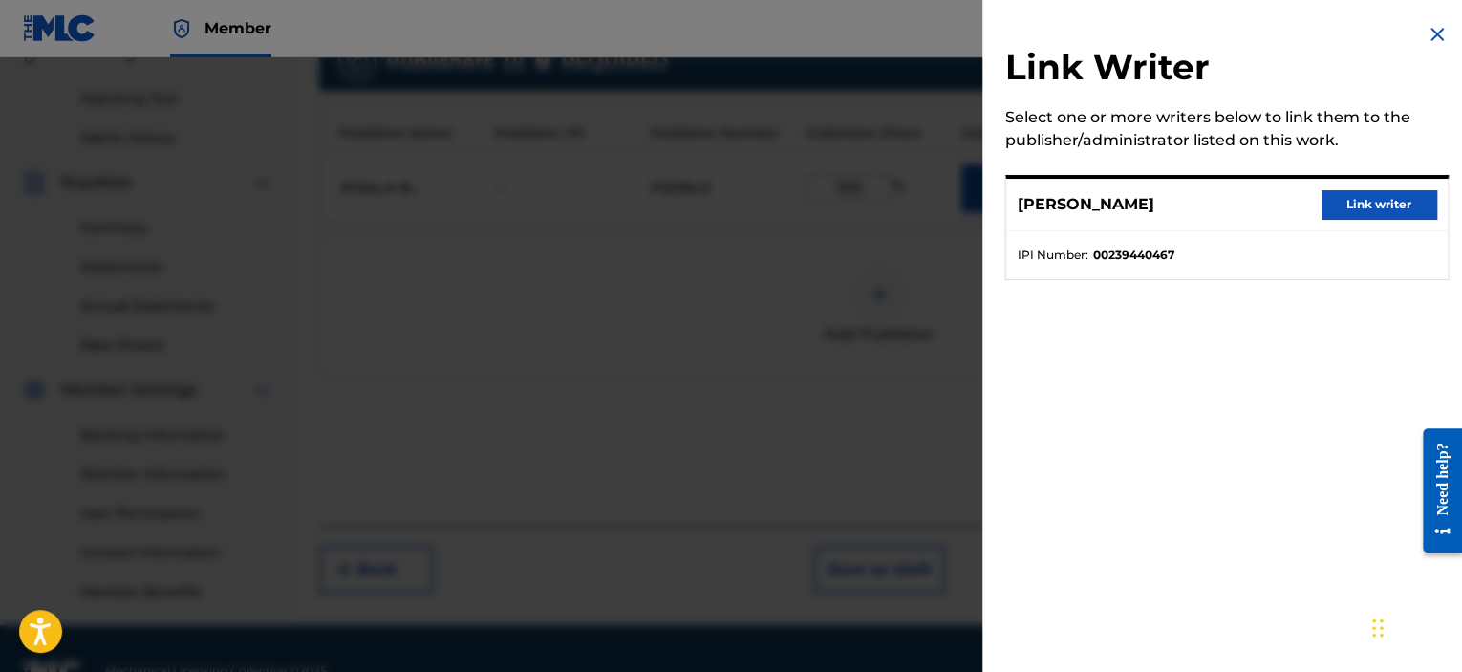
click at [1357, 206] on button "Link writer" at bounding box center [1379, 204] width 115 height 29
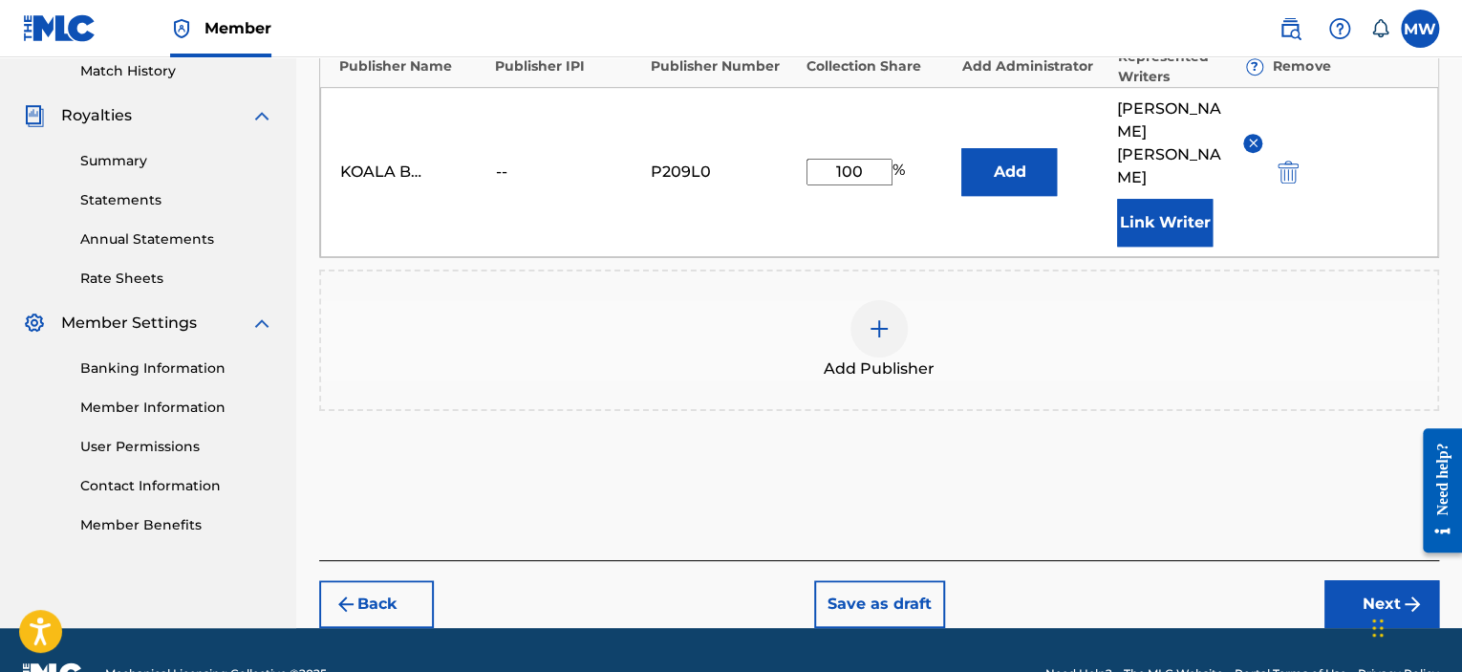
click at [1361, 580] on button "Next" at bounding box center [1382, 604] width 115 height 48
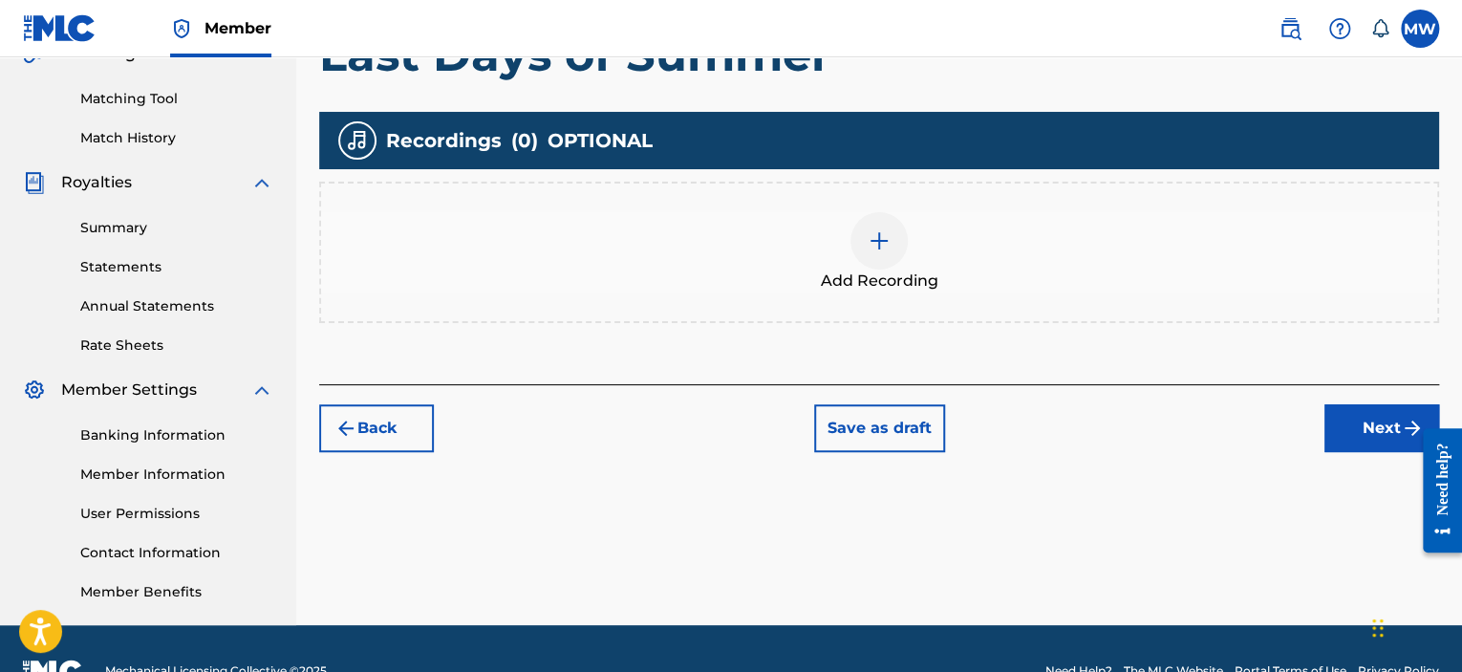
click at [1375, 434] on button "Next" at bounding box center [1382, 428] width 115 height 48
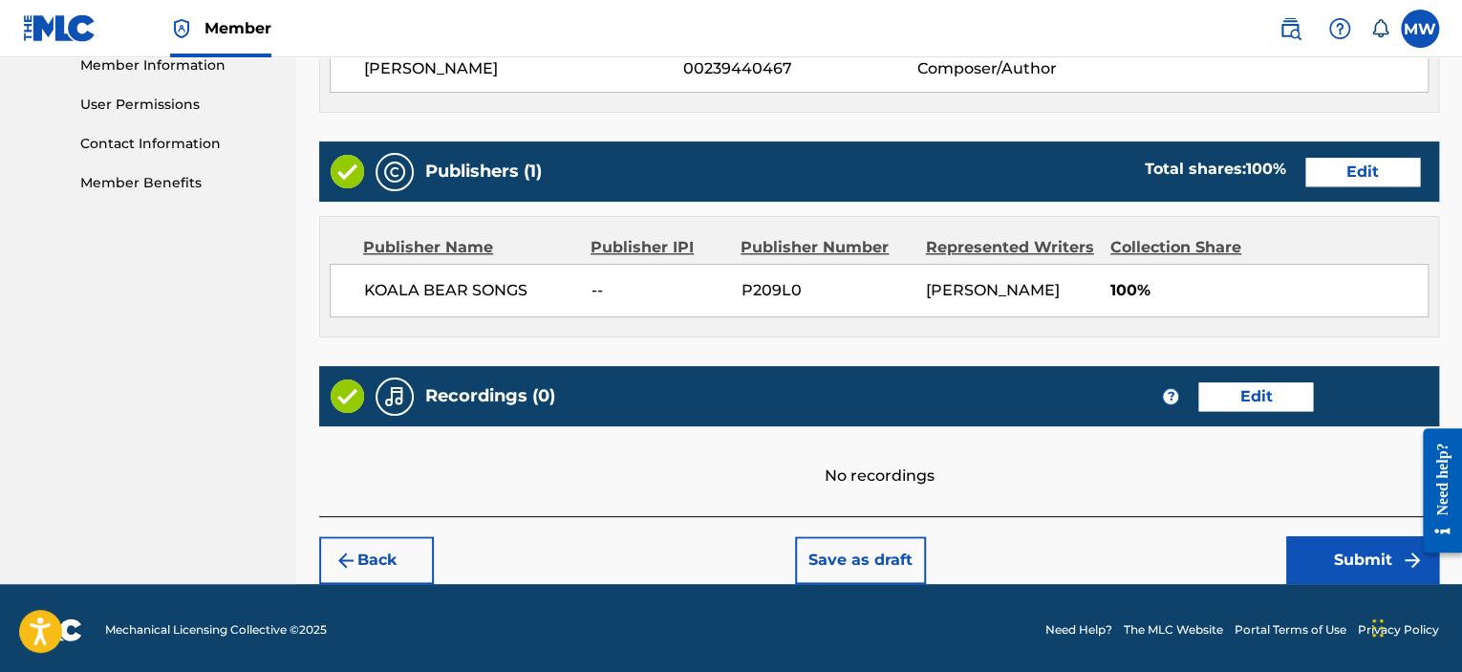
scroll to position [879, 0]
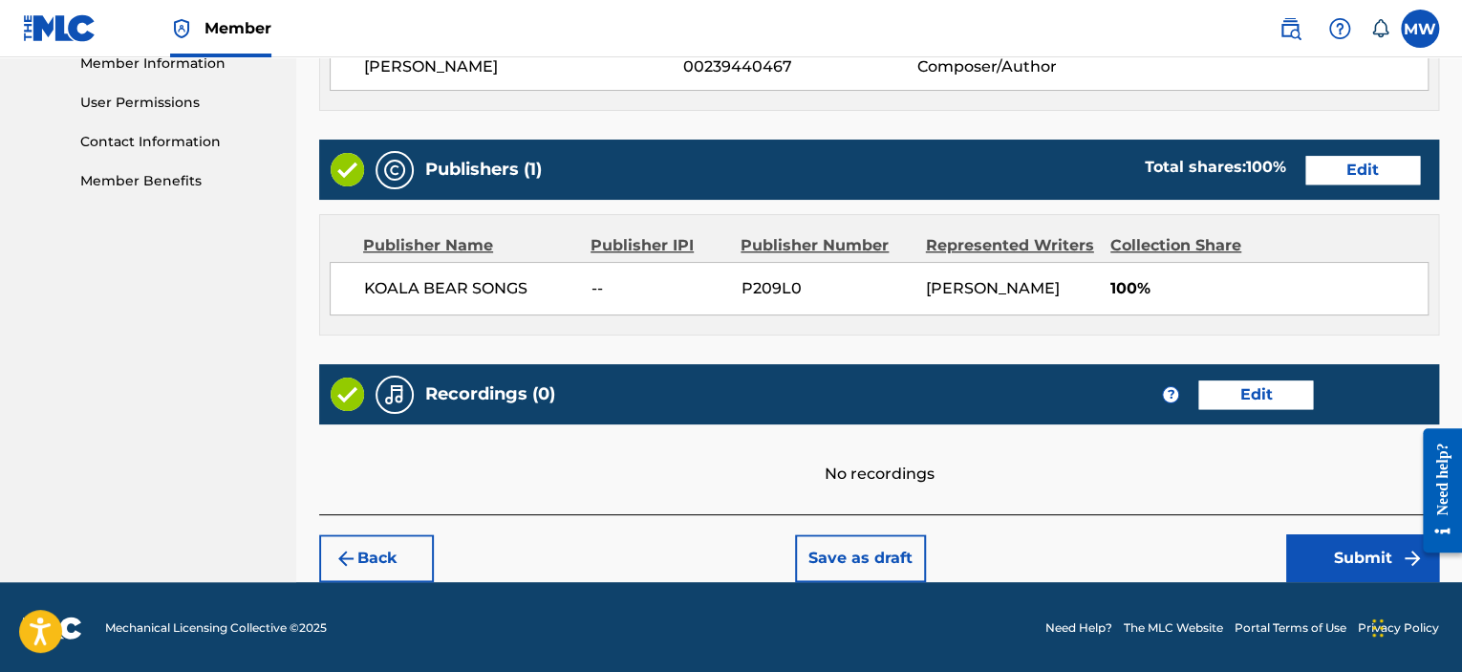
click at [1342, 550] on button "Submit" at bounding box center [1363, 558] width 153 height 48
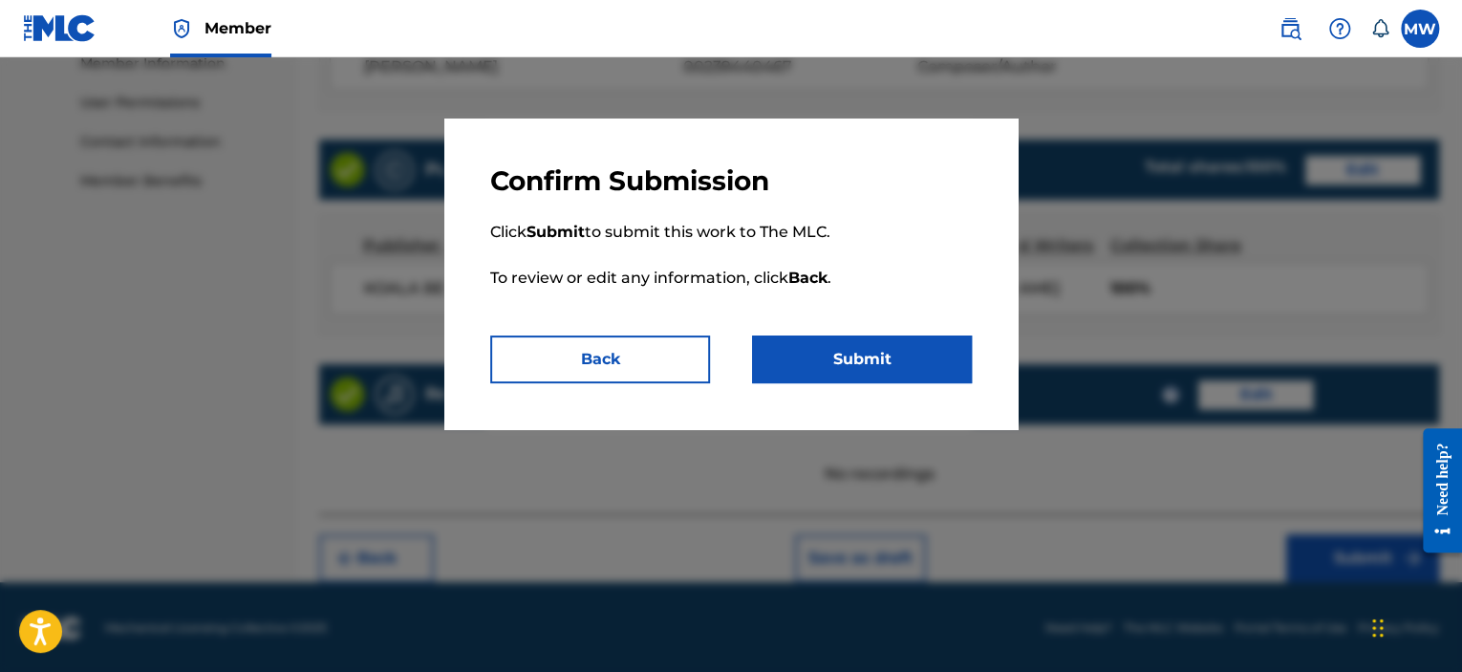
click at [895, 359] on button "Submit" at bounding box center [862, 360] width 220 height 48
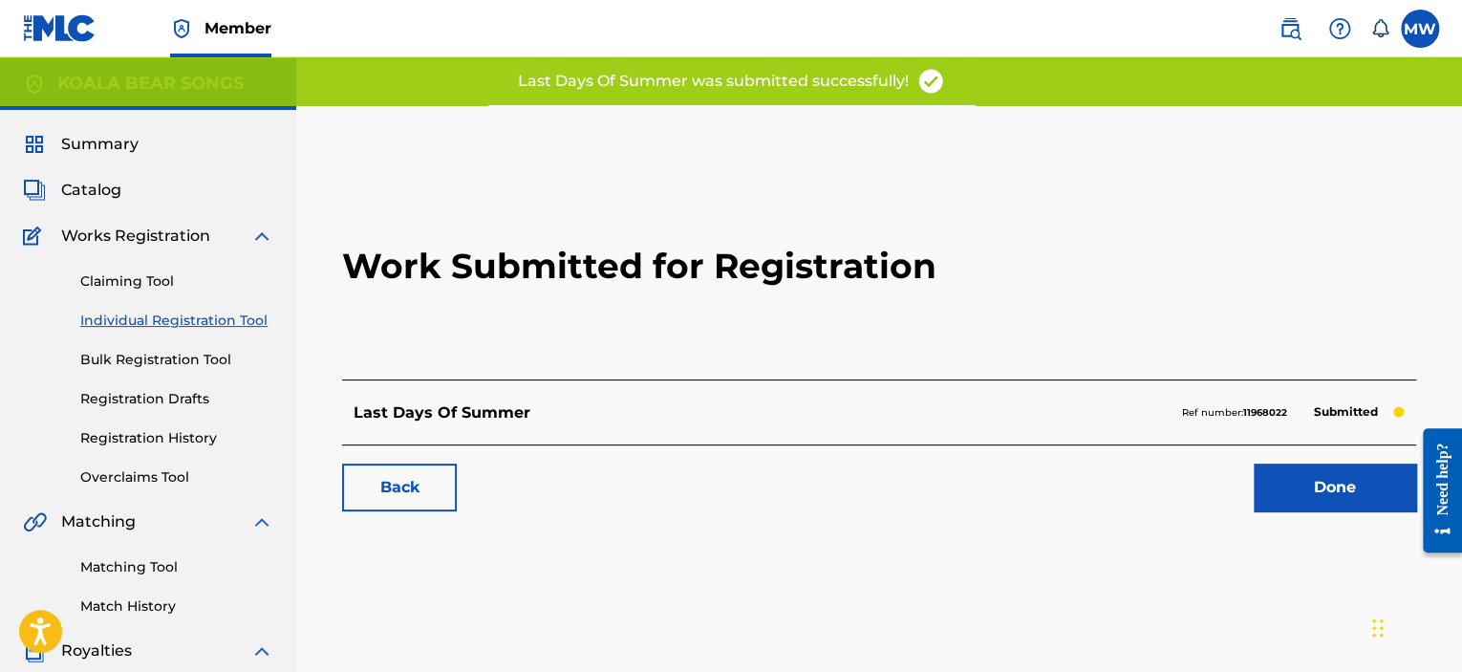
click at [1330, 481] on link "Done" at bounding box center [1335, 488] width 162 height 48
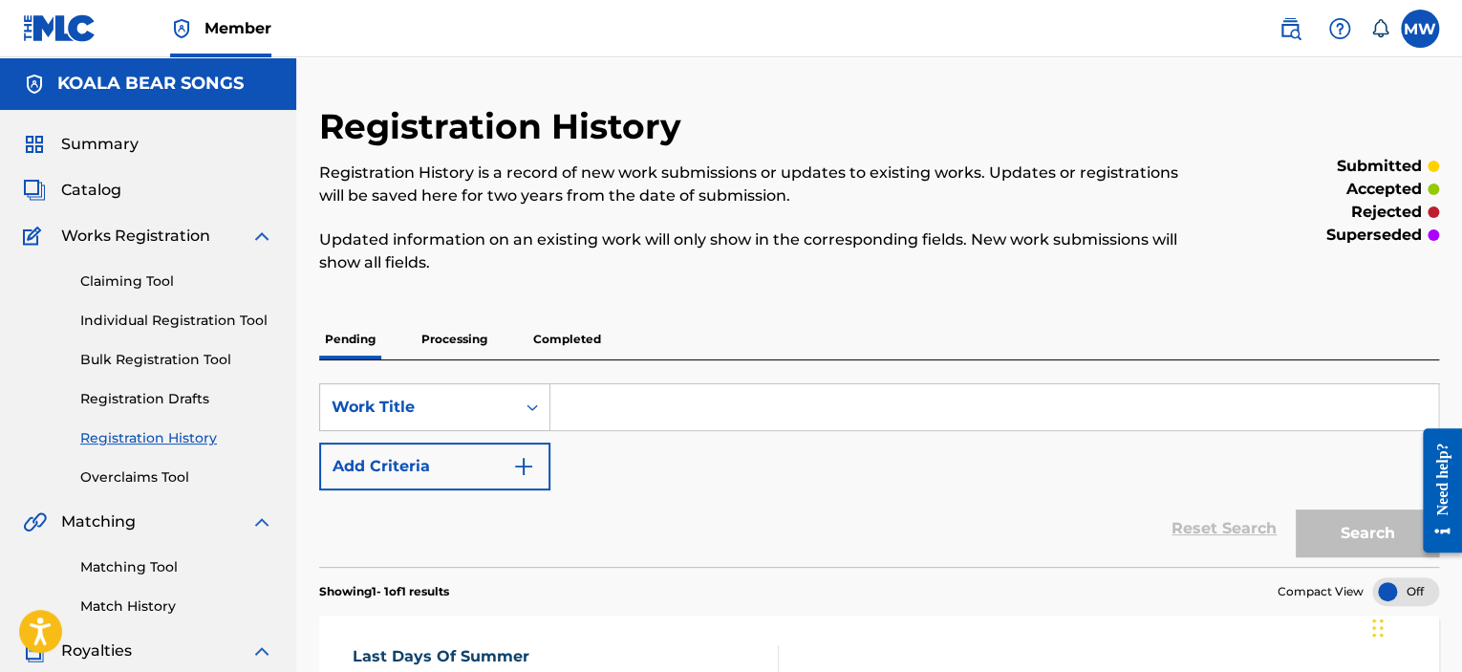
click at [155, 278] on link "Claiming Tool" at bounding box center [176, 281] width 193 height 20
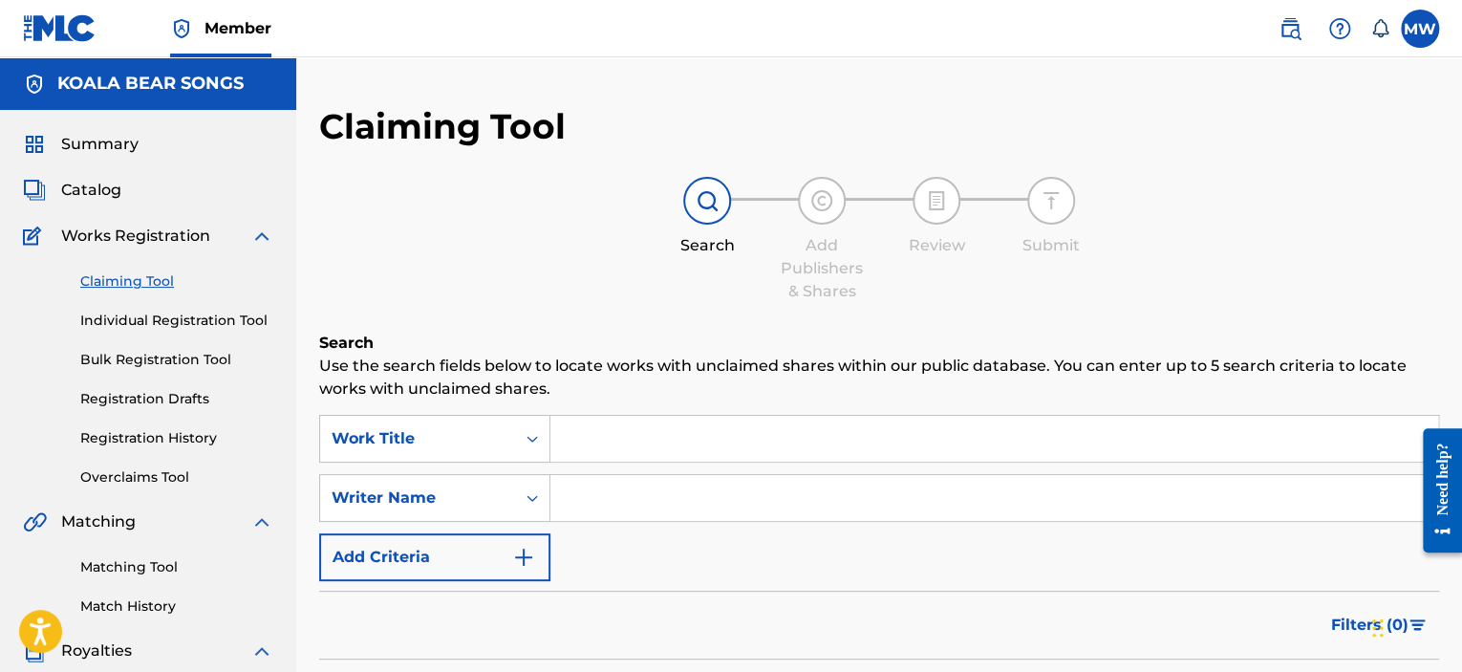
click at [606, 497] on input "Search Form" at bounding box center [995, 498] width 888 height 46
drag, startPoint x: 609, startPoint y: 500, endPoint x: 621, endPoint y: 502, distance: 12.6
click at [621, 502] on input "[PERSON_NAME]" at bounding box center [995, 498] width 888 height 46
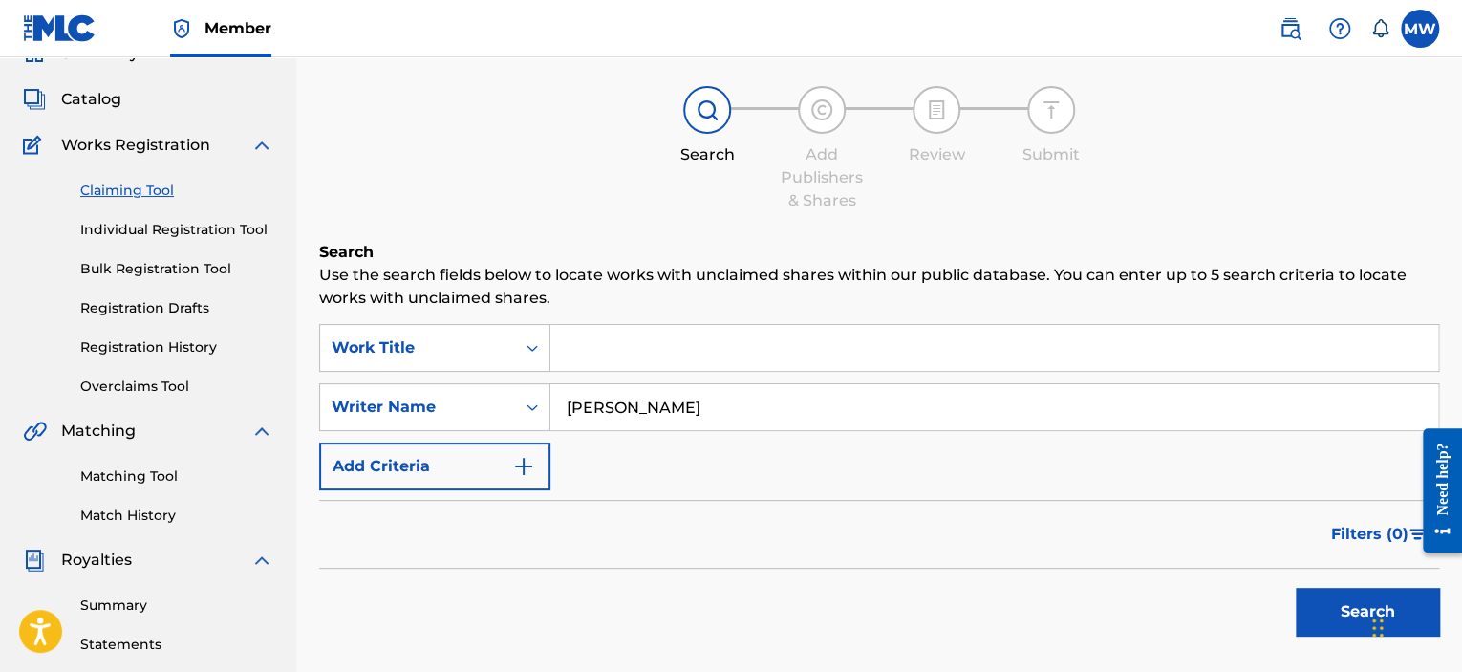
scroll to position [96, 0]
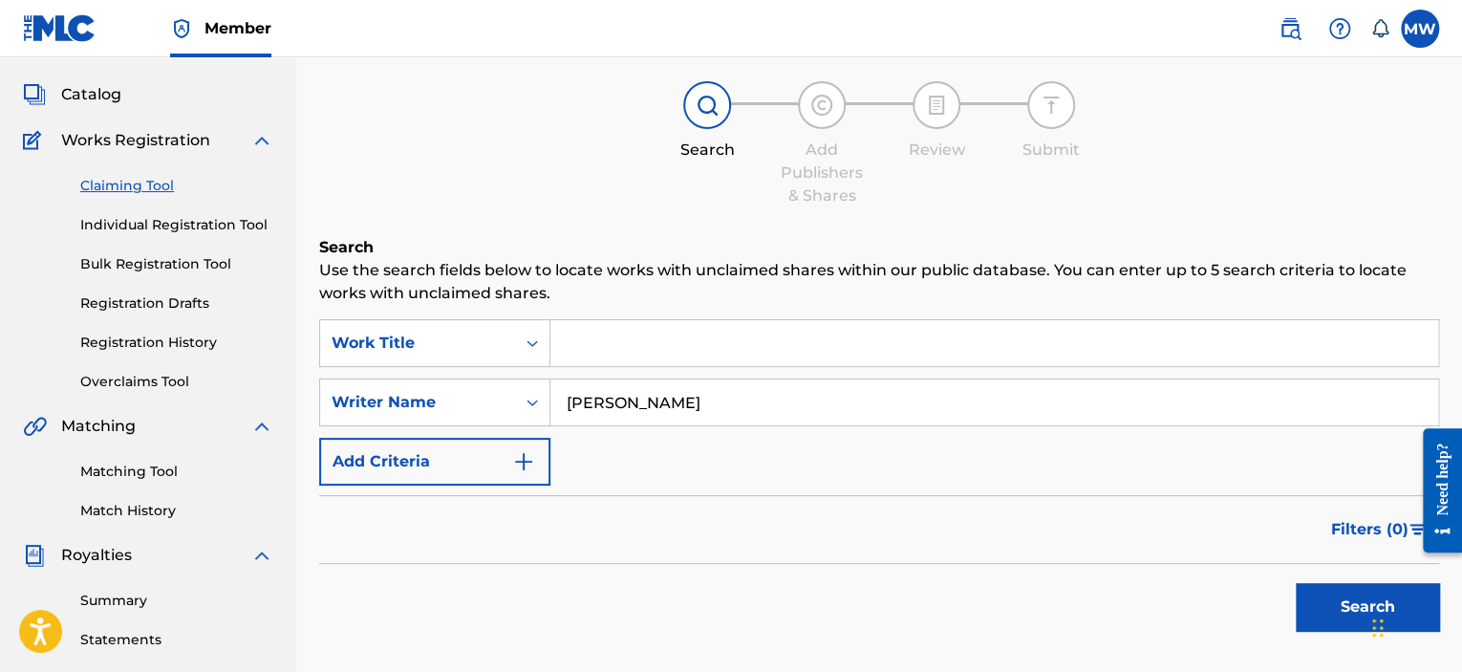
type input "[PERSON_NAME]"
click at [1323, 595] on button "Search" at bounding box center [1367, 607] width 143 height 48
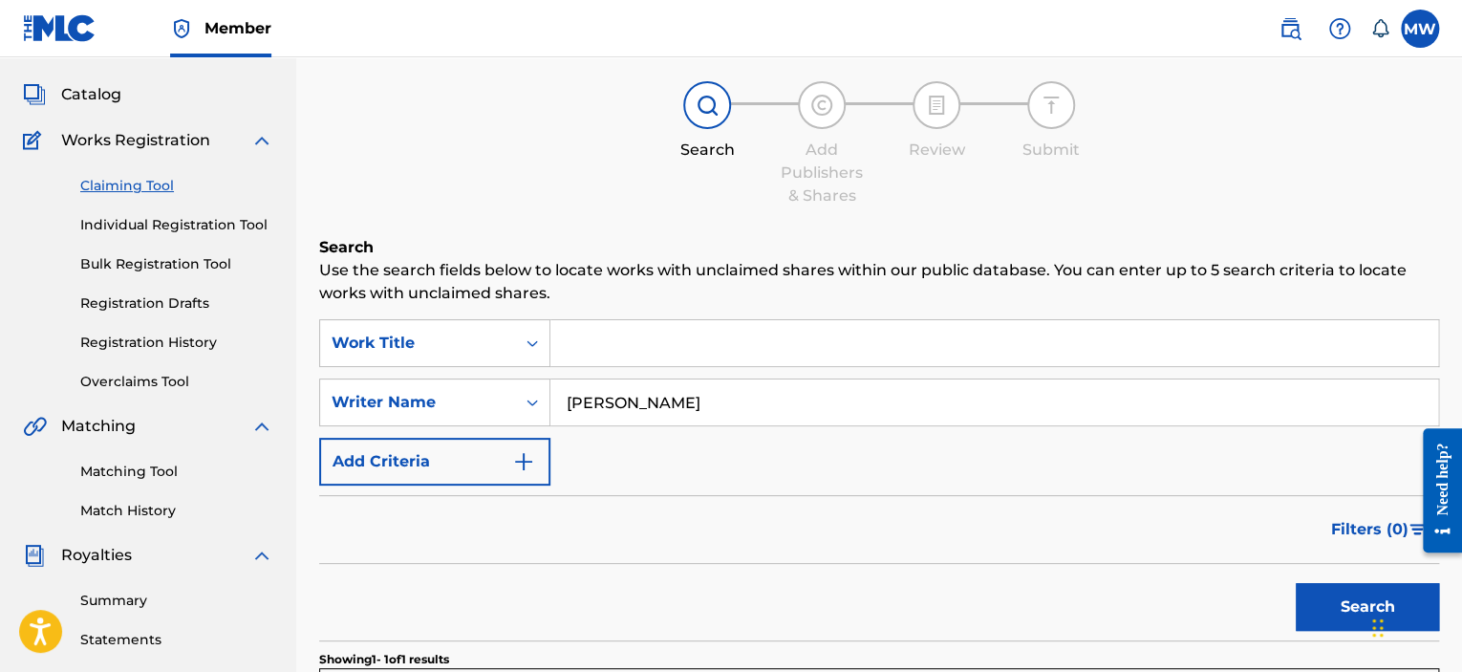
click at [601, 346] on input "Search Form" at bounding box center [995, 343] width 888 height 46
drag, startPoint x: 711, startPoint y: 405, endPoint x: 508, endPoint y: 403, distance: 203.6
click at [508, 403] on div "SearchWithCriteria46b5605d-bbfd-4165-ae31-e29f61b03a4e Writer Name [PERSON_NAME]" at bounding box center [879, 403] width 1120 height 48
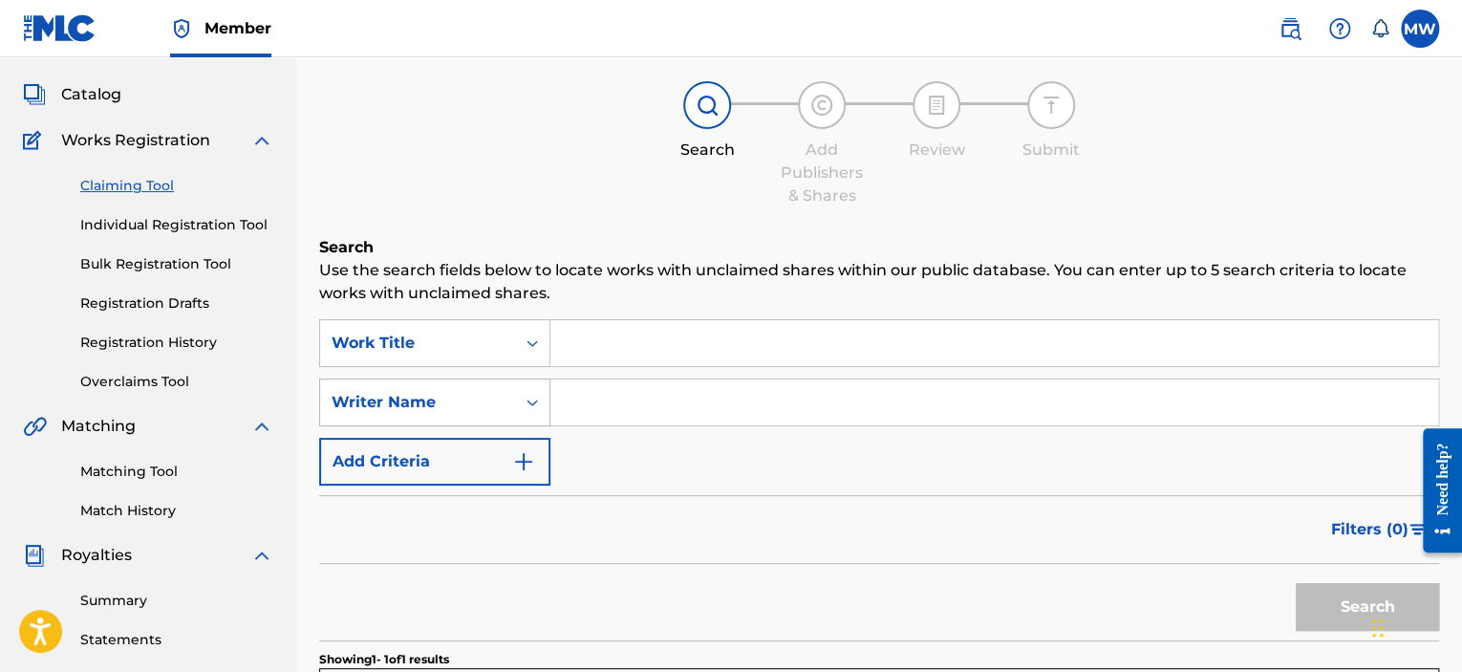
click at [505, 416] on div "Writer Name" at bounding box center [434, 403] width 231 height 48
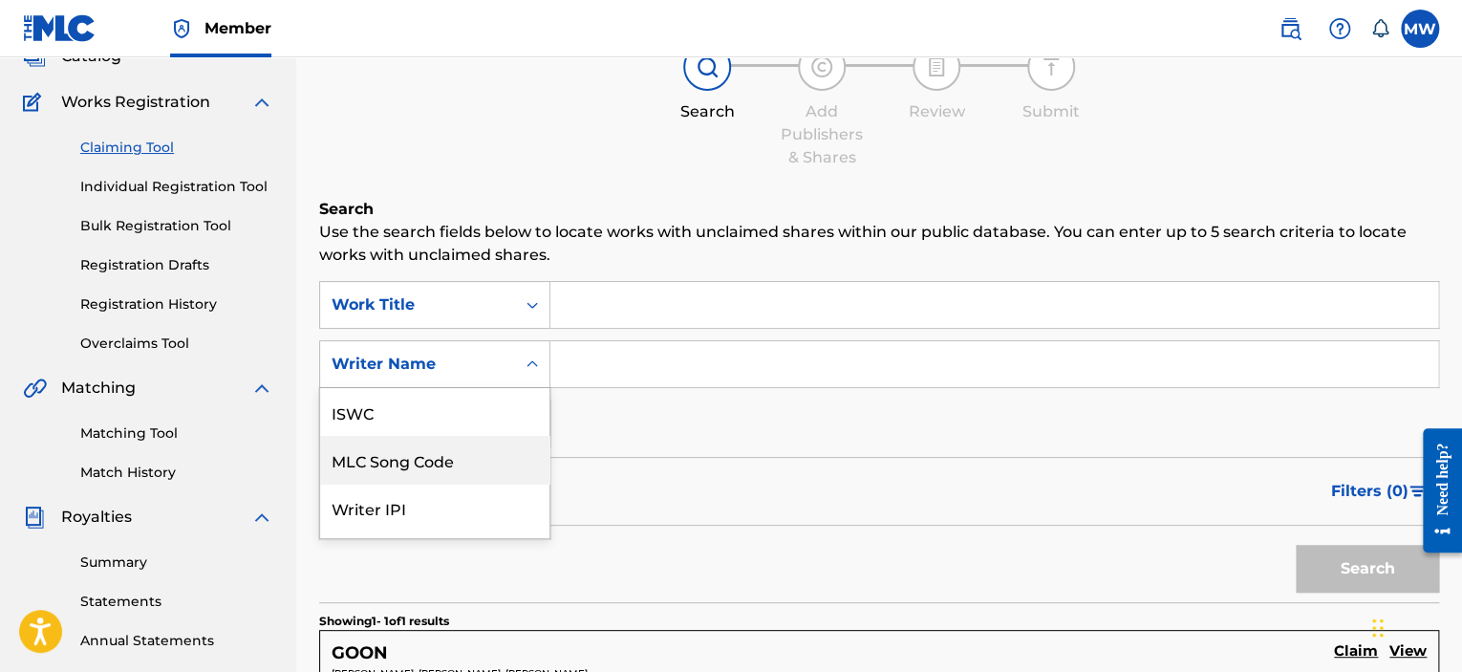
scroll to position [138, 0]
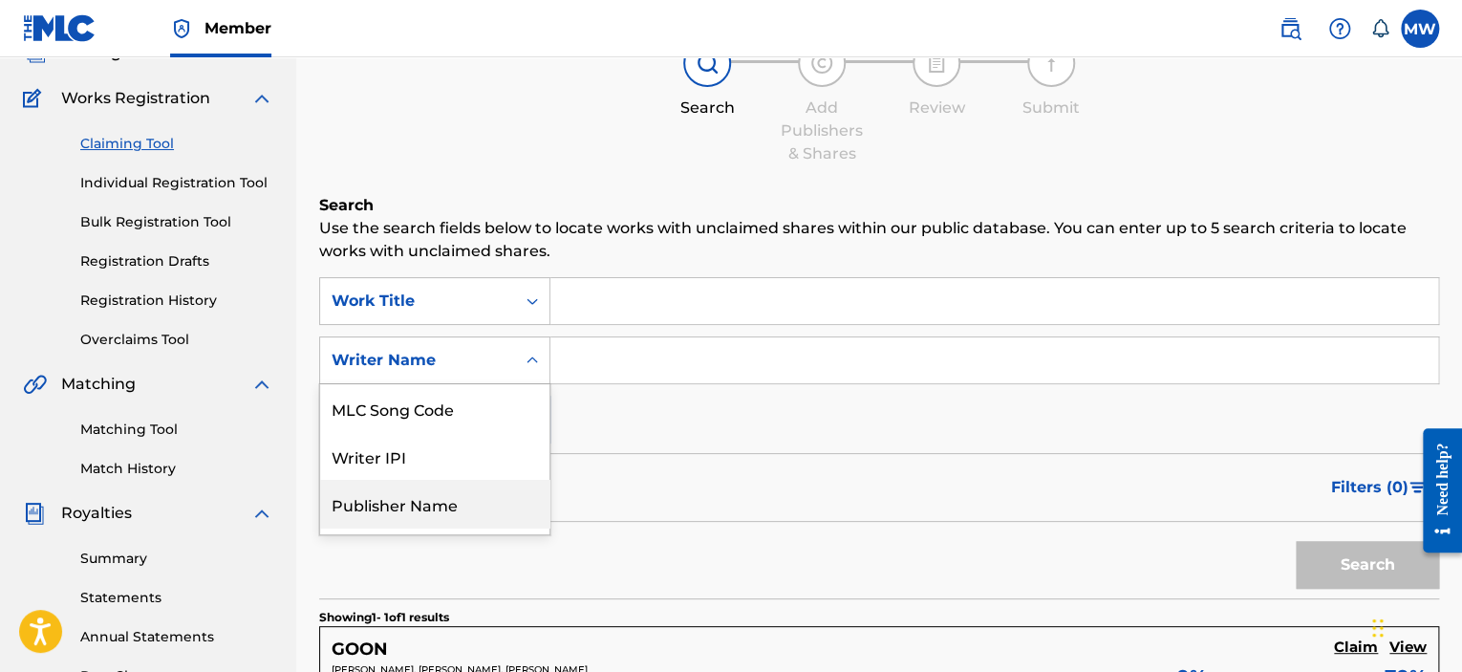
click at [464, 496] on div "Publisher Name" at bounding box center [434, 504] width 229 height 48
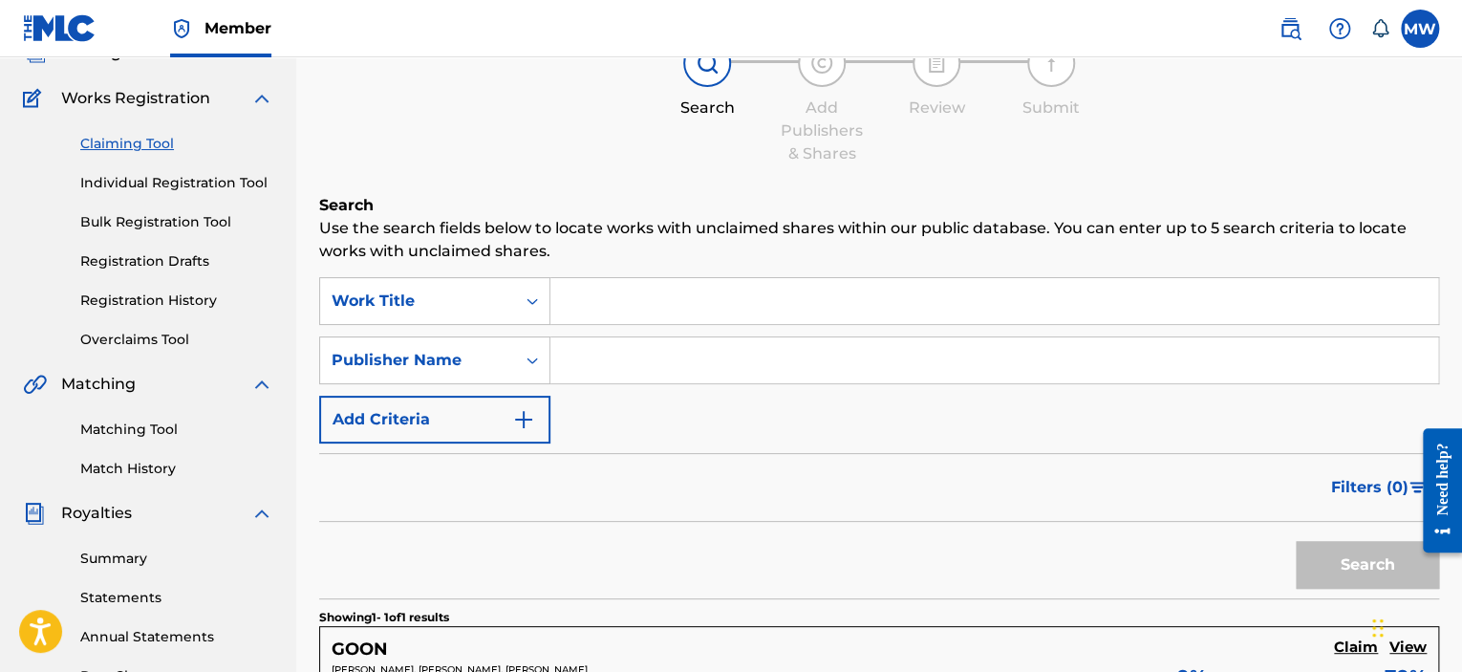
click at [623, 377] on input "Search Form" at bounding box center [995, 360] width 888 height 46
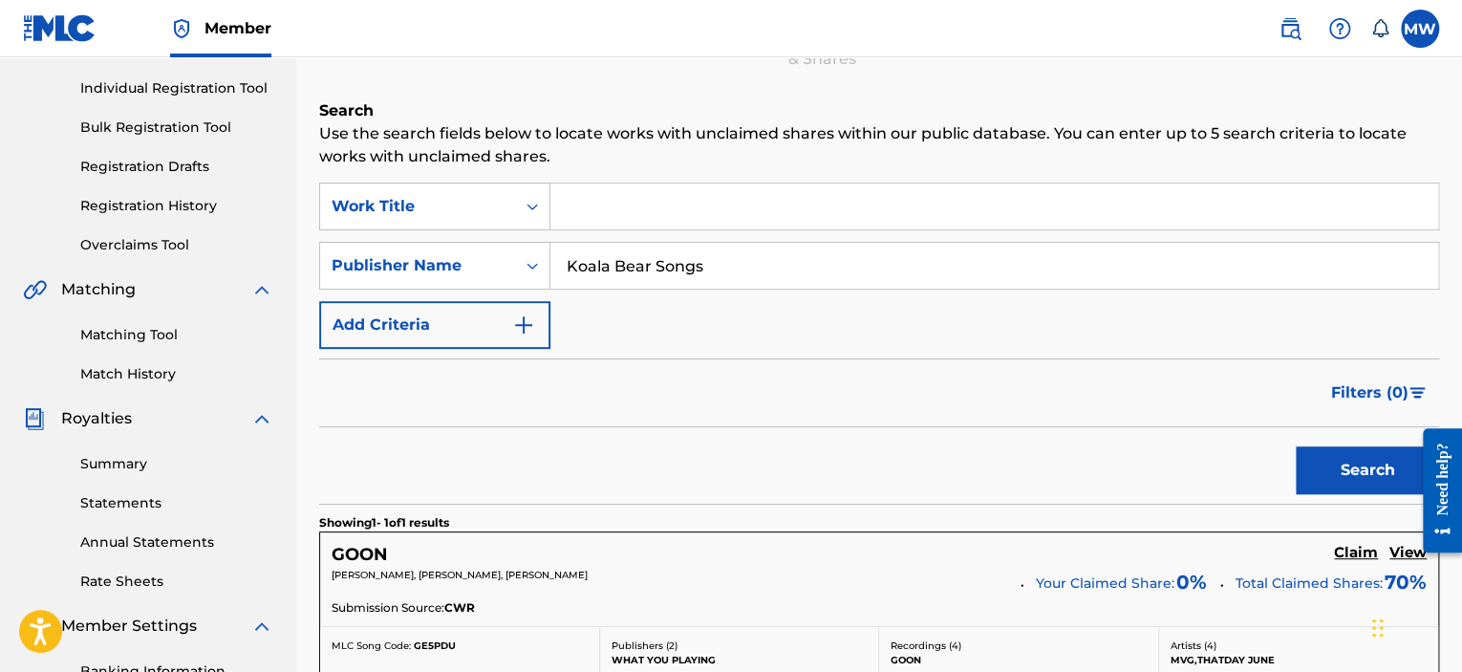
scroll to position [233, 0]
type input "Koala Bear Songs"
click at [1318, 469] on button "Search" at bounding box center [1367, 469] width 143 height 48
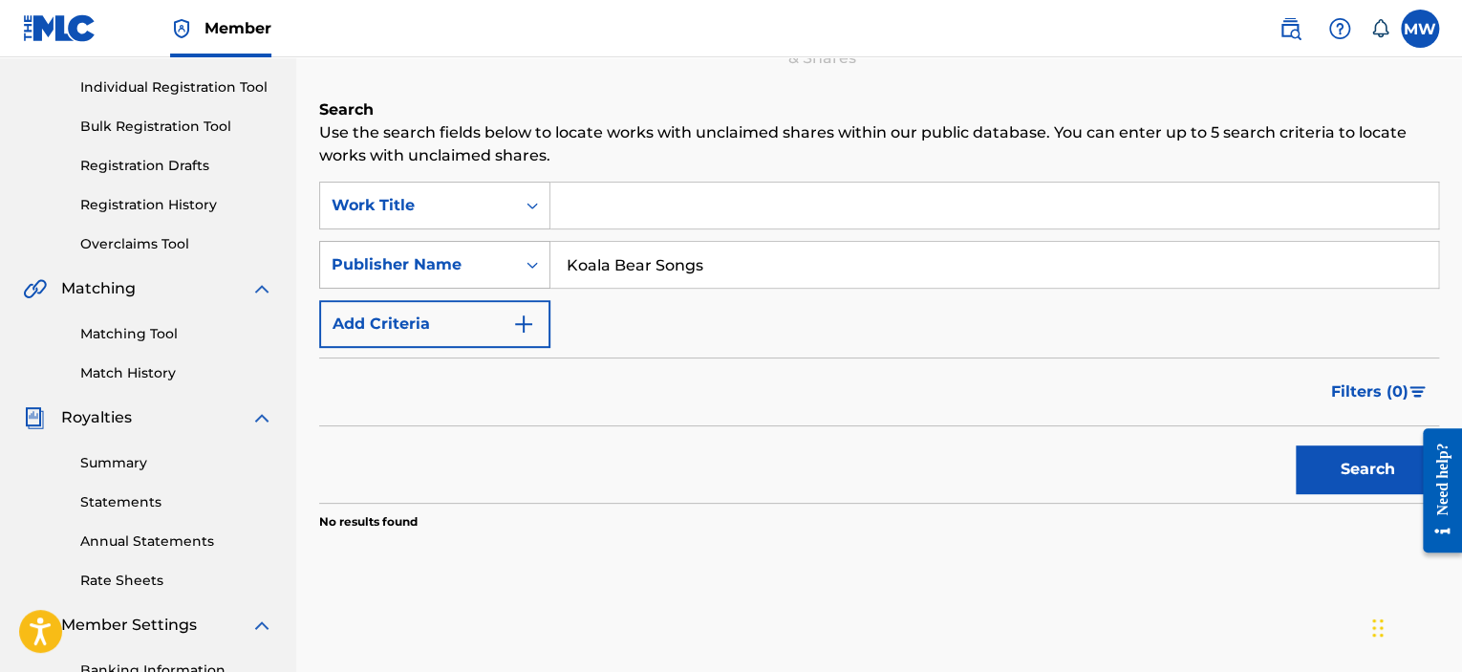
drag, startPoint x: 734, startPoint y: 265, endPoint x: 540, endPoint y: 255, distance: 194.3
click at [540, 255] on div "SearchWithCriteria259eedba-5e7d-417c-931a-abd1ad9046aa Publisher Name Koala Bea…" at bounding box center [879, 265] width 1120 height 48
click at [563, 206] on input "Search Form" at bounding box center [995, 206] width 888 height 46
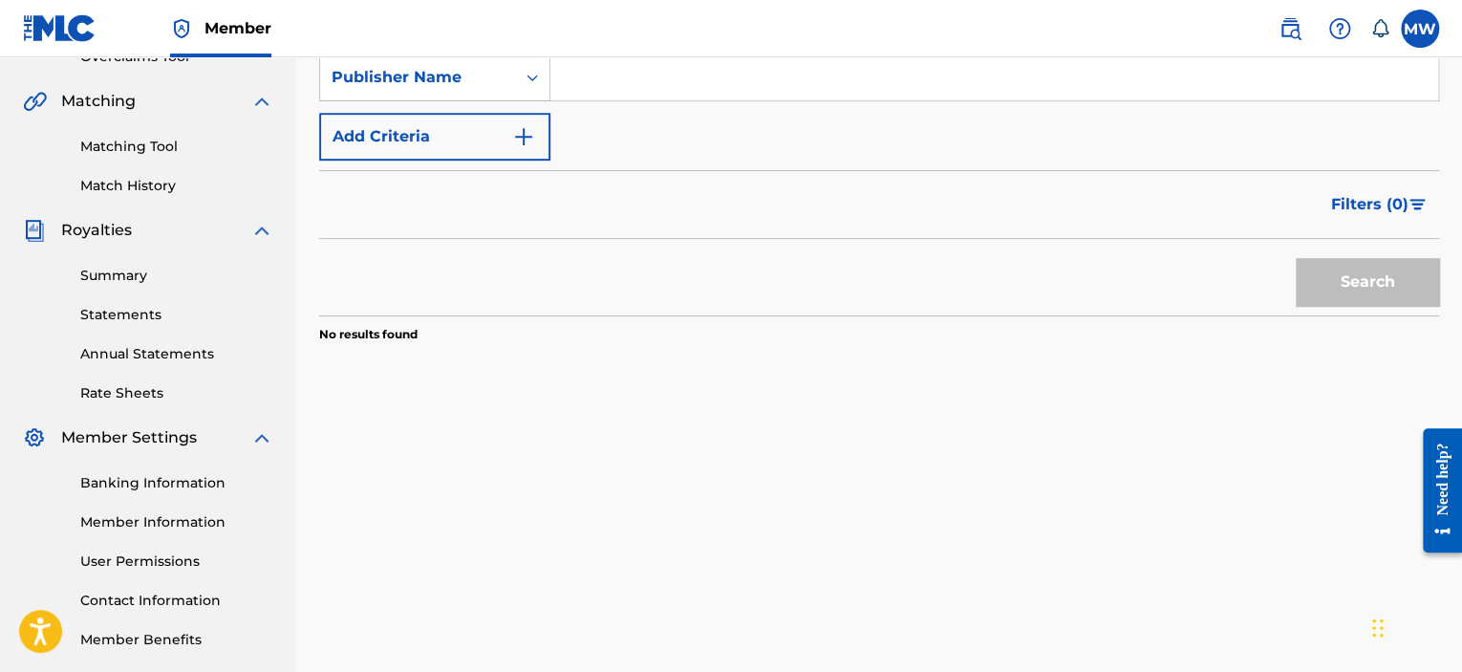
scroll to position [424, 0]
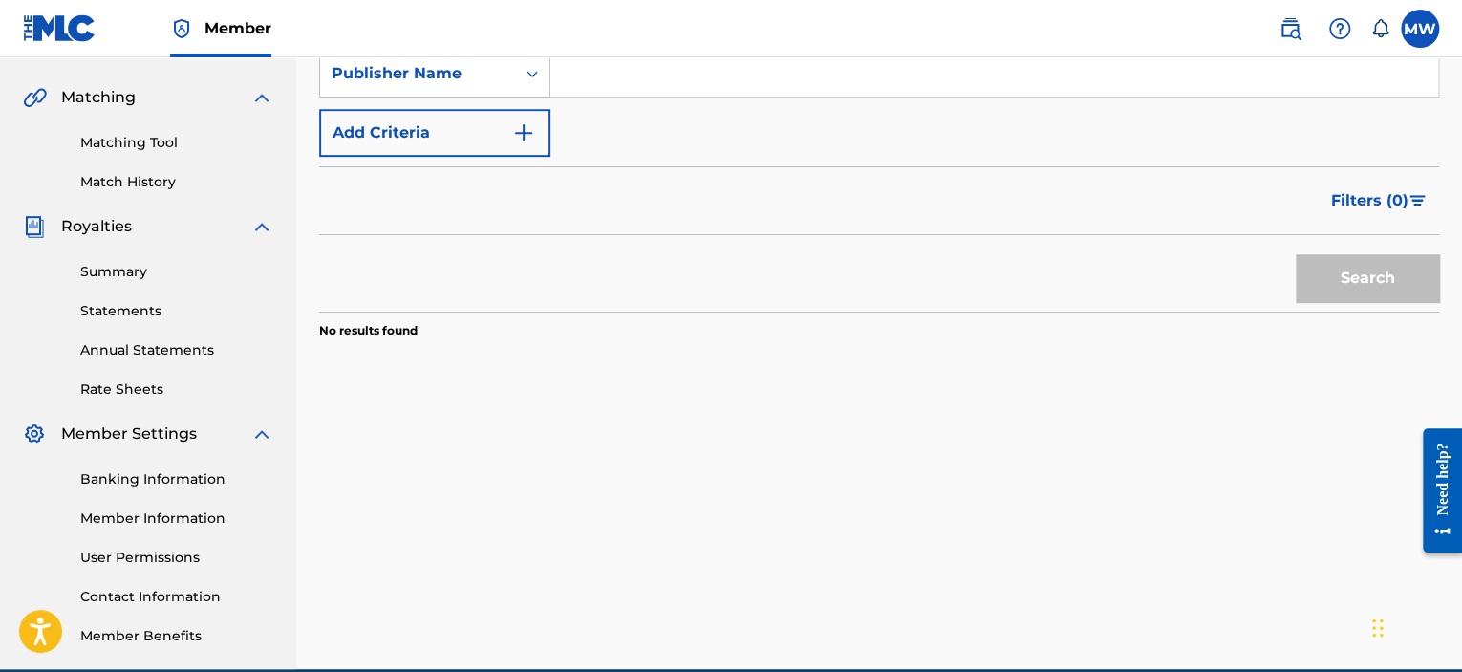
click at [203, 478] on link "Banking Information" at bounding box center [176, 479] width 193 height 20
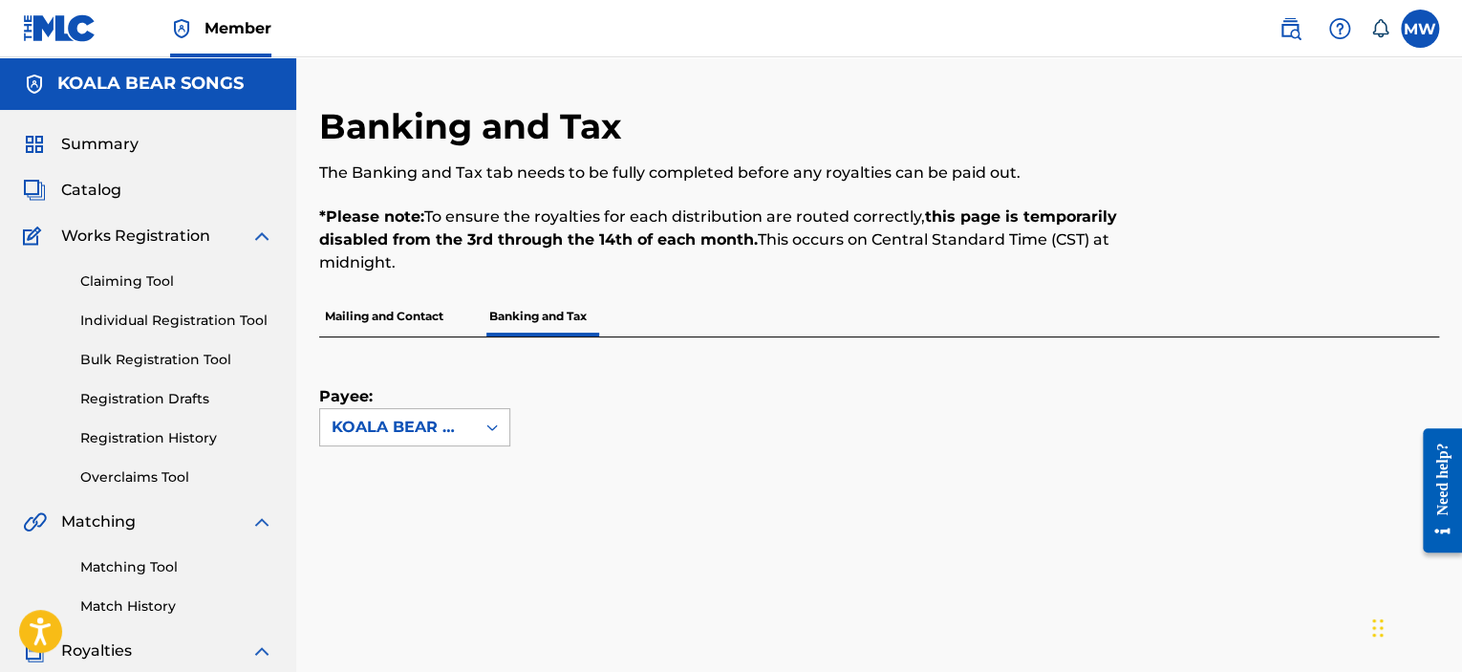
click at [489, 433] on icon at bounding box center [492, 427] width 19 height 19
click at [103, 285] on link "Claiming Tool" at bounding box center [176, 281] width 193 height 20
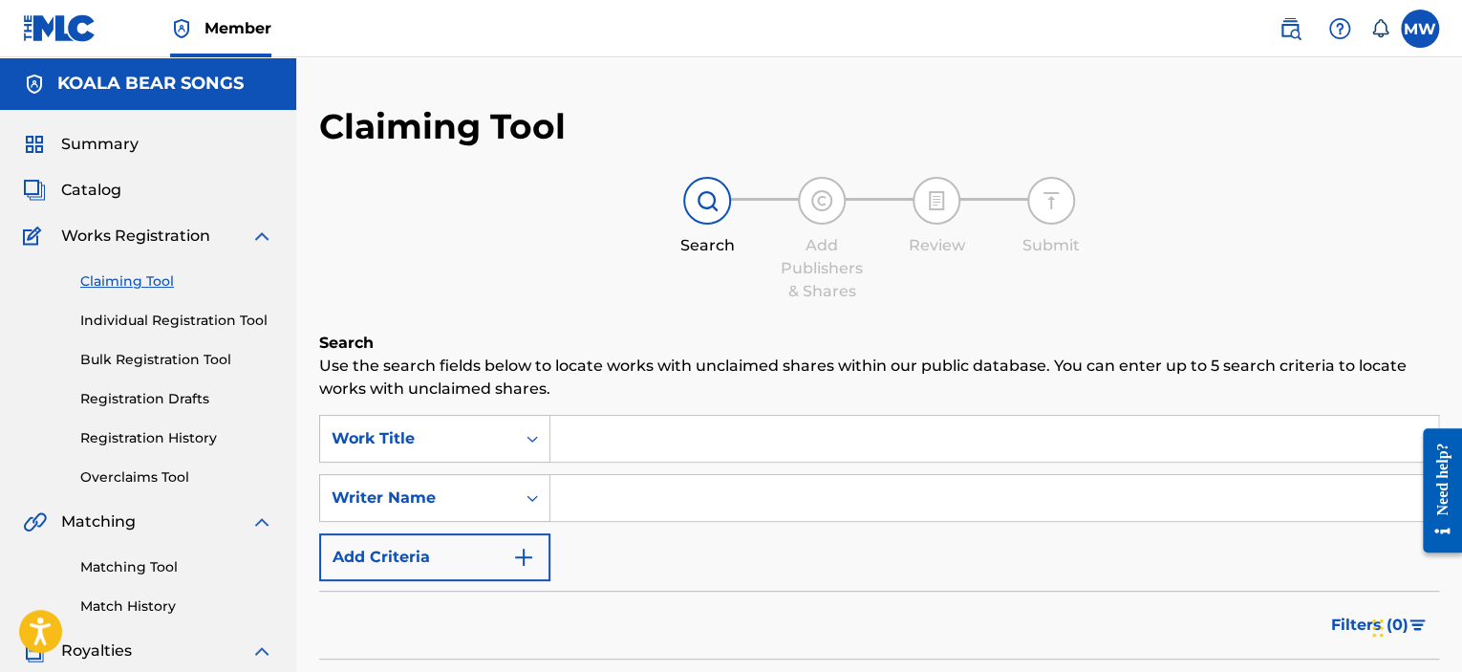
click at [1291, 30] on img at bounding box center [1290, 28] width 23 height 23
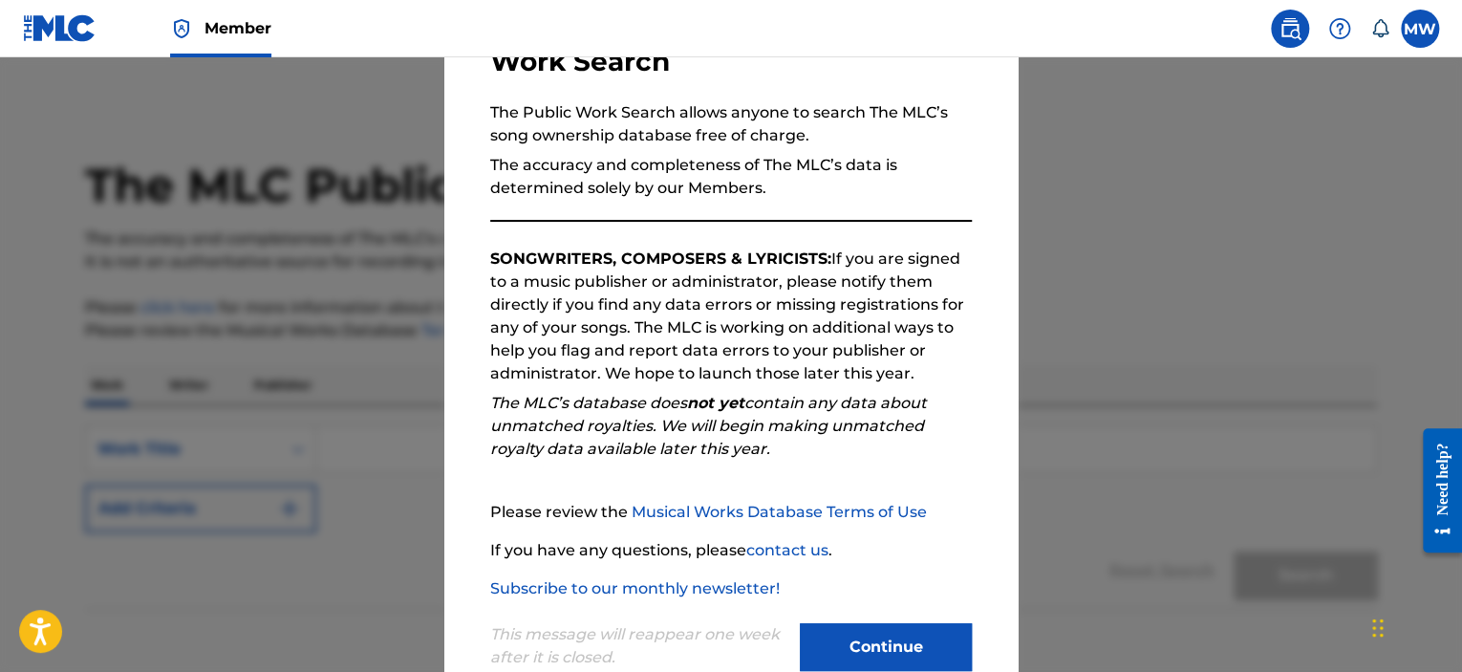
scroll to position [203, 0]
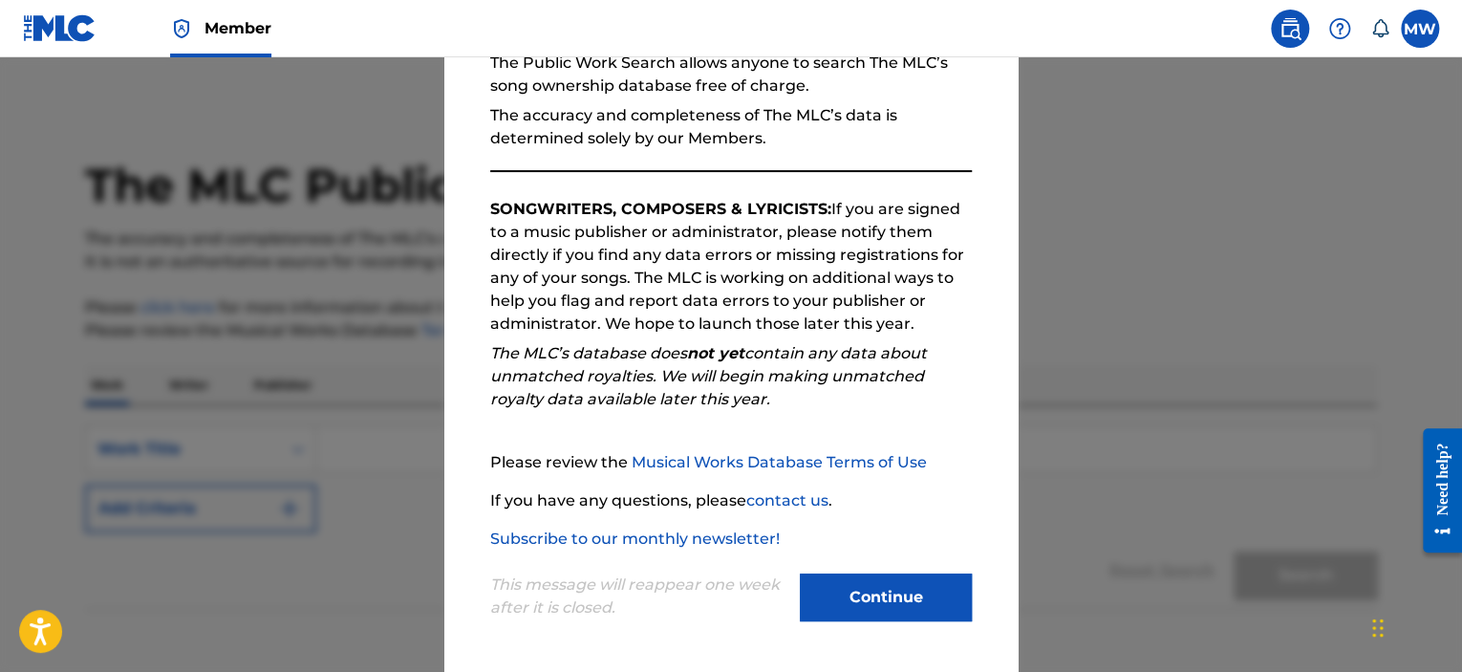
click at [877, 599] on button "Continue" at bounding box center [886, 598] width 172 height 48
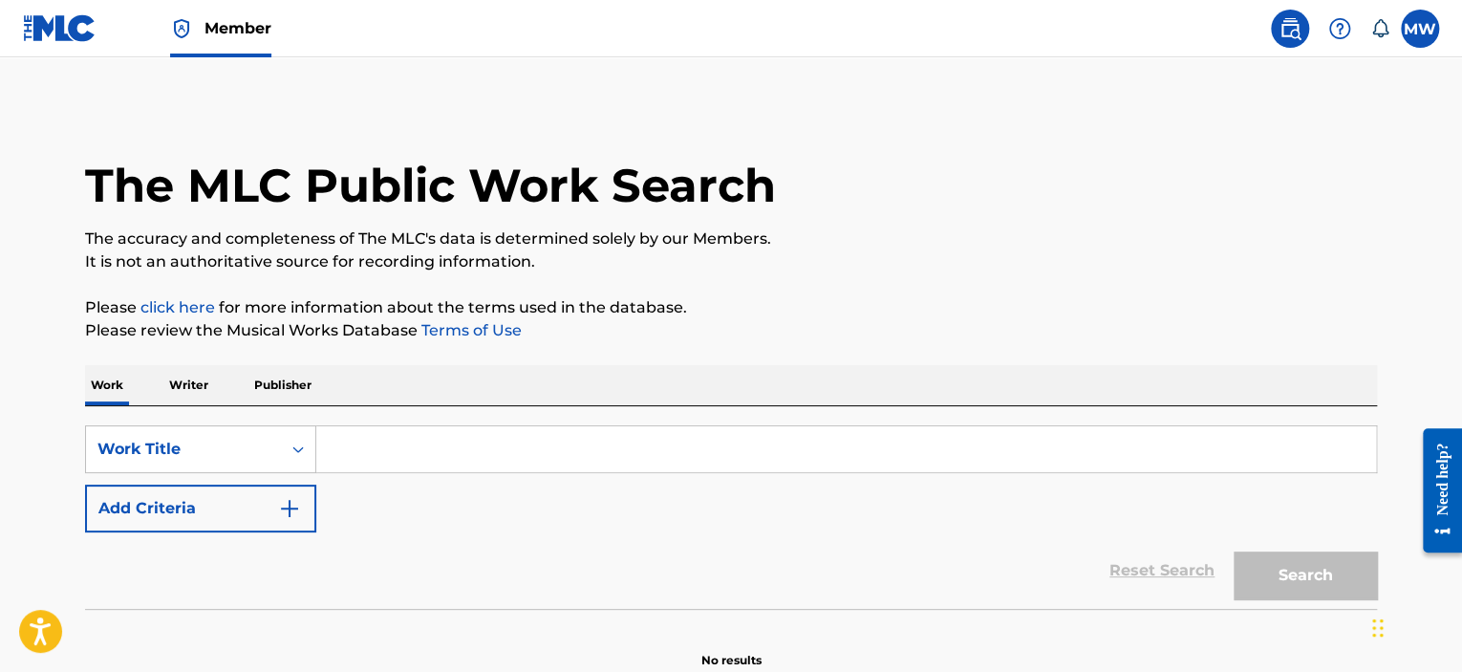
click at [412, 455] on input "Search Form" at bounding box center [846, 449] width 1060 height 46
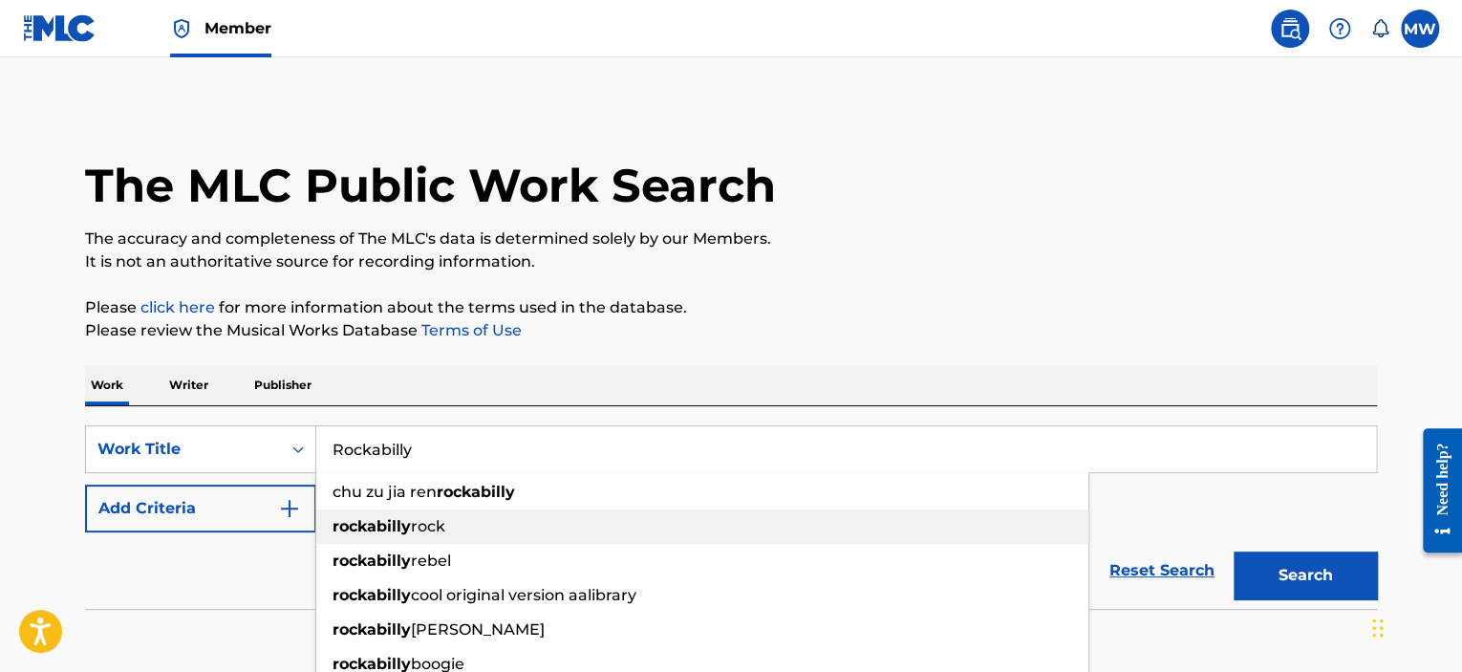
click at [376, 531] on strong "rockabilly" at bounding box center [372, 526] width 78 height 18
type input "rockabilly rock"
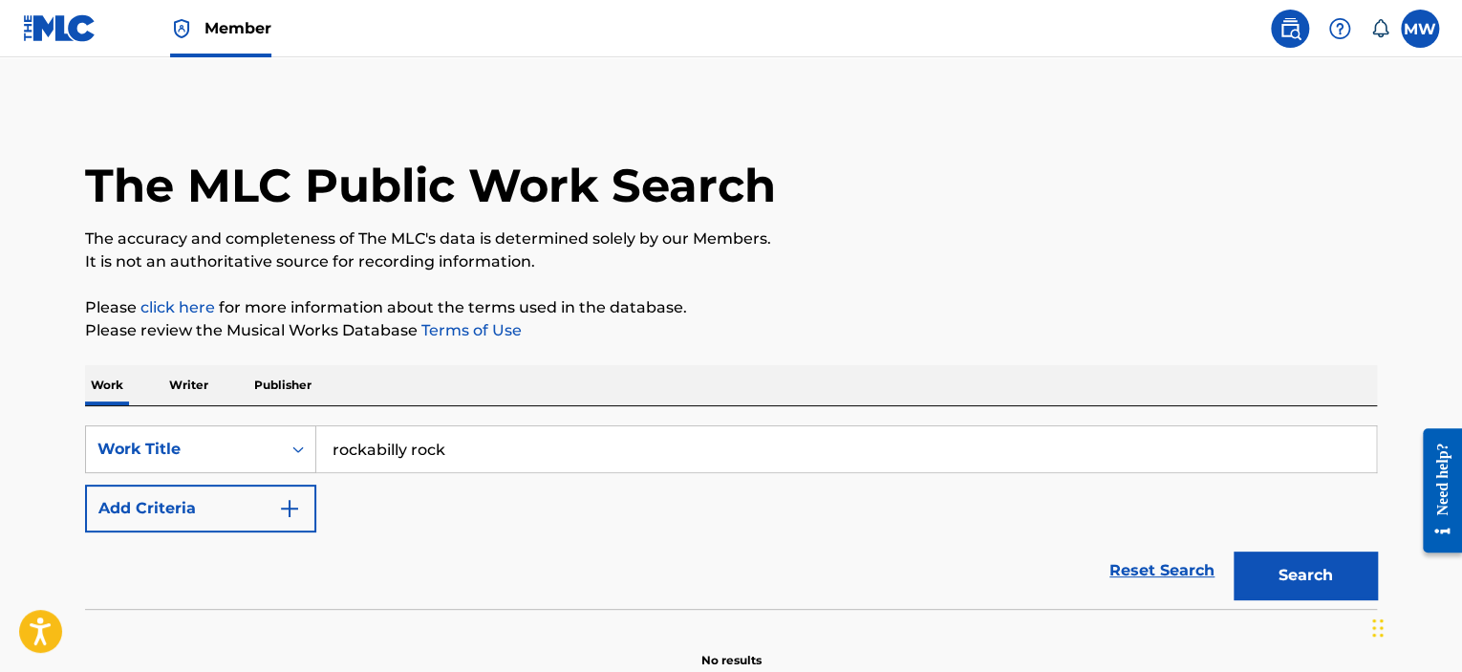
click at [1268, 580] on button "Search" at bounding box center [1305, 576] width 143 height 48
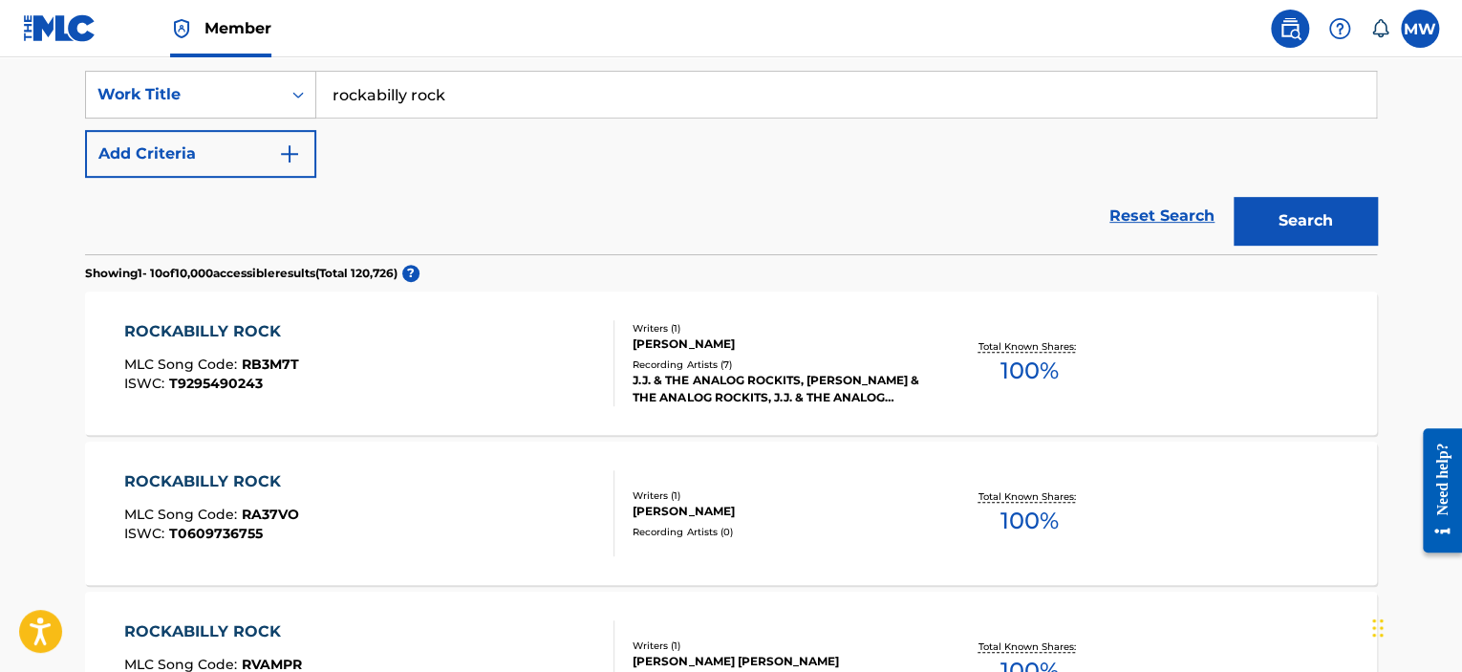
scroll to position [382, 0]
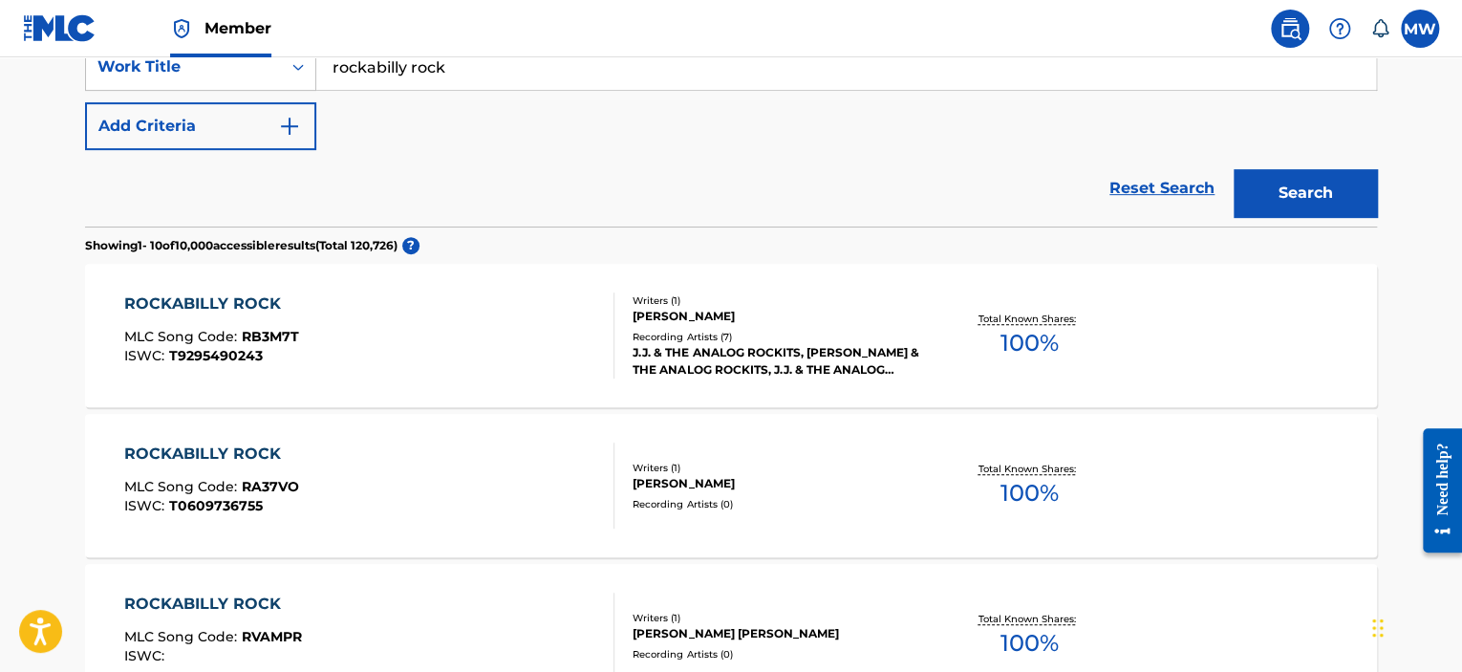
click at [209, 303] on div "ROCKABILLY ROCK" at bounding box center [211, 303] width 175 height 23
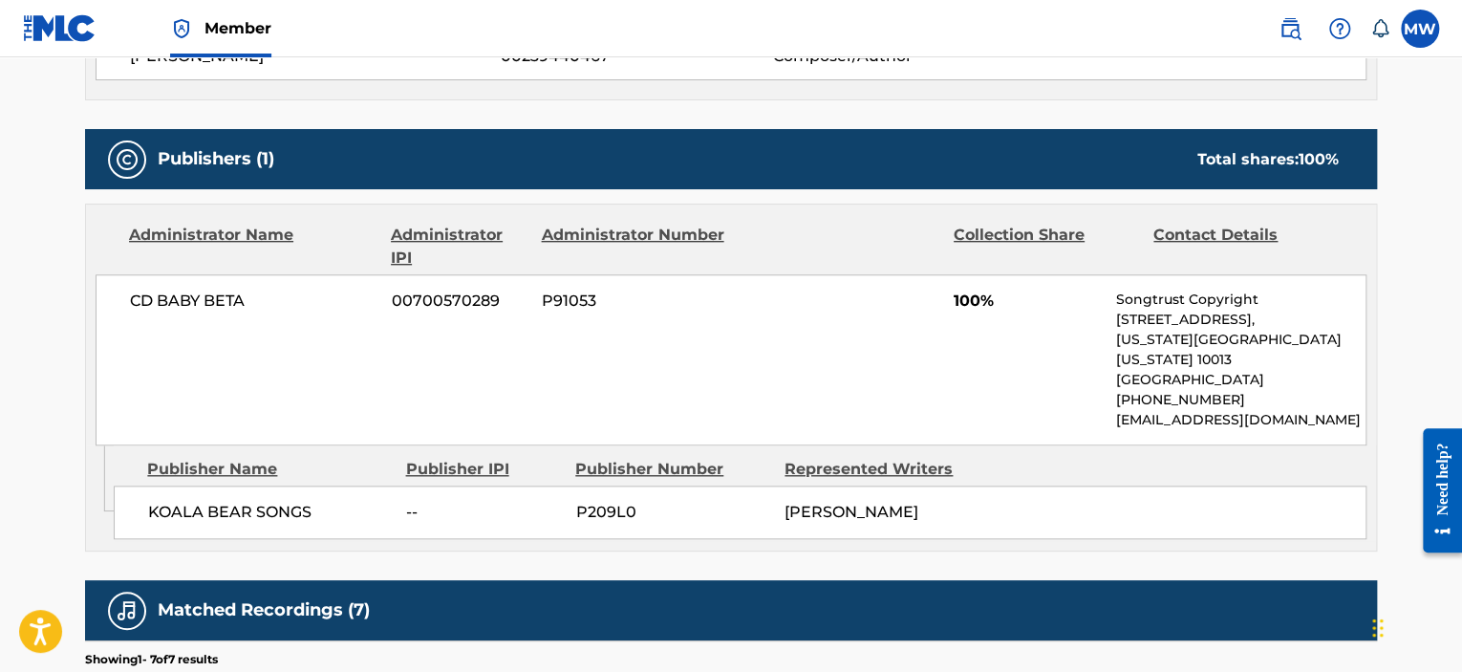
scroll to position [762, 0]
